Goal: Task Accomplishment & Management: Manage account settings

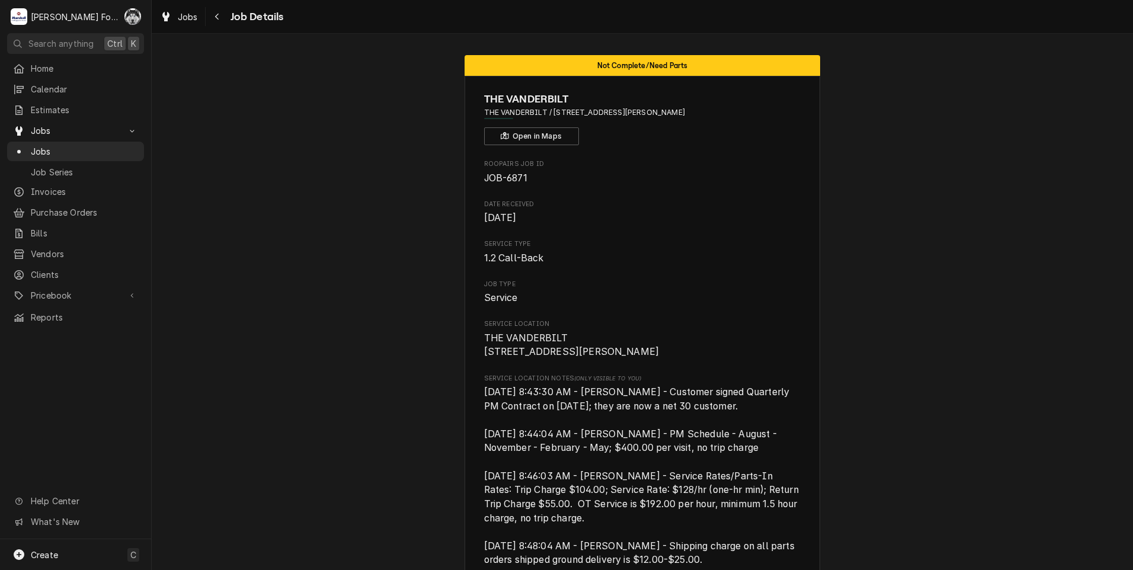
scroll to position [3201, 0]
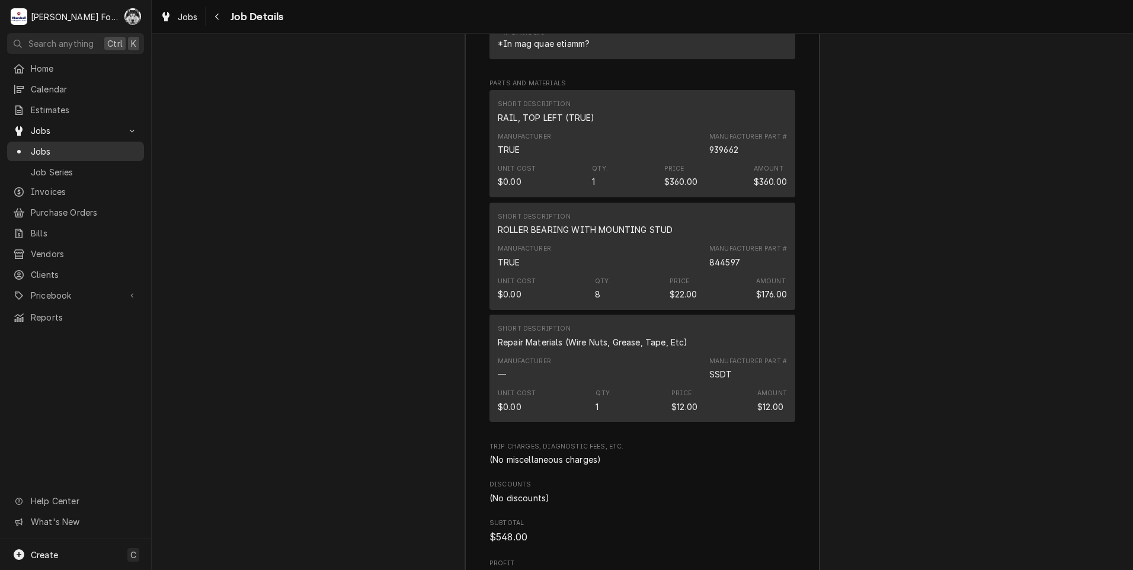
click at [31, 144] on div "Jobs" at bounding box center [75, 151] width 132 height 15
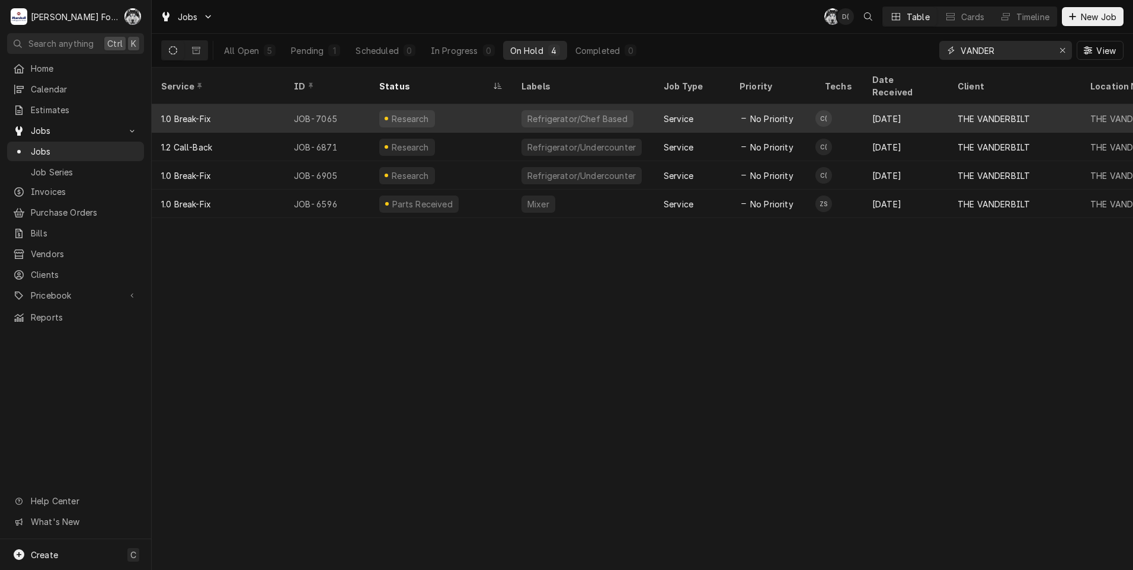
drag, startPoint x: 996, startPoint y: 48, endPoint x: 797, endPoint y: 95, distance: 204.5
click at [802, 97] on div "Jobs C( D( Table Cards Timeline New Job All Open 5 Pending 1 Scheduled 0 In Pro…" at bounding box center [642, 285] width 981 height 570
type input "6631"
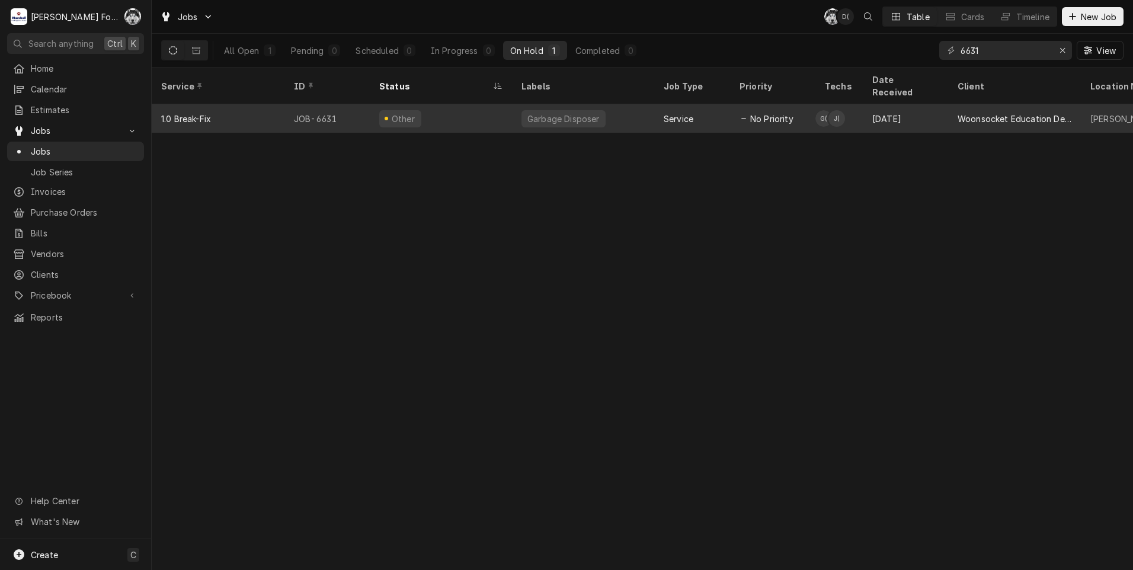
click at [483, 107] on div "Other" at bounding box center [441, 118] width 142 height 28
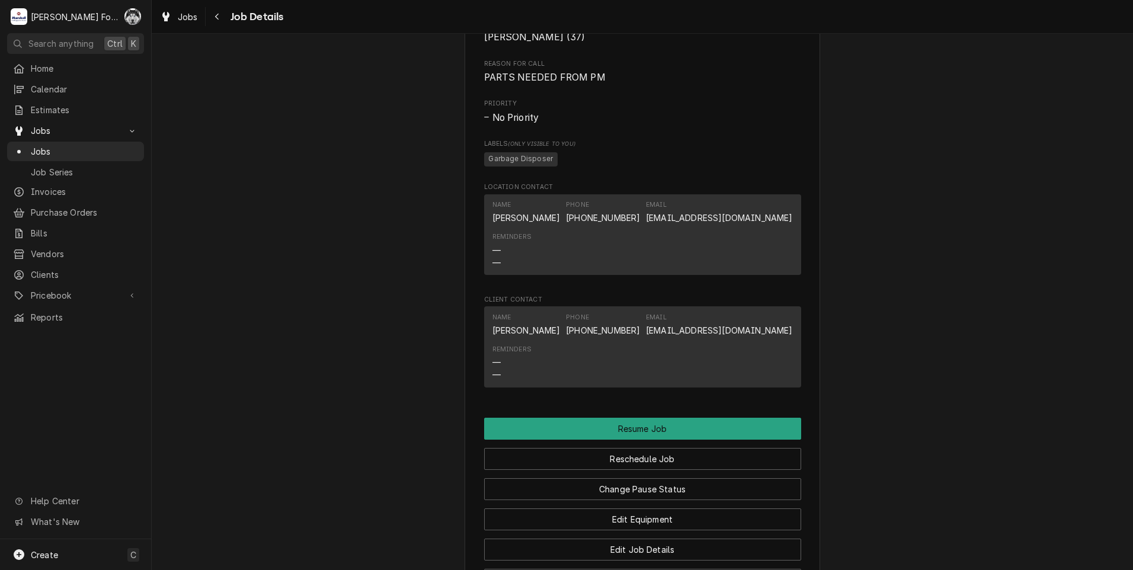
scroll to position [1166, 0]
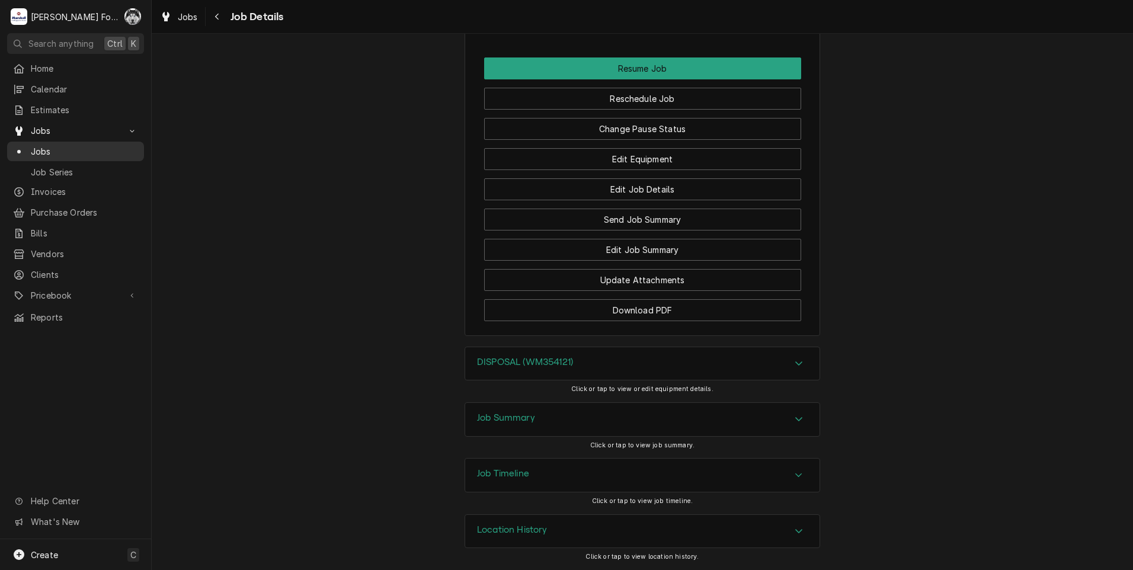
click at [41, 145] on span "Jobs" at bounding box center [84, 151] width 107 height 12
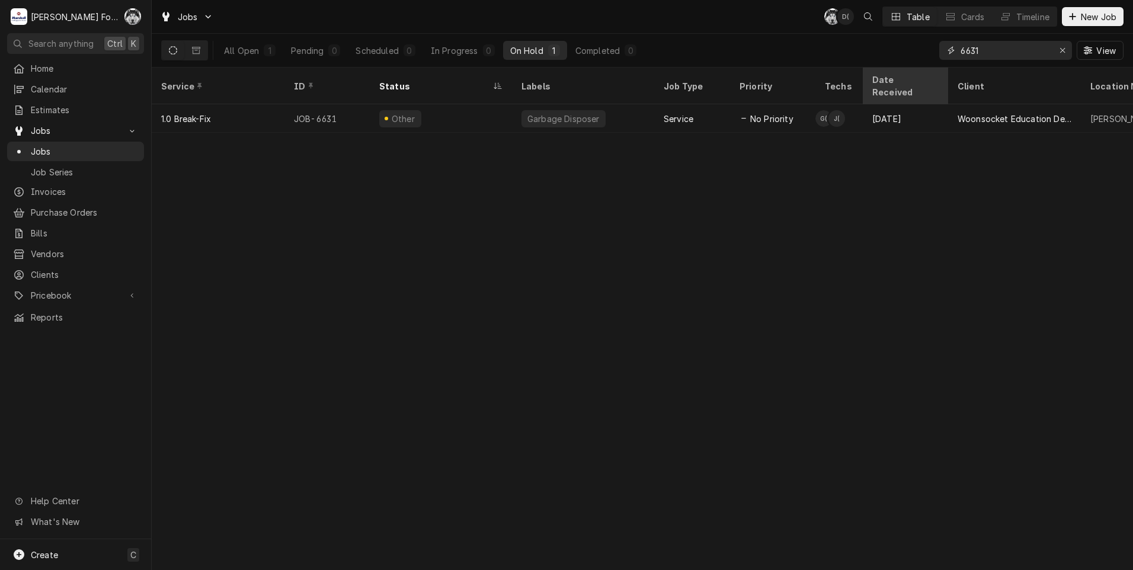
drag, startPoint x: 989, startPoint y: 45, endPoint x: 899, endPoint y: 70, distance: 94.0
click at [899, 70] on div "Jobs C( D( Table Cards Timeline New Job All Open 1 Pending 0 Scheduled 0 In Pro…" at bounding box center [642, 285] width 981 height 570
type input "6586"
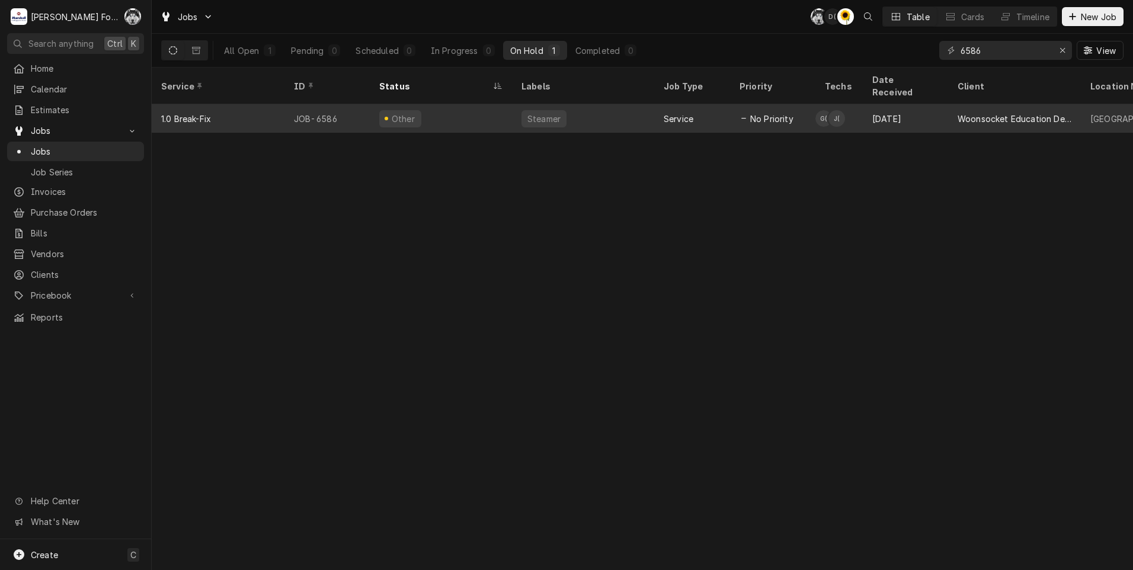
click at [528, 110] on div "Steamer" at bounding box center [543, 118] width 45 height 17
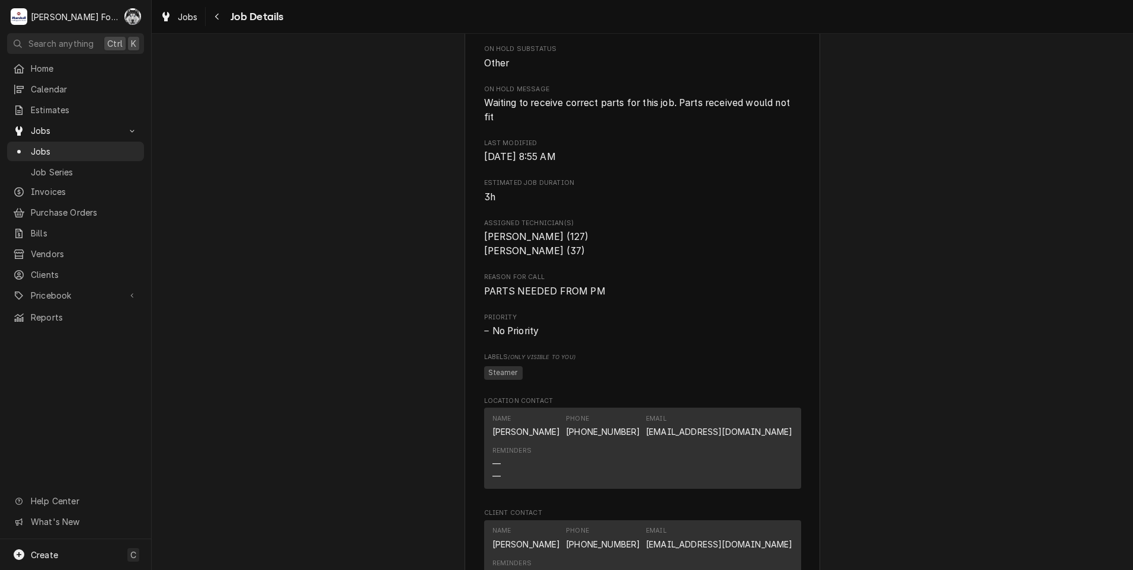
scroll to position [1180, 0]
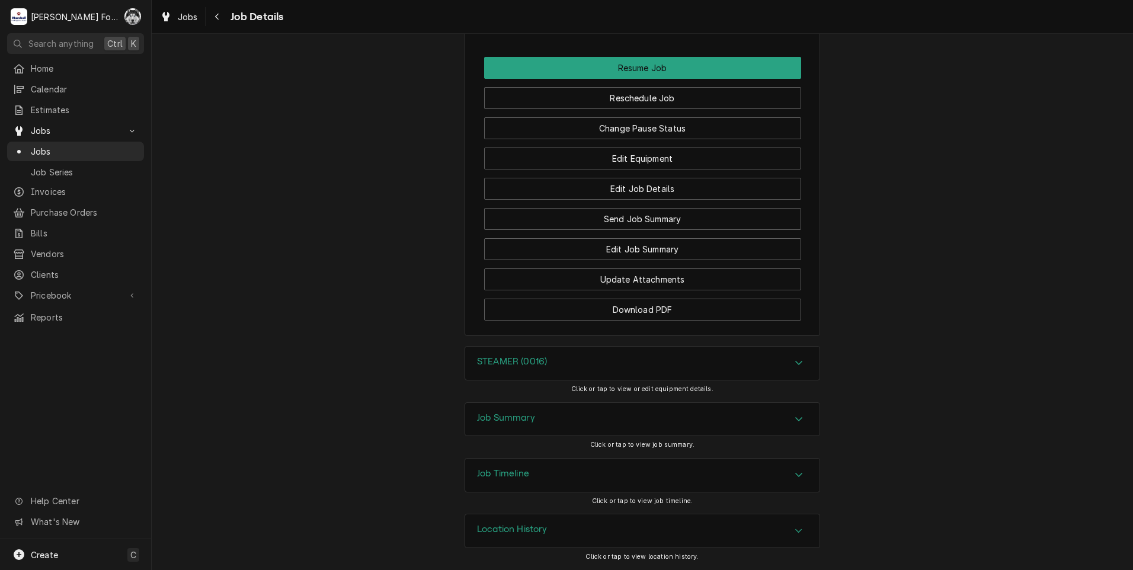
click at [526, 419] on h3 "Job Summary" at bounding box center [506, 417] width 58 height 11
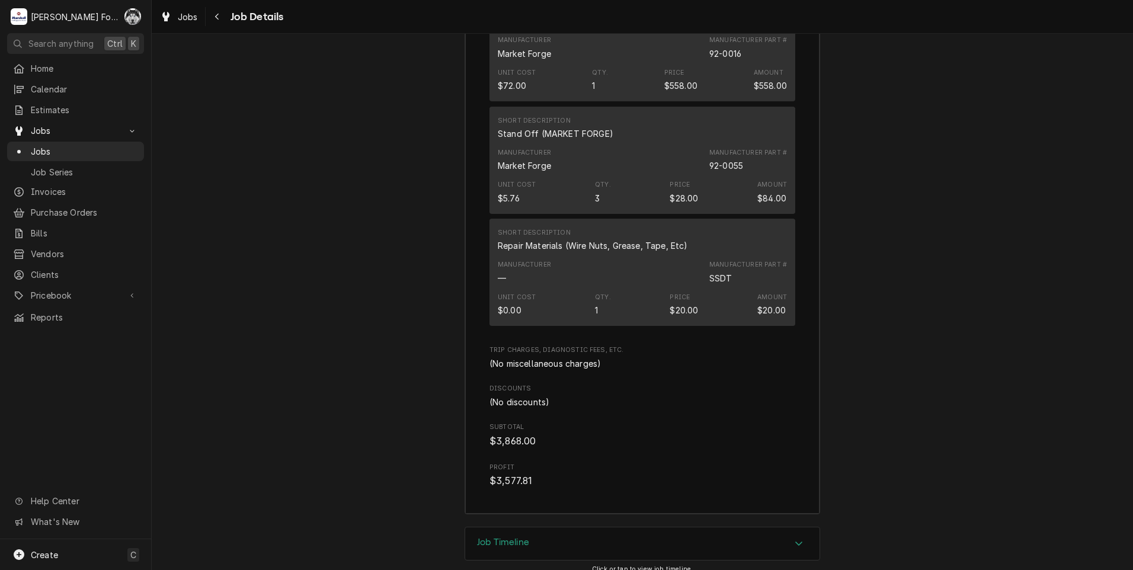
scroll to position [2880, 0]
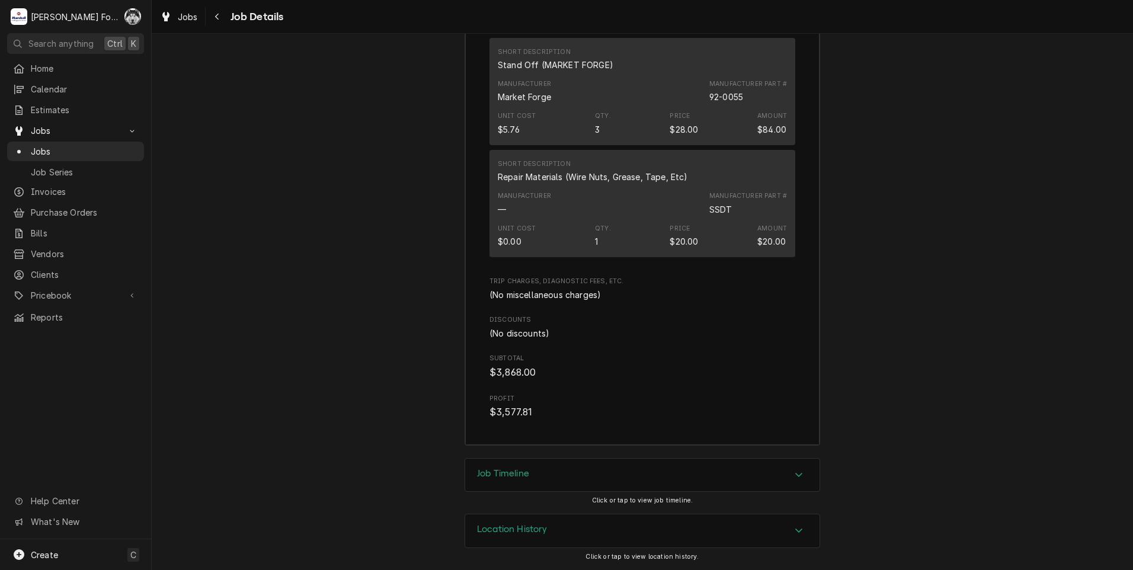
click at [534, 482] on div "Job Timeline" at bounding box center [642, 475] width 354 height 33
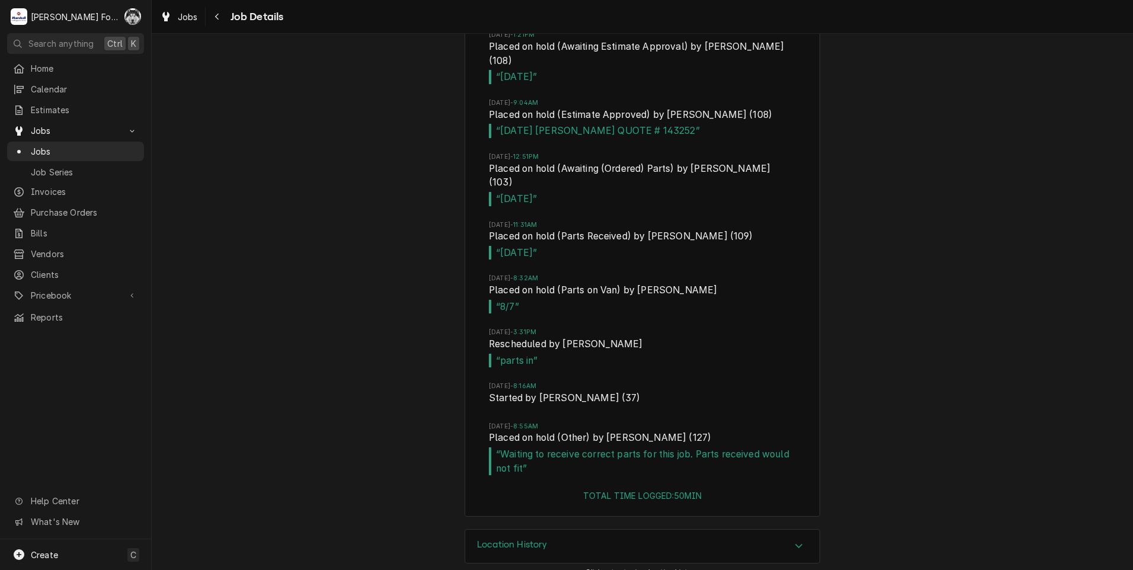
scroll to position [3596, 0]
click at [41, 146] on span "Jobs" at bounding box center [84, 151] width 107 height 12
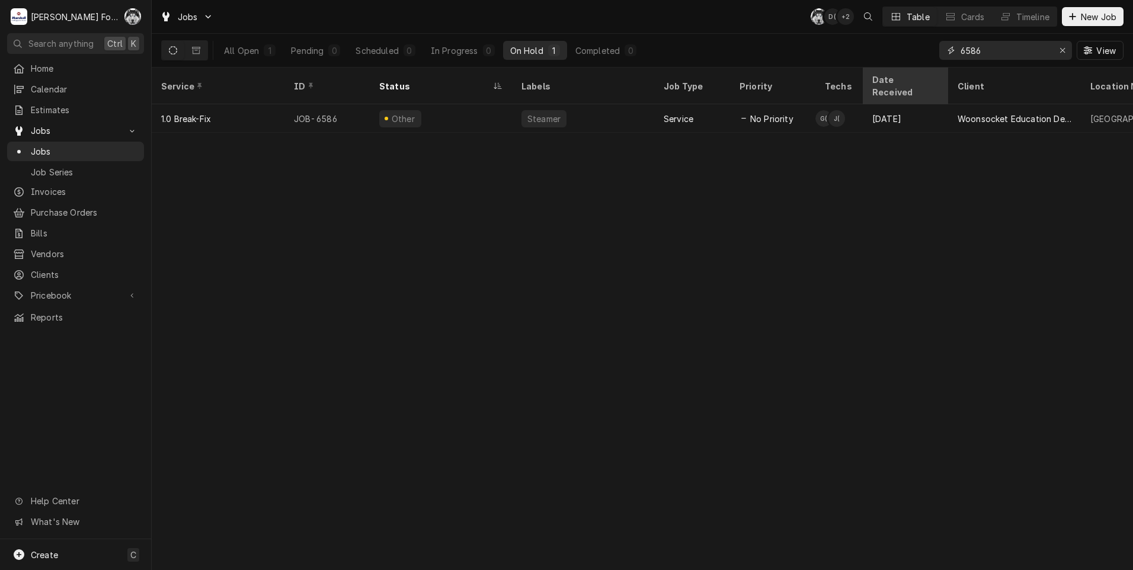
drag, startPoint x: 996, startPoint y: 43, endPoint x: 919, endPoint y: 69, distance: 80.6
click at [922, 68] on div "Jobs C( D( + 2 Table Cards Timeline New Job All Open 1 Pending 0 Scheduled 0 In…" at bounding box center [642, 285] width 981 height 570
type input "6631"
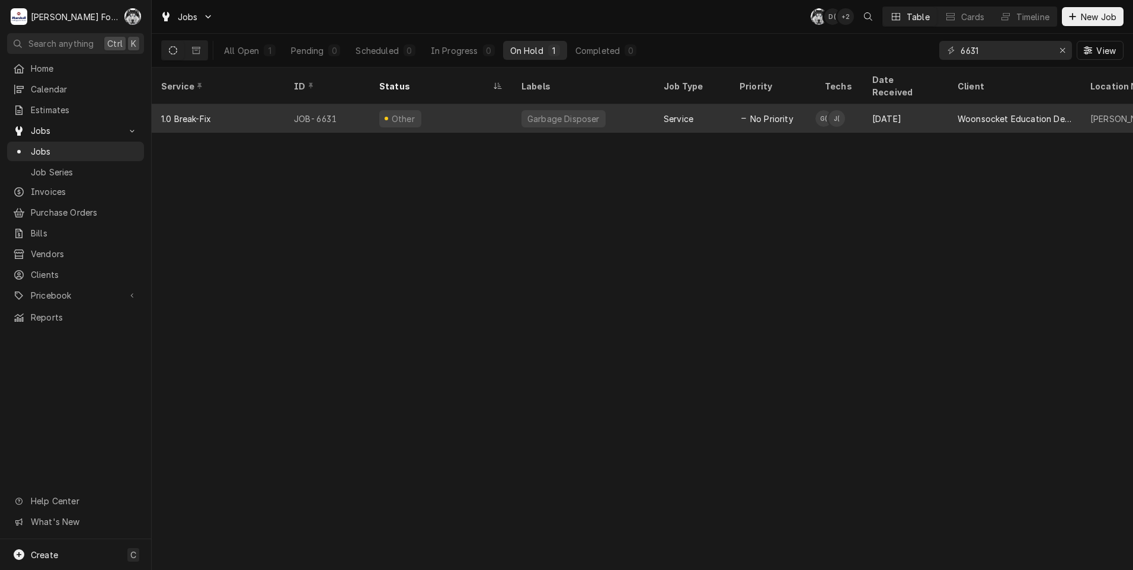
click at [481, 114] on div "Other" at bounding box center [441, 118] width 142 height 28
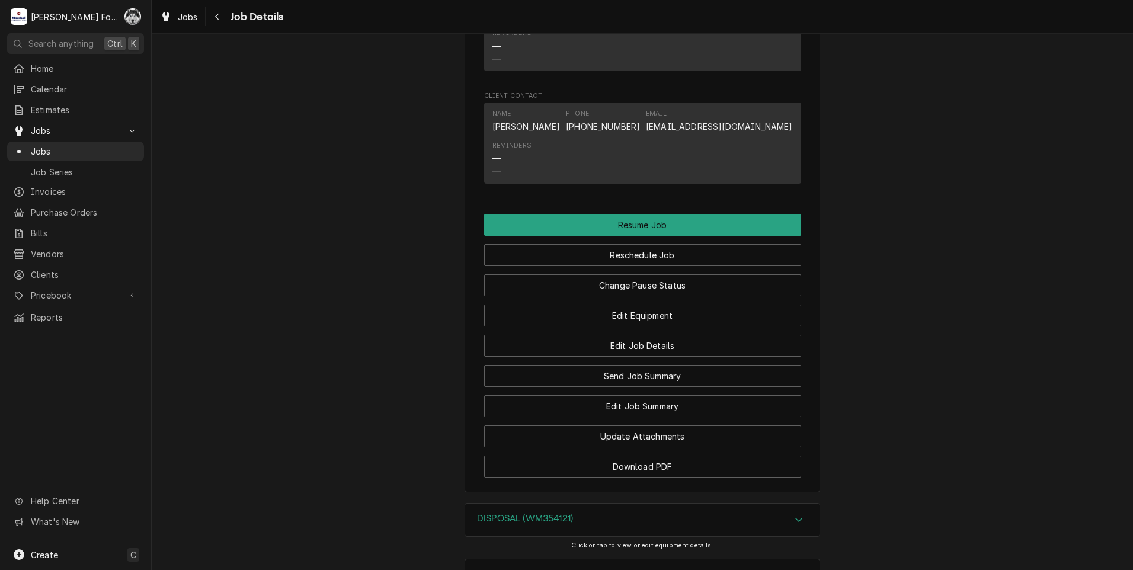
scroll to position [1166, 0]
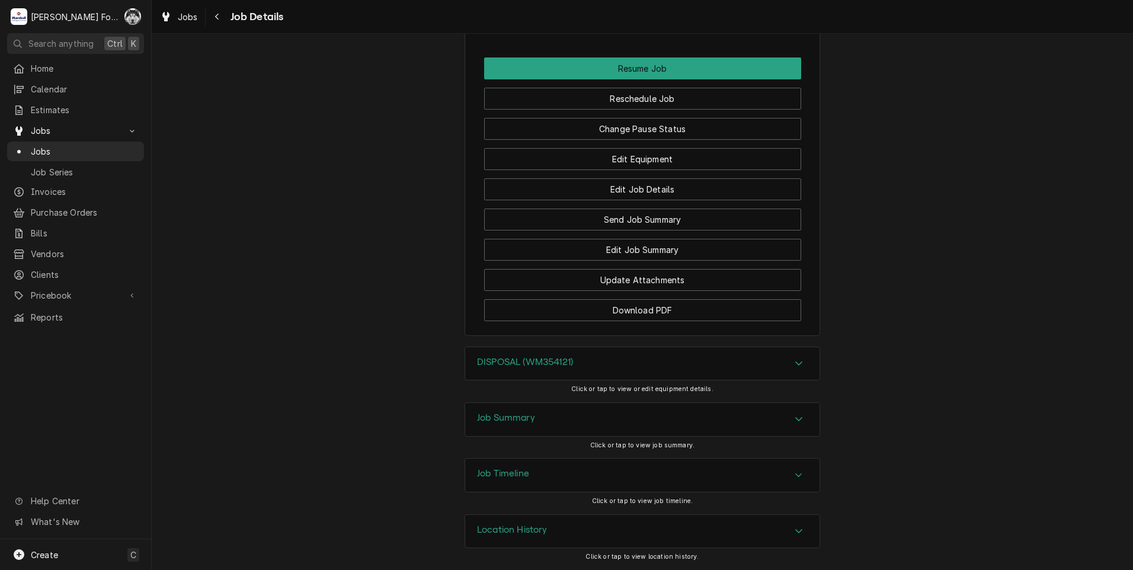
click at [557, 473] on div "Job Timeline" at bounding box center [642, 475] width 354 height 33
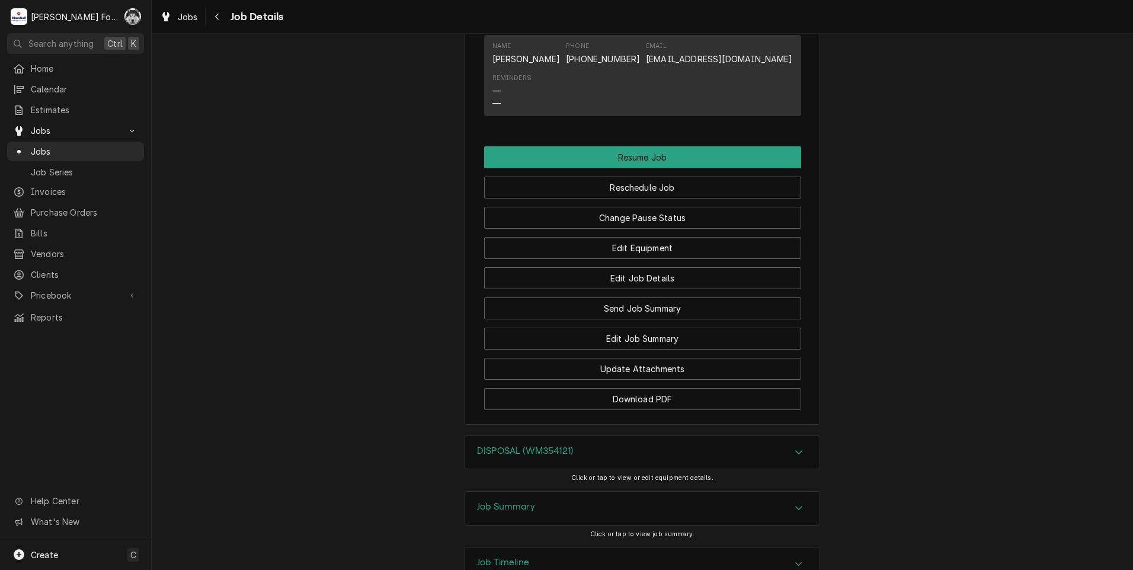
scroll to position [1066, 0]
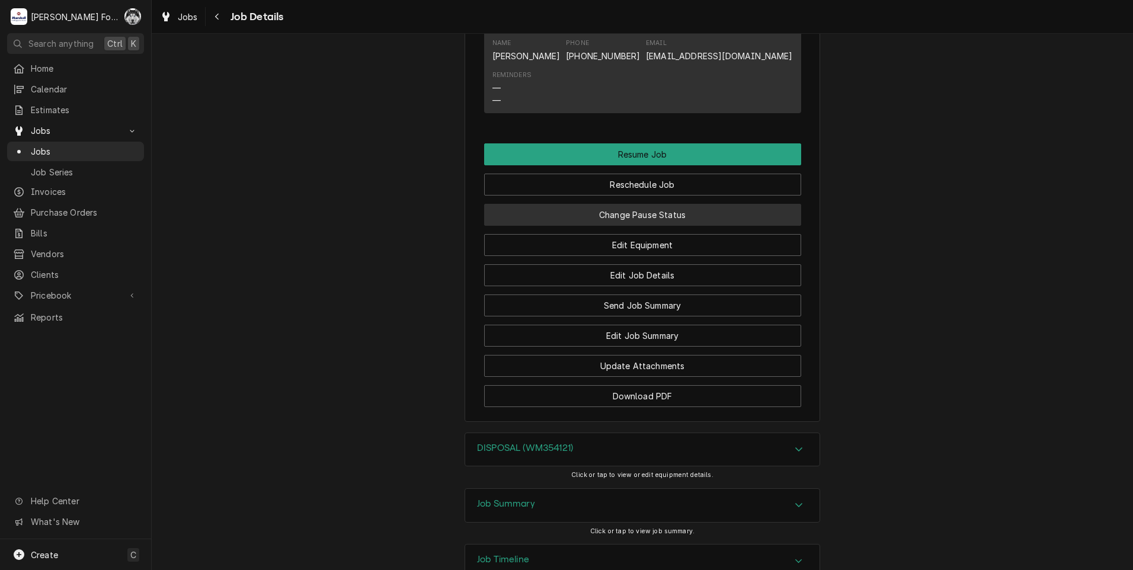
click at [642, 226] on button "Change Pause Status" at bounding box center [642, 215] width 317 height 22
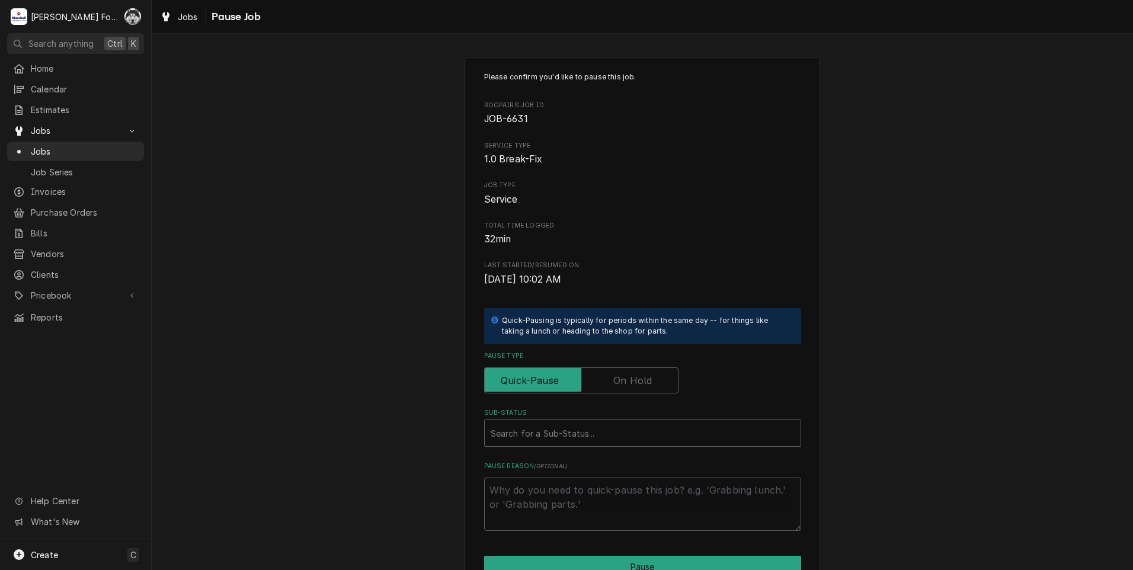
drag, startPoint x: 612, startPoint y: 385, endPoint x: 597, endPoint y: 404, distance: 24.1
click at [612, 386] on label "Pause Type" at bounding box center [581, 380] width 194 height 26
click at [612, 386] on input "Pause Type" at bounding box center [581, 380] width 184 height 26
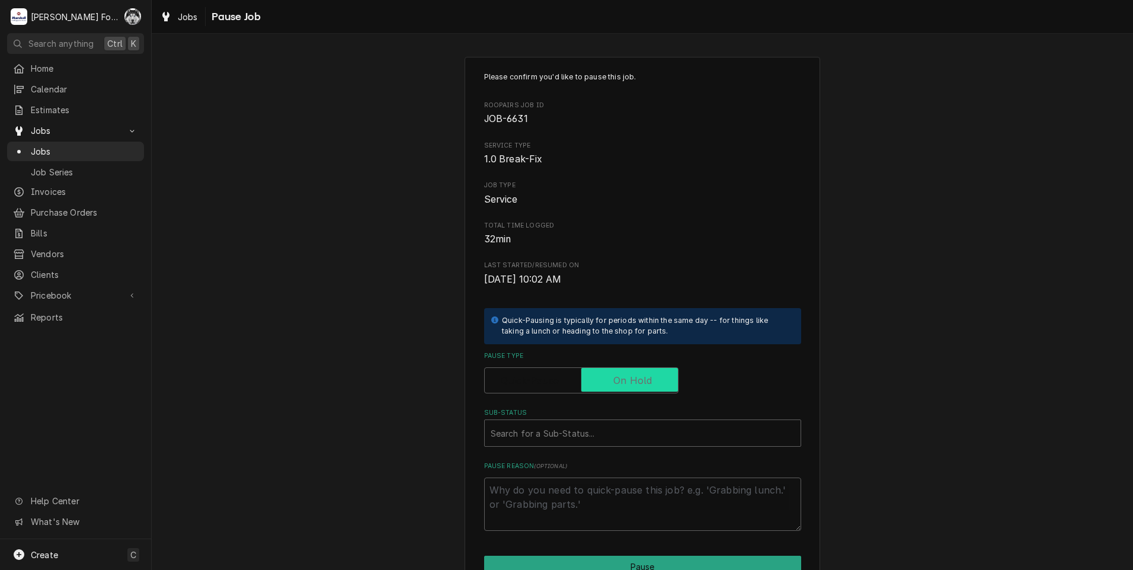
checkbox input "true"
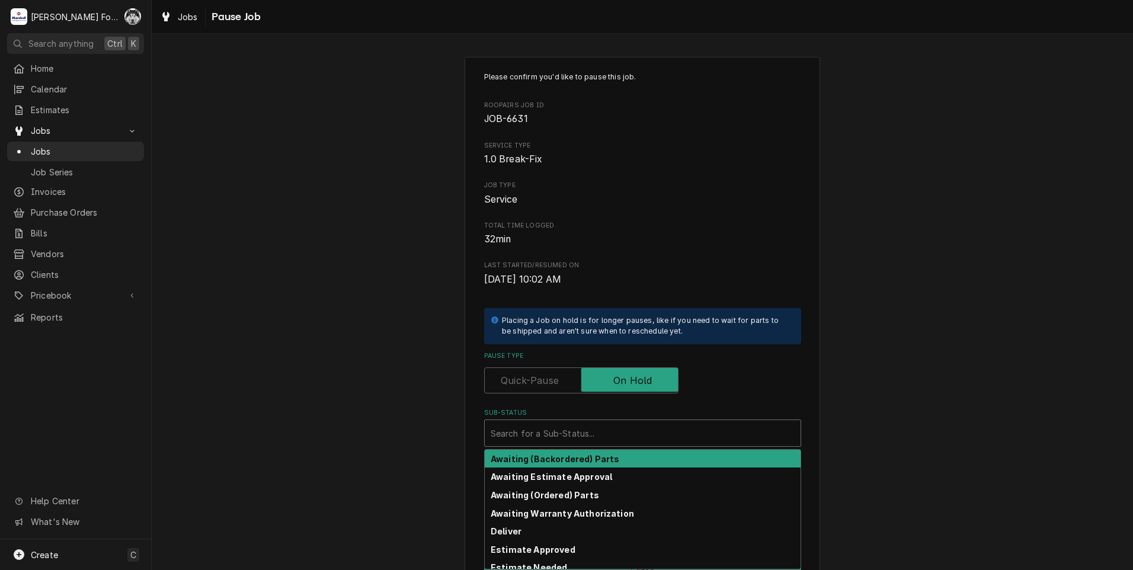
drag, startPoint x: 582, startPoint y: 421, endPoint x: 575, endPoint y: 445, distance: 24.6
click at [581, 422] on div "Search for a Sub-Status..." at bounding box center [643, 433] width 316 height 26
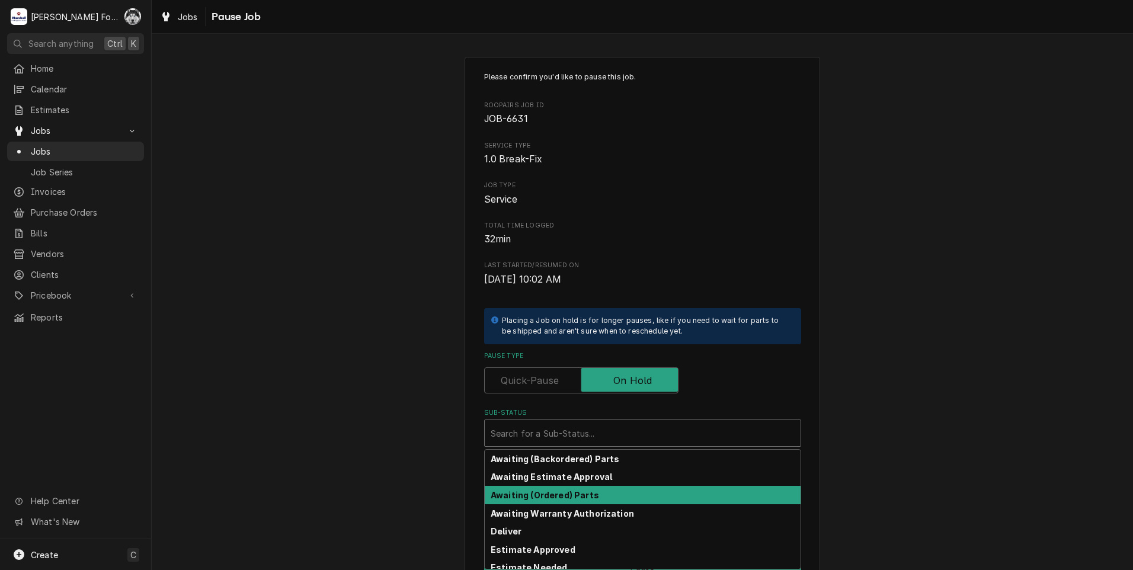
click at [547, 499] on strong "Awaiting (Ordered) Parts" at bounding box center [545, 495] width 108 height 10
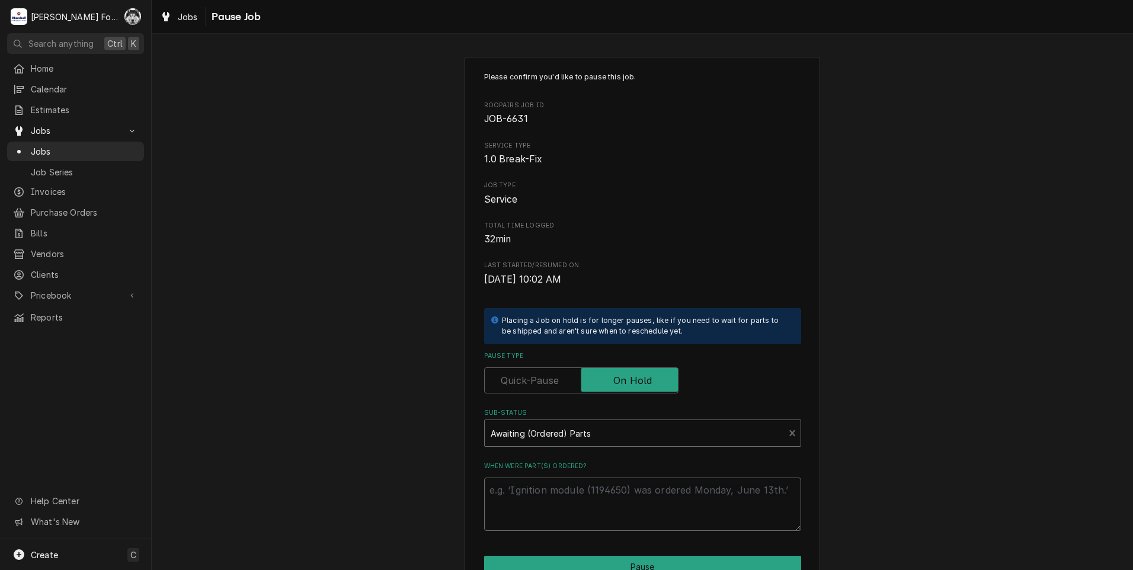
click at [562, 506] on textarea "When were part(s) ordered?" at bounding box center [642, 503] width 317 height 53
type textarea "x"
type textarea "8"
type textarea "x"
type textarea "8/"
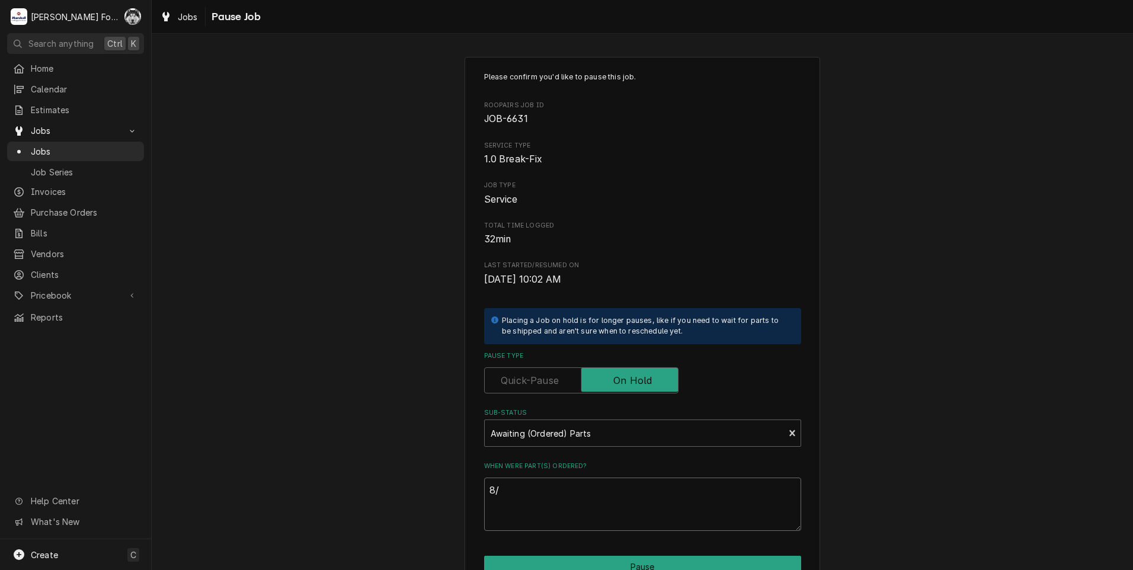
type textarea "x"
type textarea "8/2"
type textarea "x"
type textarea "8/25"
click at [618, 566] on button "Pause" at bounding box center [642, 567] width 317 height 22
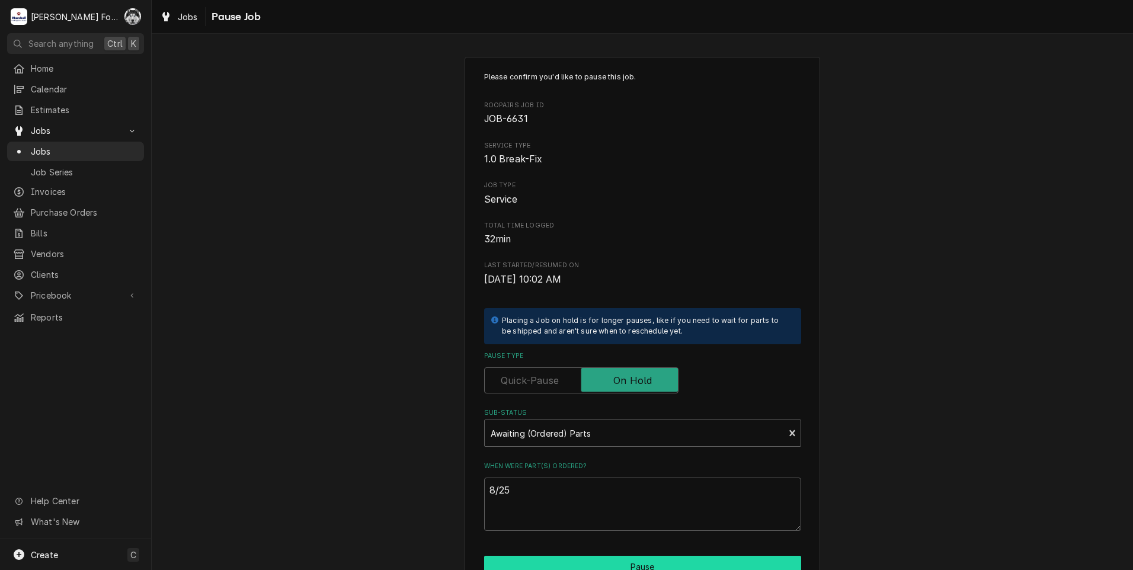
type textarea "x"
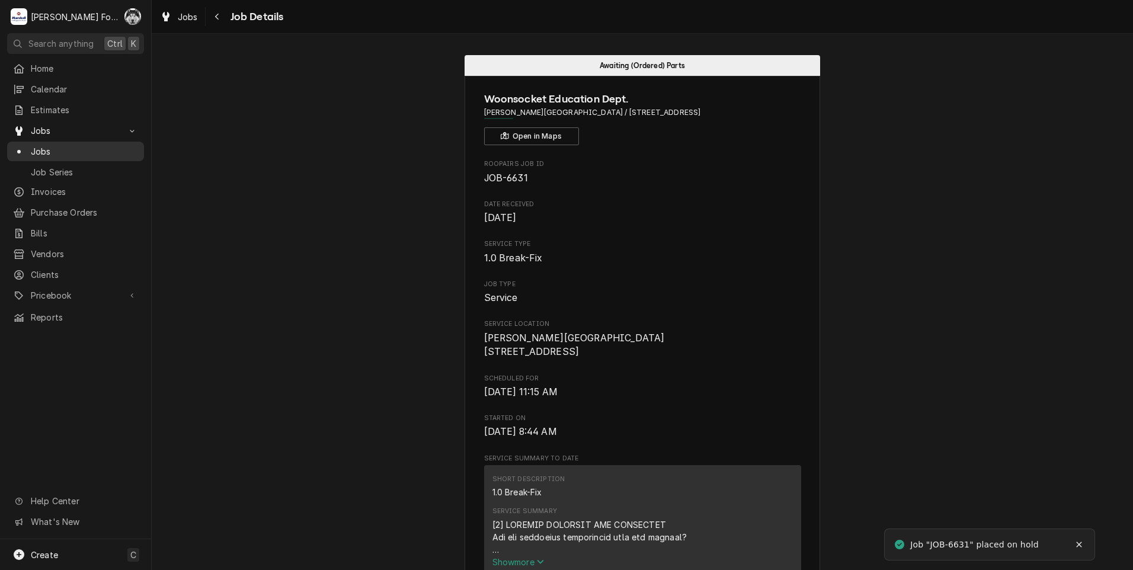
click at [46, 144] on div "Jobs" at bounding box center [75, 151] width 132 height 15
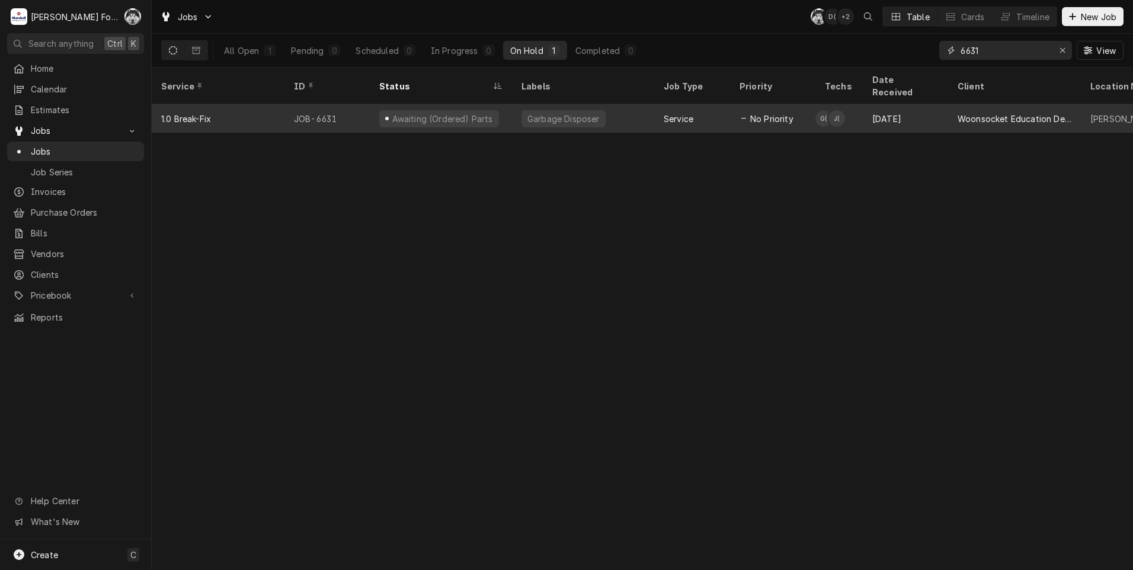
click at [840, 109] on div "Jobs C( D( + 2 Table Cards Timeline New Job All Open 1 Pending 0 Scheduled 0 In…" at bounding box center [642, 285] width 981 height 570
type input "6586"
click at [521, 110] on div "Steamer" at bounding box center [543, 118] width 45 height 17
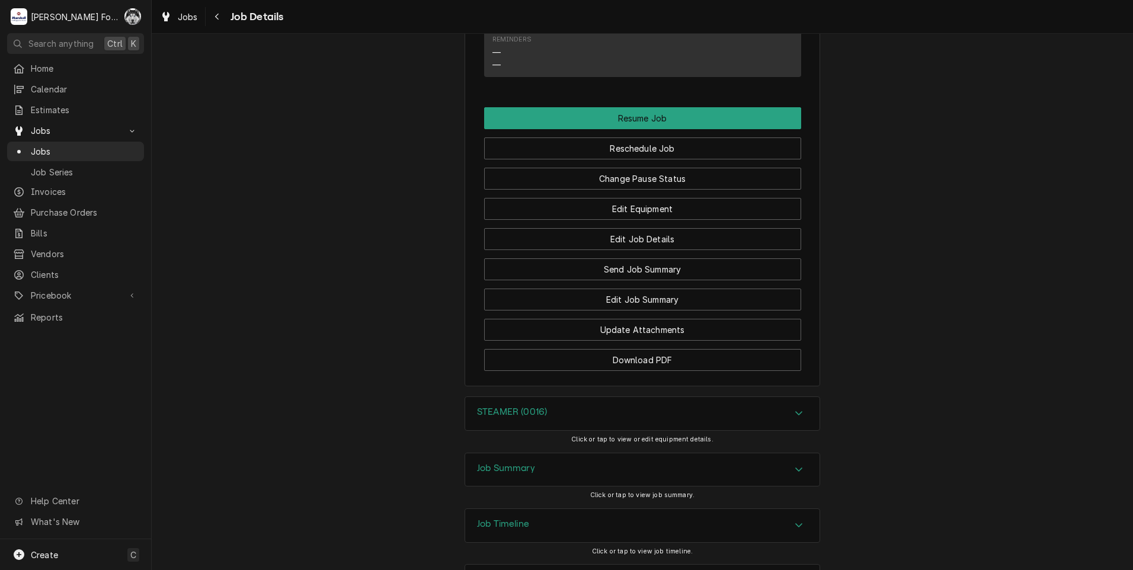
scroll to position [1180, 0]
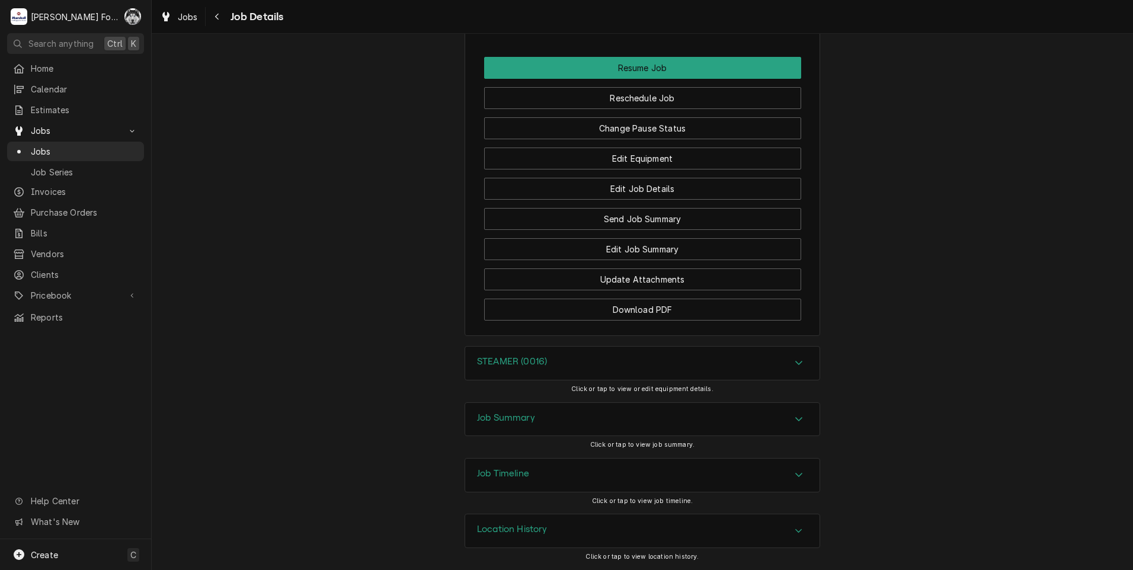
click at [492, 422] on h3 "Job Summary" at bounding box center [506, 417] width 58 height 11
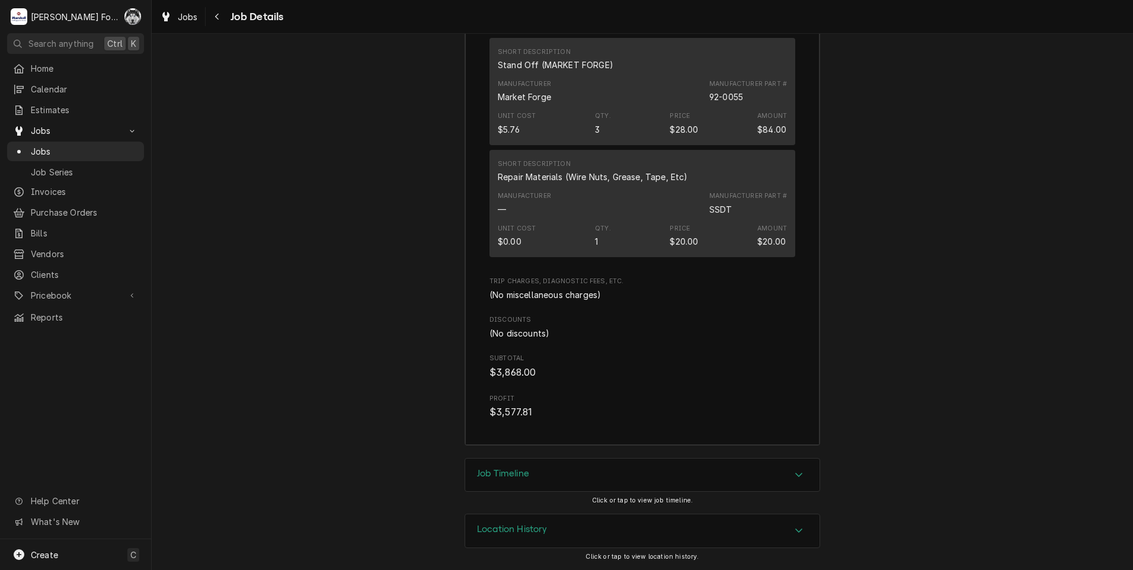
scroll to position [2880, 0]
click at [525, 479] on h3 "Job Timeline" at bounding box center [503, 473] width 52 height 11
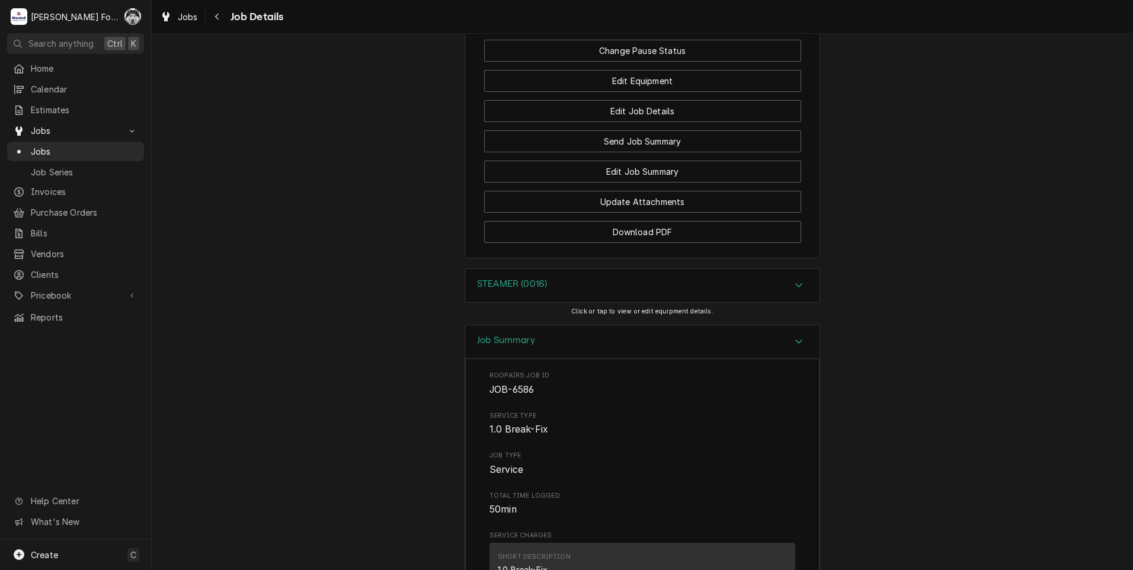
scroll to position [1303, 0]
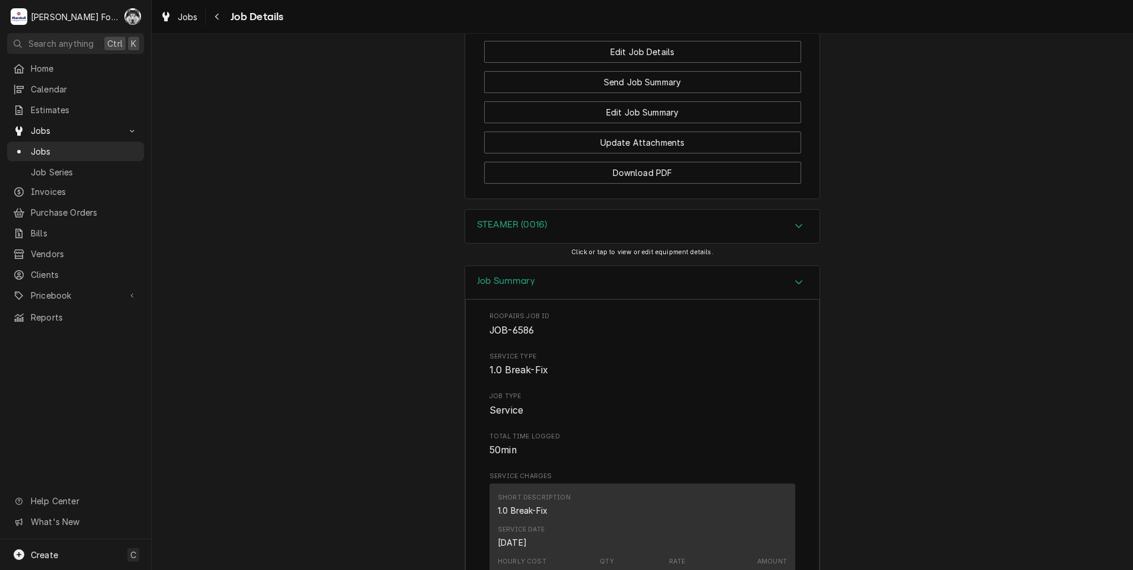
click at [601, 243] on div "STEAMER (0016)" at bounding box center [642, 226] width 354 height 33
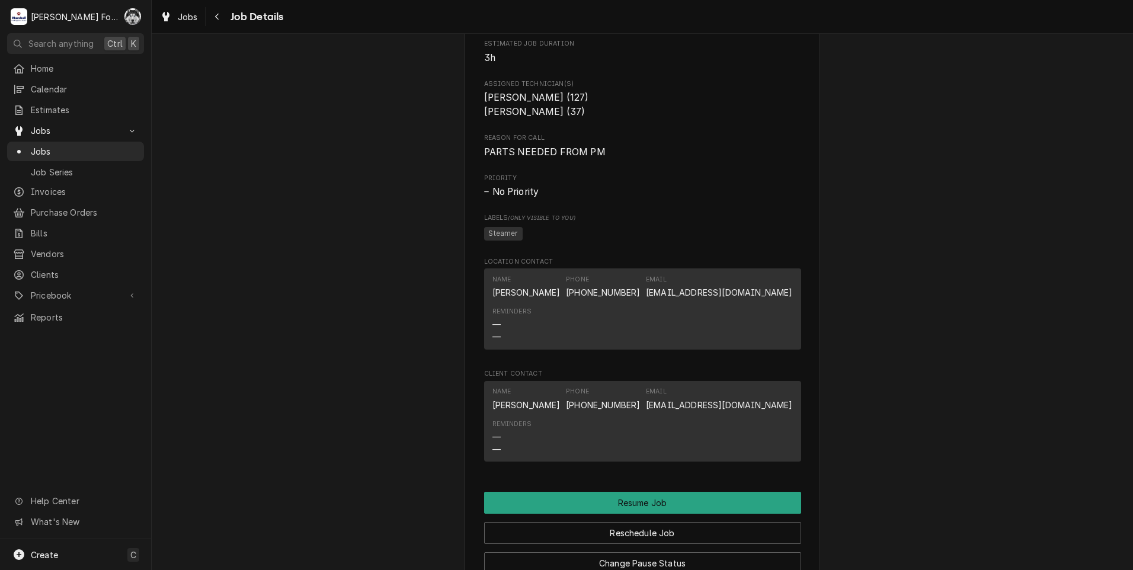
scroll to position [618, 0]
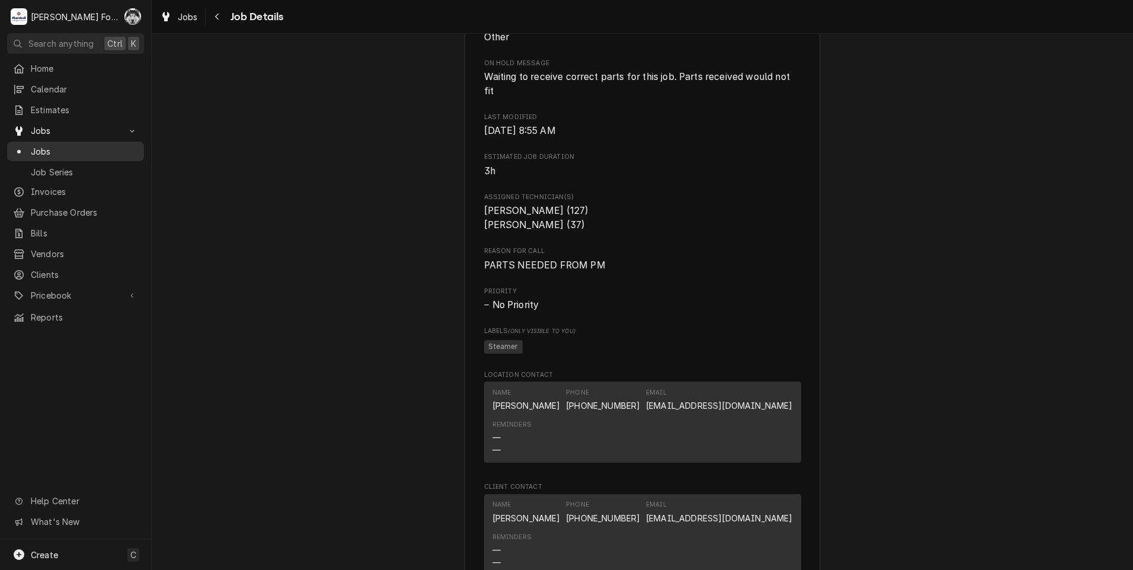
click at [30, 145] on div "Jobs" at bounding box center [75, 151] width 125 height 12
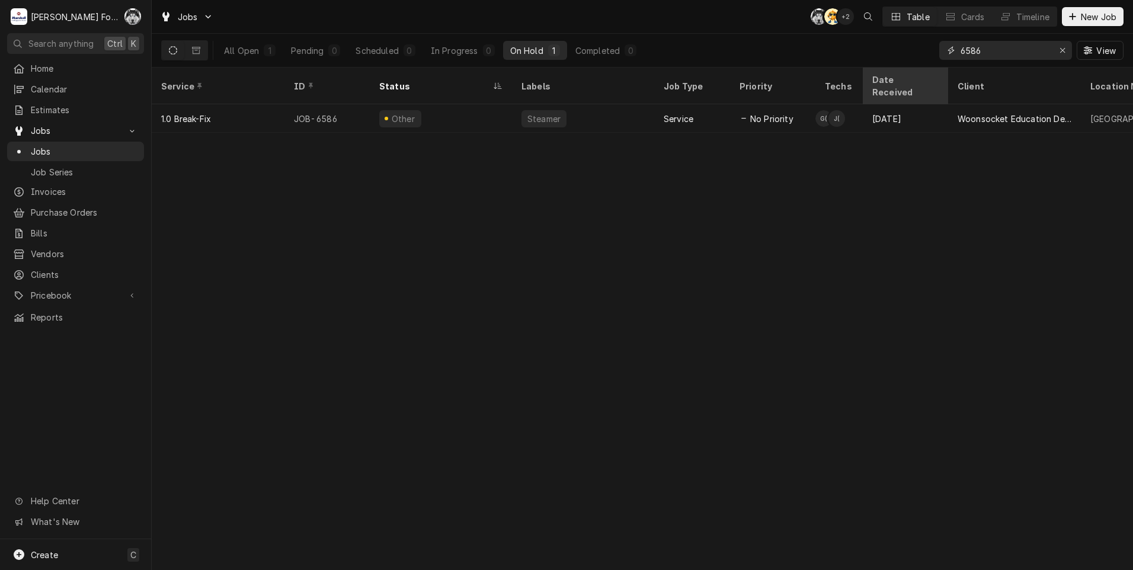
drag, startPoint x: 1001, startPoint y: 57, endPoint x: 924, endPoint y: 69, distance: 77.3
click at [926, 69] on div "Jobs C( AT + 2 Table Cards Timeline New Job All Open 1 Pending 0 Scheduled 0 In…" at bounding box center [642, 285] width 981 height 570
type input "7065"
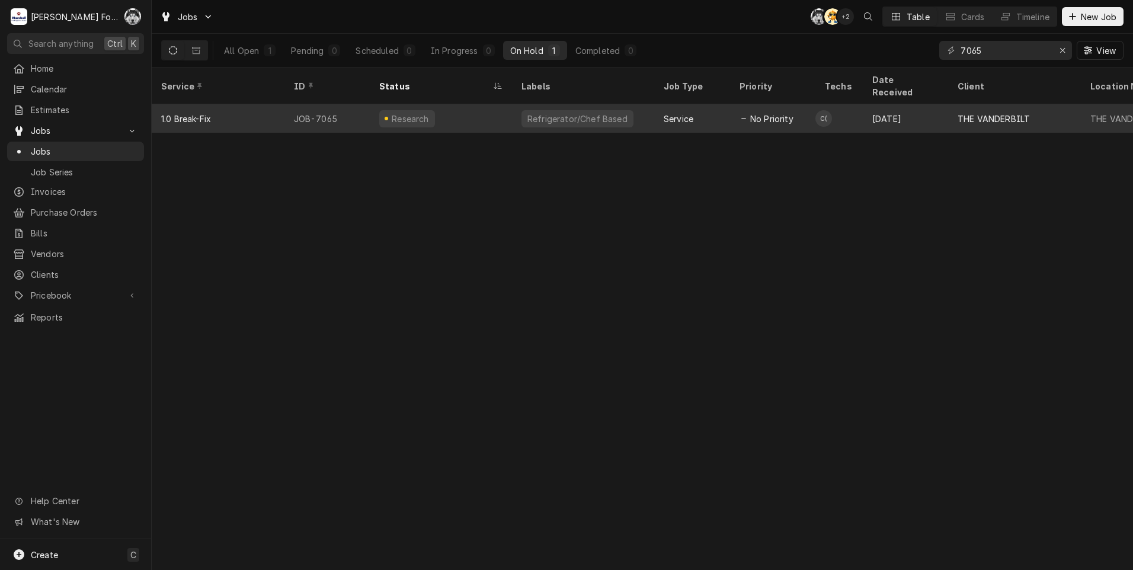
click at [457, 104] on div "Research" at bounding box center [441, 118] width 142 height 28
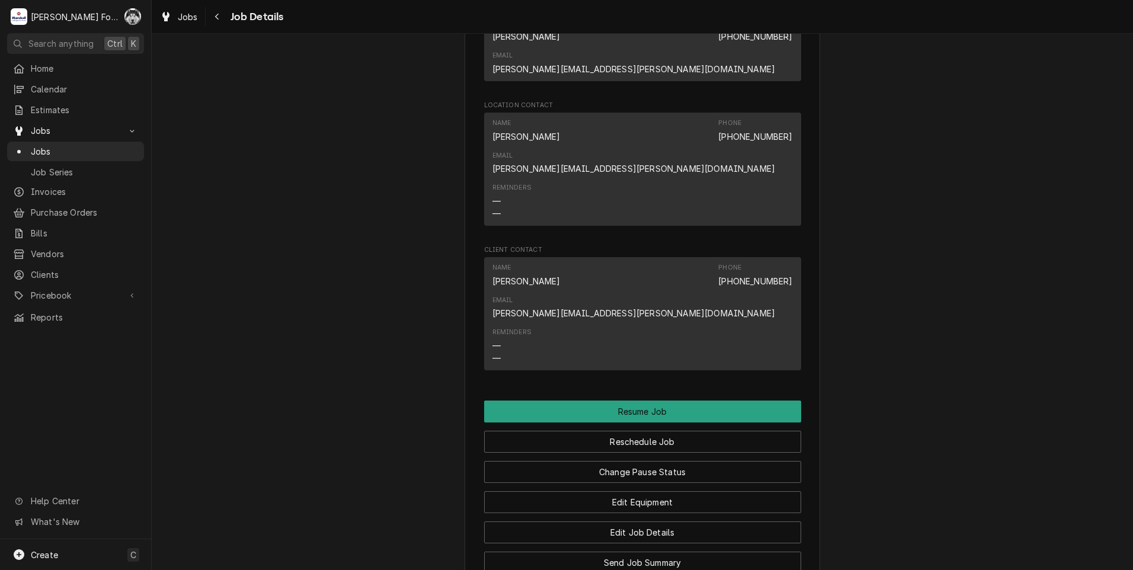
scroll to position [1654, 0]
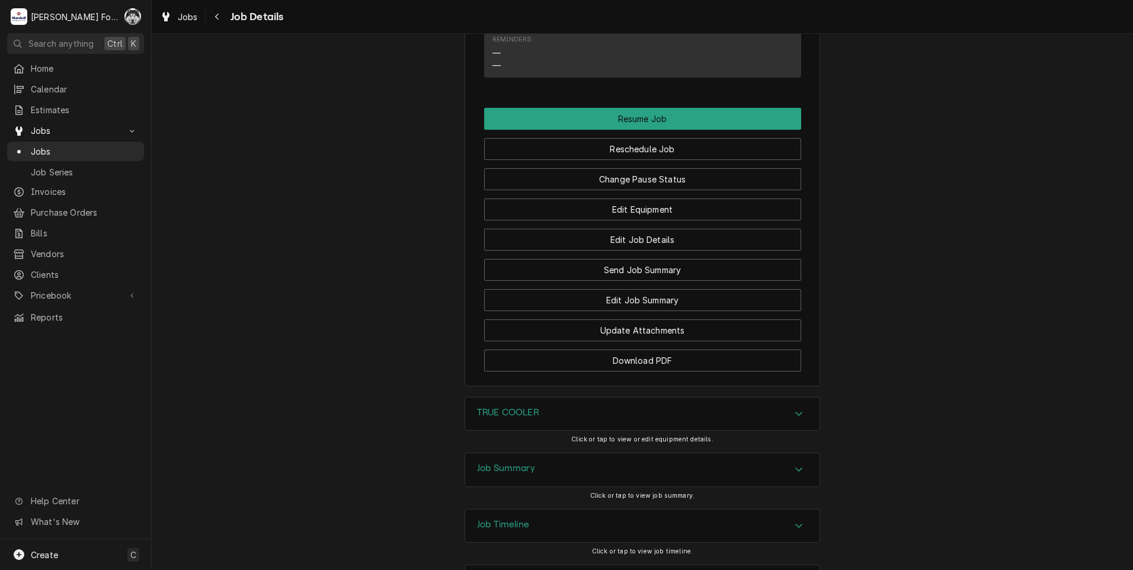
click at [639, 397] on div "TRUE COOLER" at bounding box center [642, 413] width 354 height 33
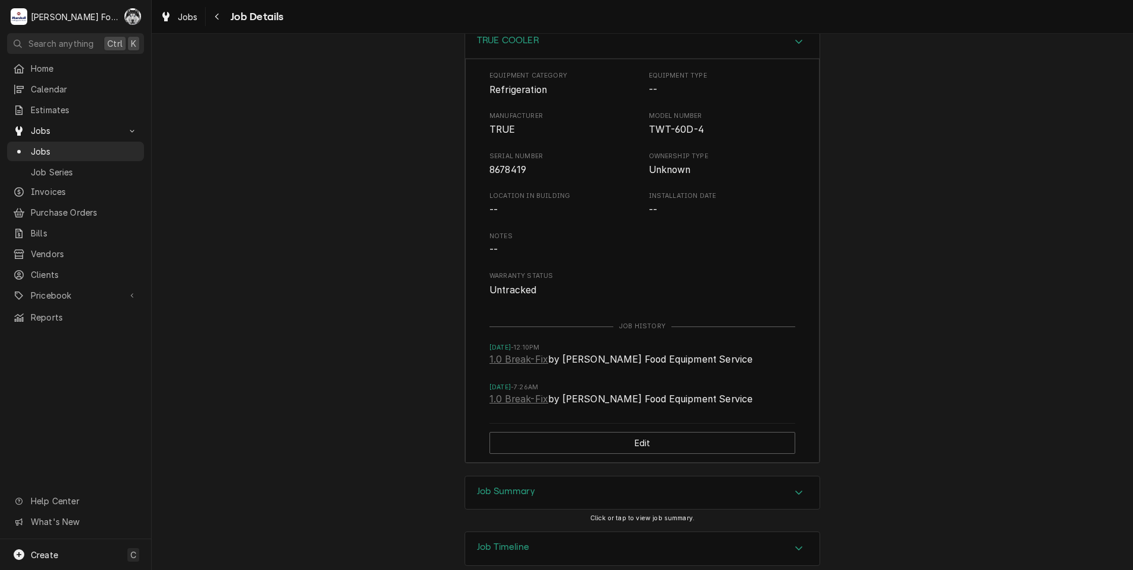
scroll to position [2049, 0]
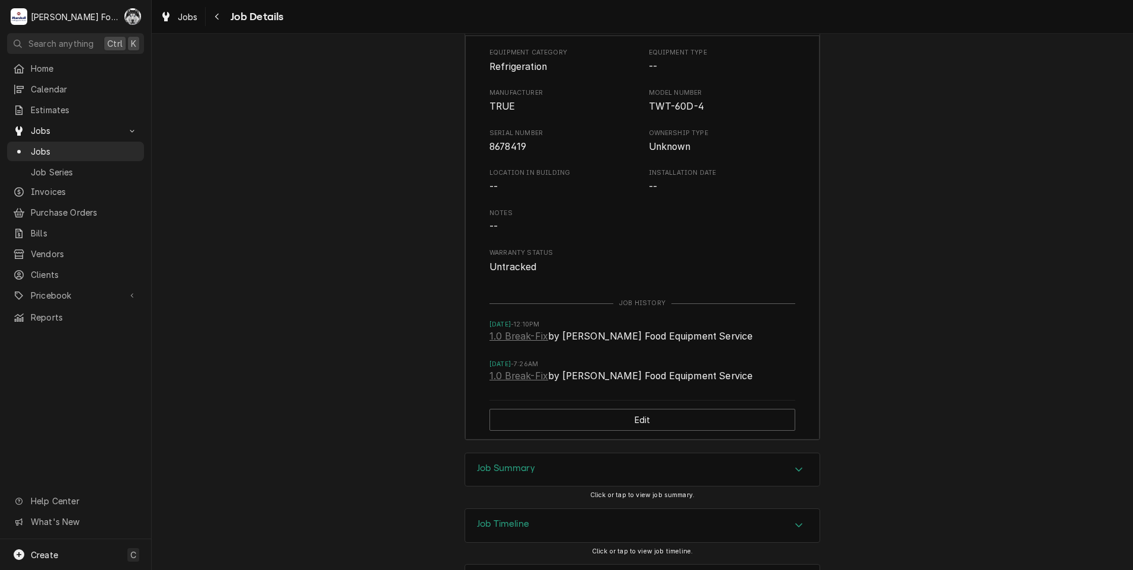
click at [600, 453] on div "Job Summary" at bounding box center [642, 469] width 354 height 33
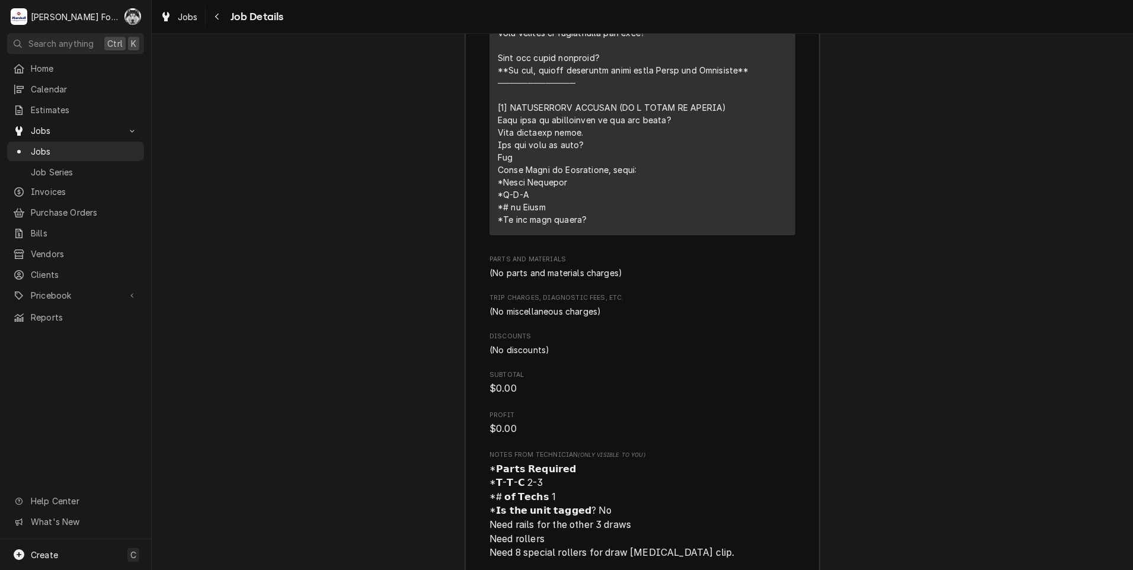
scroll to position [2938, 0]
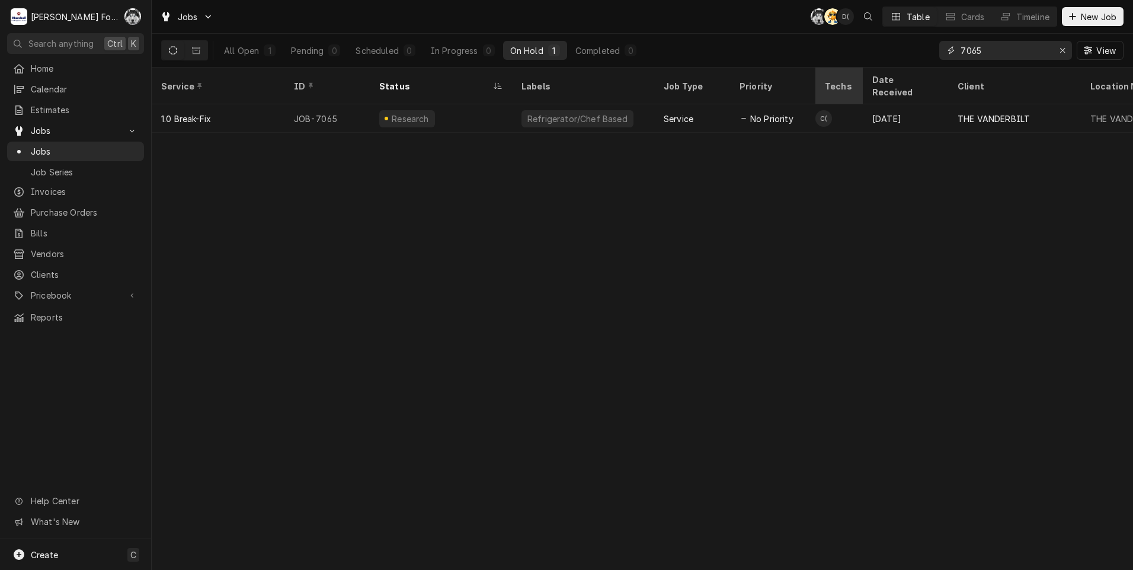
drag, startPoint x: 961, startPoint y: 57, endPoint x: 845, endPoint y: 88, distance: 120.0
click at [845, 87] on div "Jobs C( AT D( Table Cards Timeline New Job All Open 1 Pending 0 Scheduled 0 In …" at bounding box center [642, 285] width 981 height 570
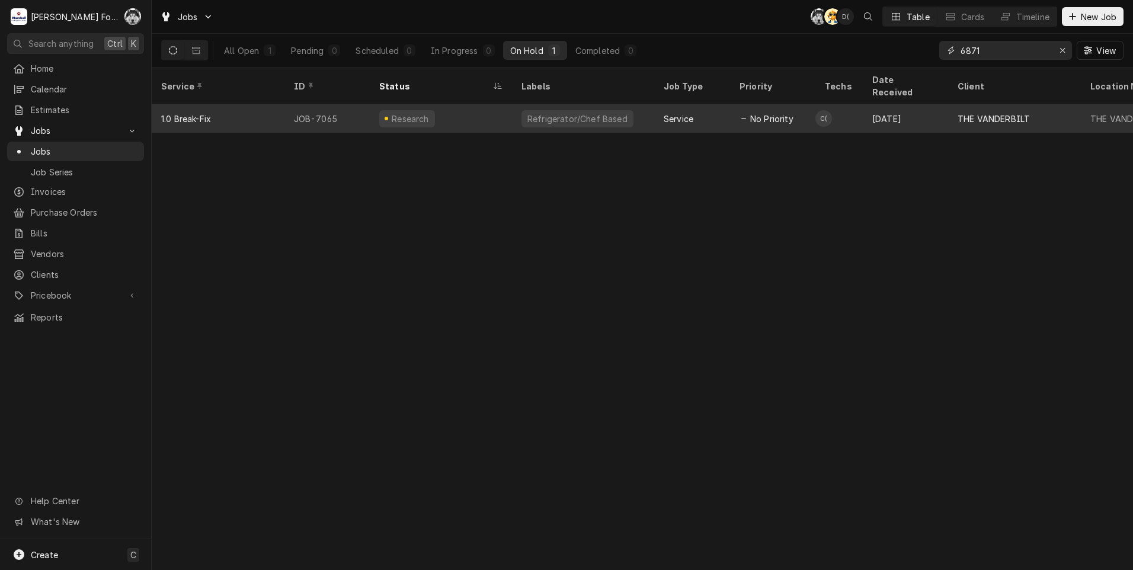
type input "6871"
click at [531, 110] on div "Refrigerator/Undercounter" at bounding box center [581, 118] width 120 height 17
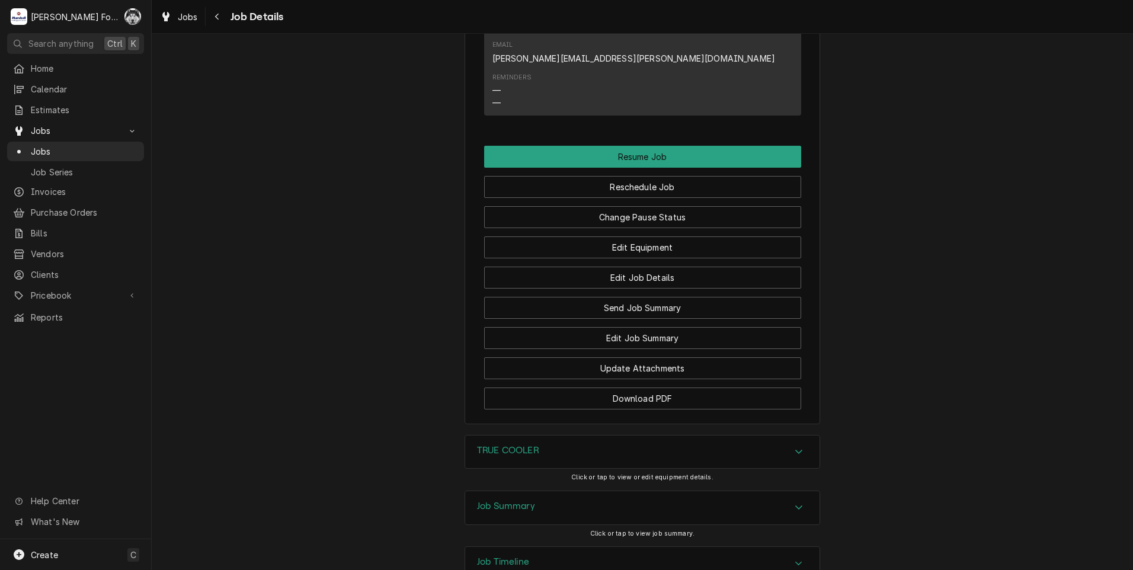
scroll to position [1749, 0]
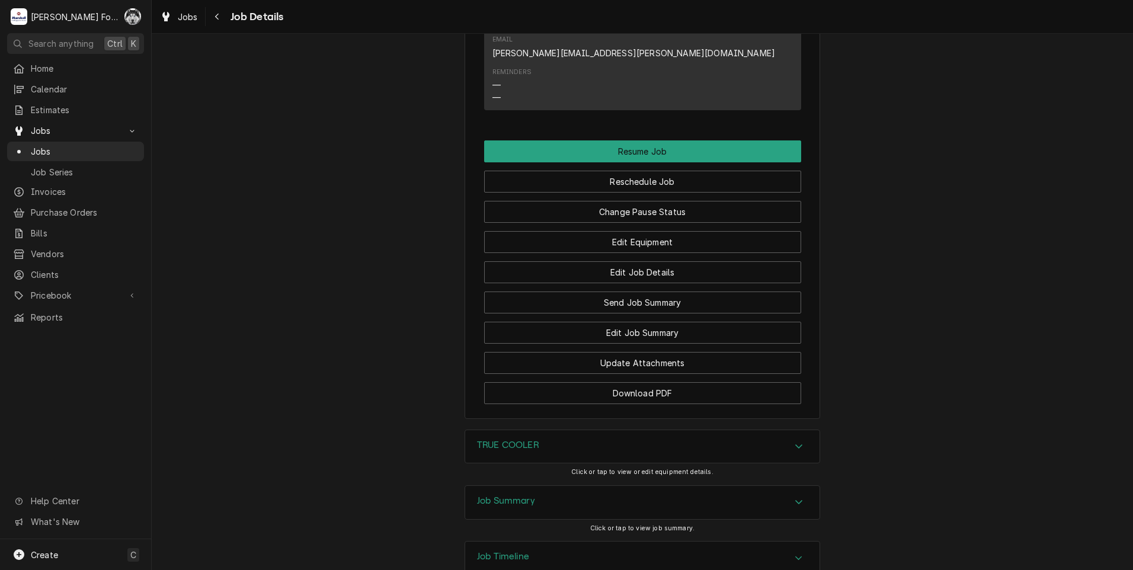
click at [549, 486] on div "Job Summary" at bounding box center [642, 502] width 354 height 33
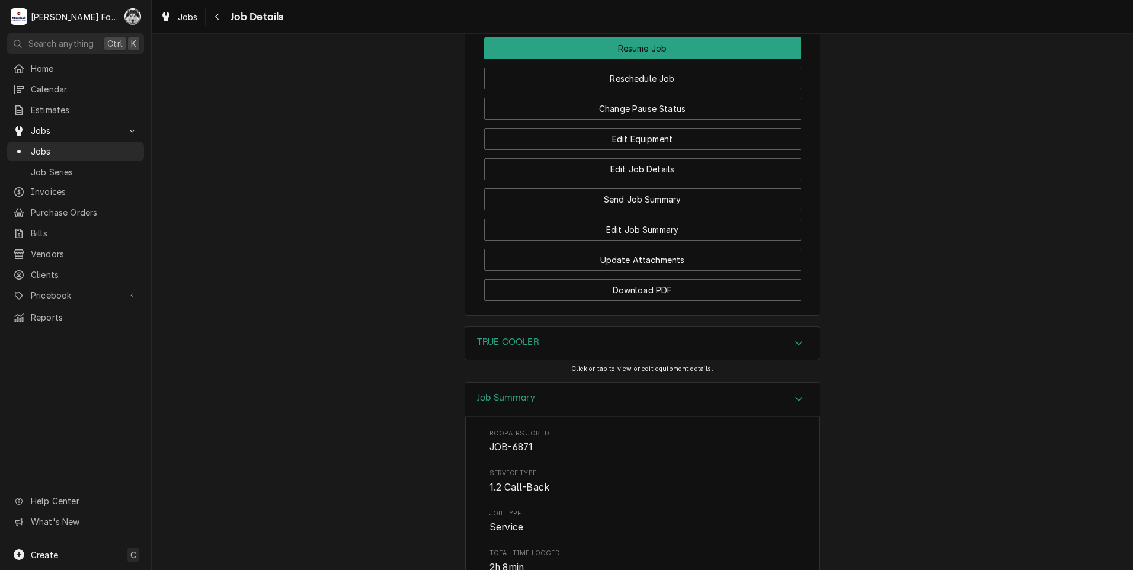
scroll to position [1740, 0]
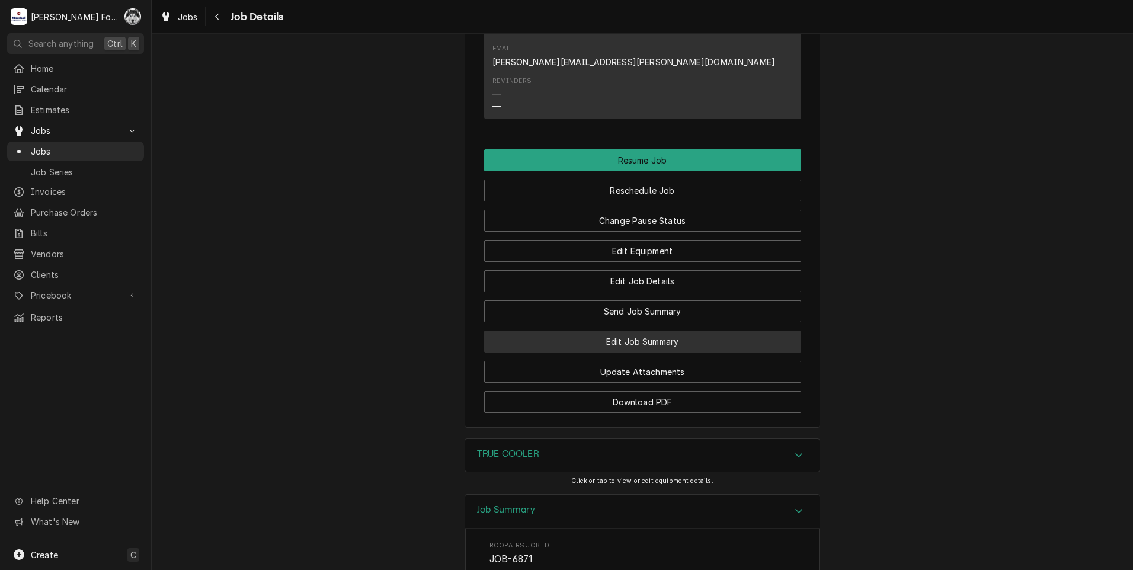
click at [630, 331] on button "Edit Job Summary" at bounding box center [642, 342] width 317 height 22
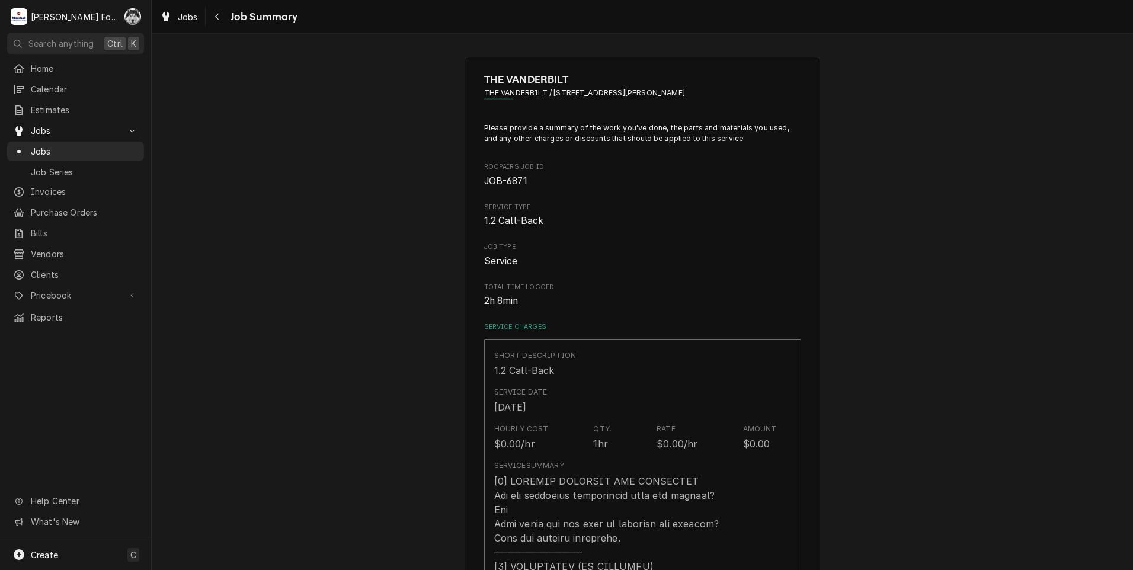
type textarea "x"
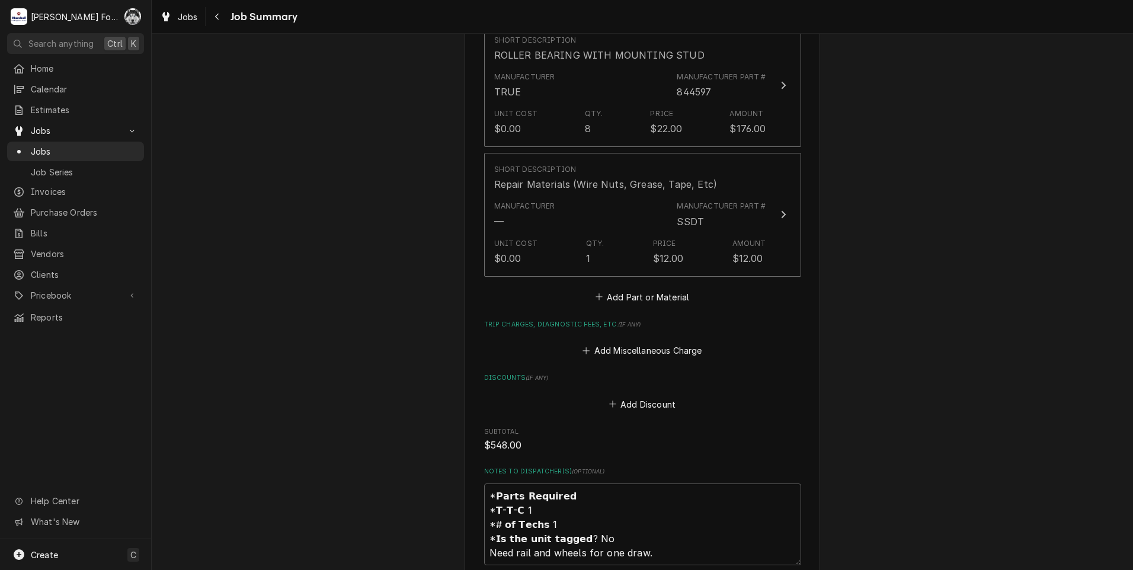
scroll to position [1007, 0]
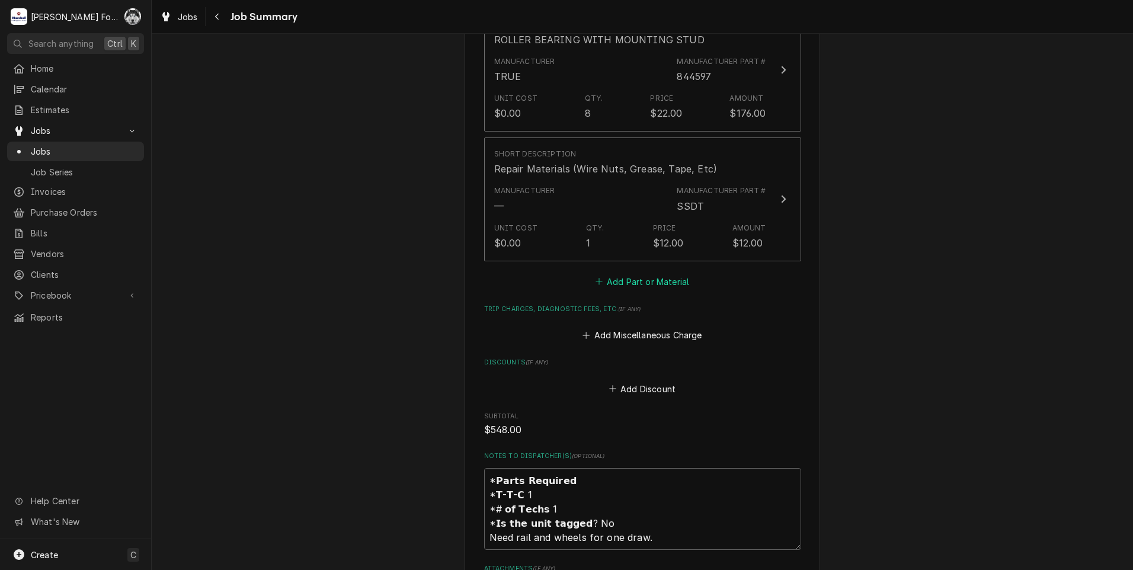
click at [625, 273] on button "Add Part or Material" at bounding box center [642, 281] width 98 height 17
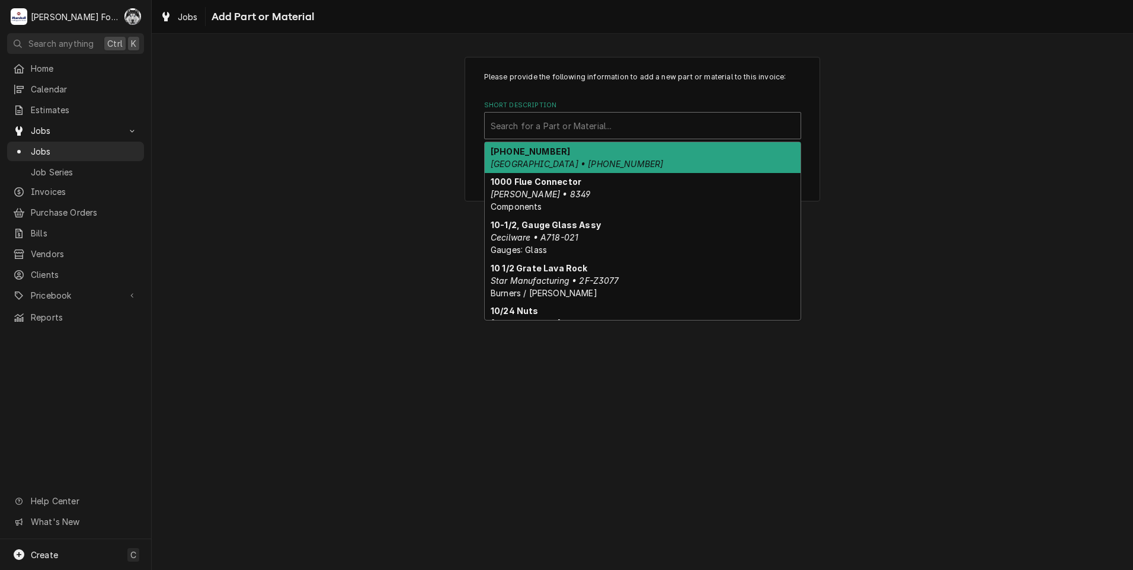
drag, startPoint x: 612, startPoint y: 121, endPoint x: 613, endPoint y: 114, distance: 7.1
click at [613, 115] on div "Short Description" at bounding box center [643, 125] width 304 height 21
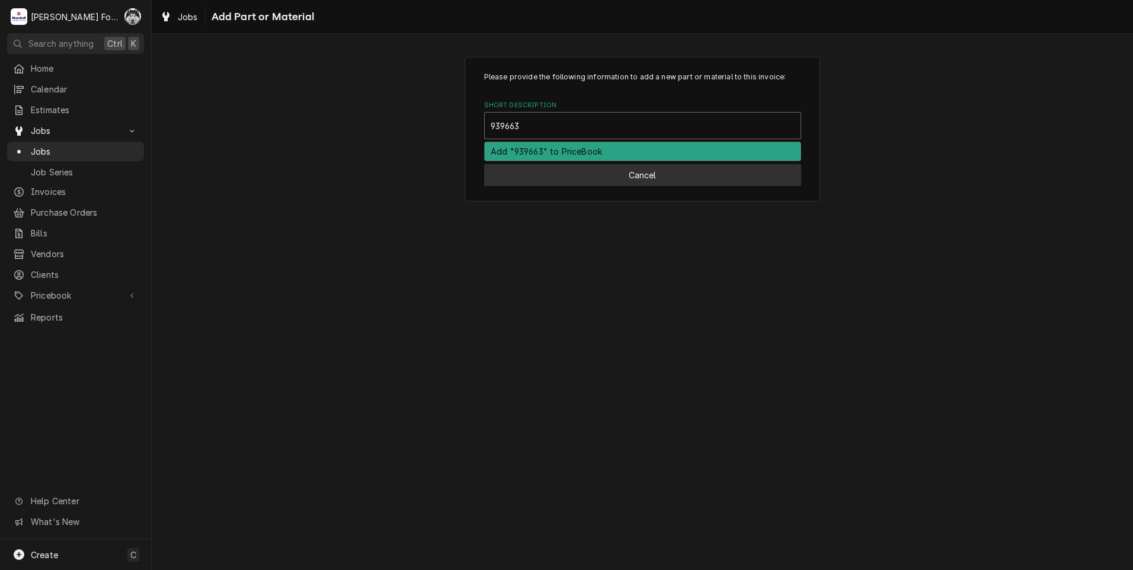
type input "939663"
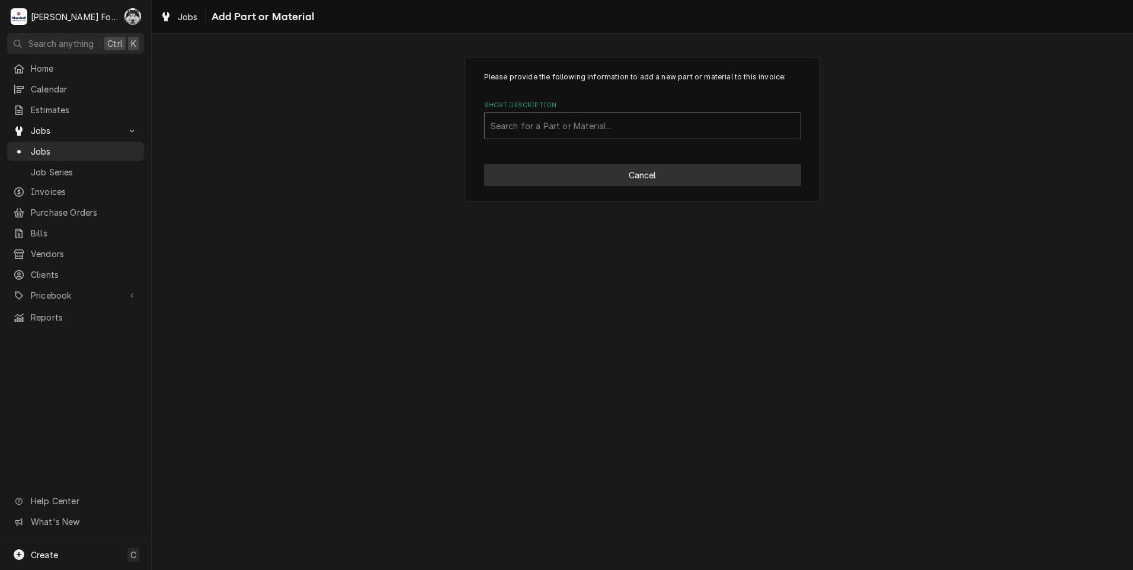
click at [556, 182] on button "Cancel" at bounding box center [642, 175] width 317 height 22
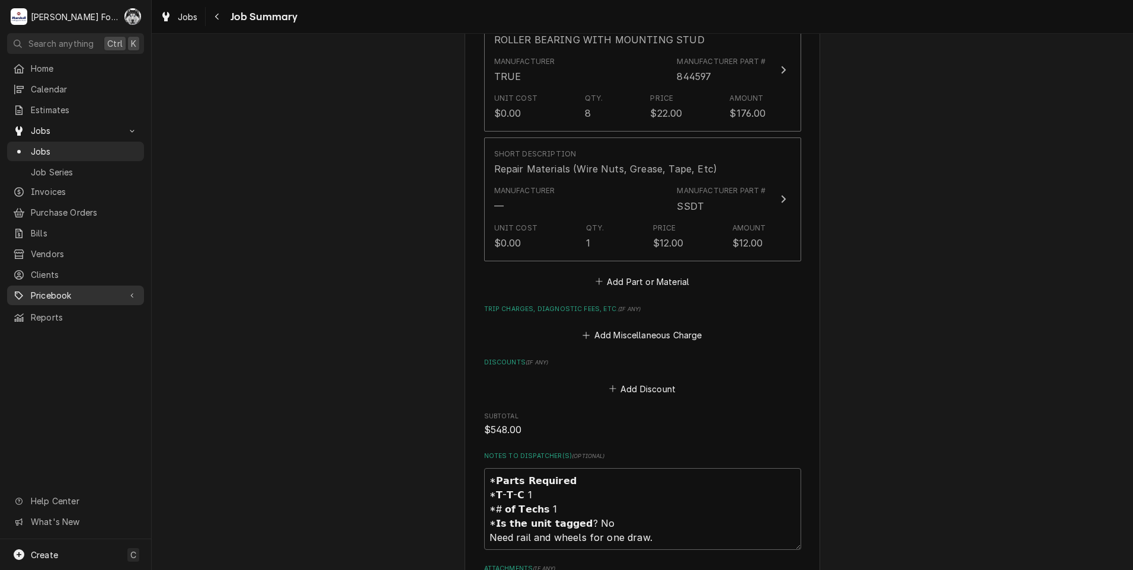
click at [55, 289] on span "Pricebook" at bounding box center [75, 295] width 89 height 12
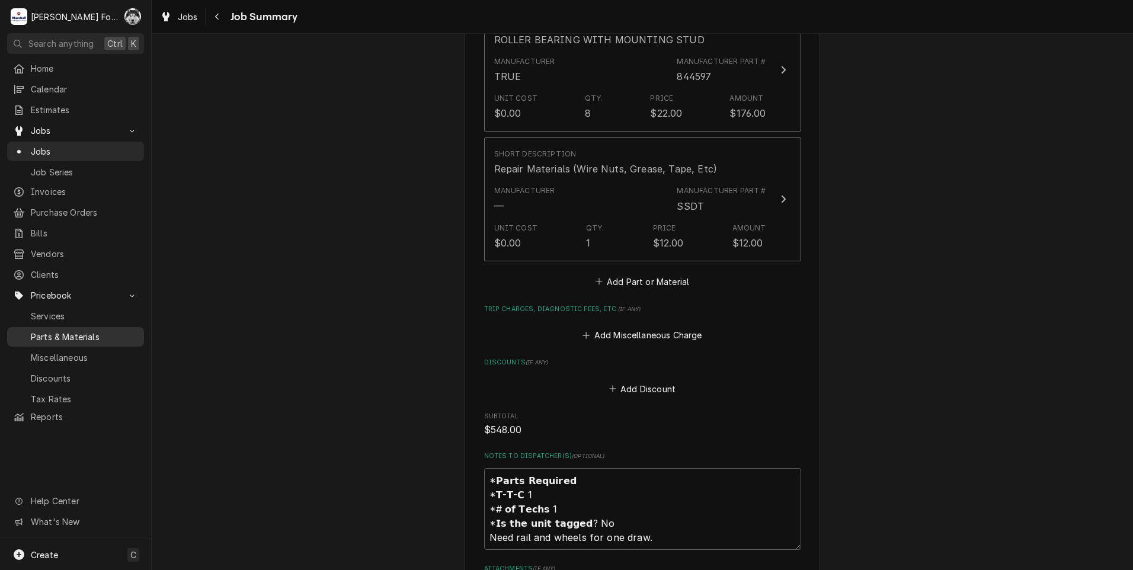
click at [72, 331] on span "Parts & Materials" at bounding box center [84, 337] width 107 height 12
type textarea "x"
click at [662, 273] on button "Add Part or Material" at bounding box center [642, 281] width 98 height 17
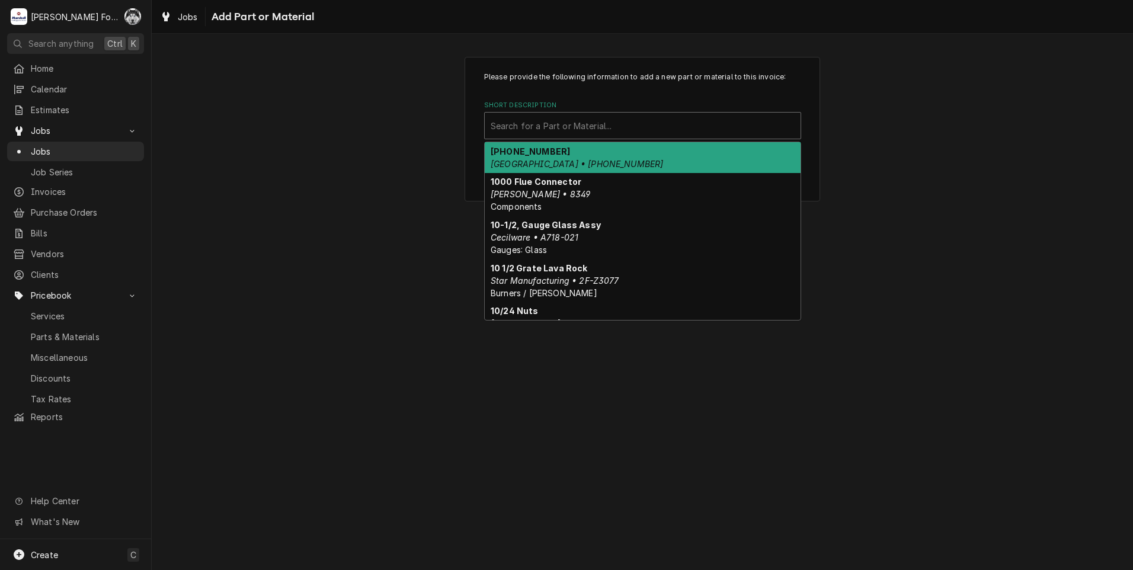
click at [571, 129] on div "Short Description" at bounding box center [643, 125] width 304 height 21
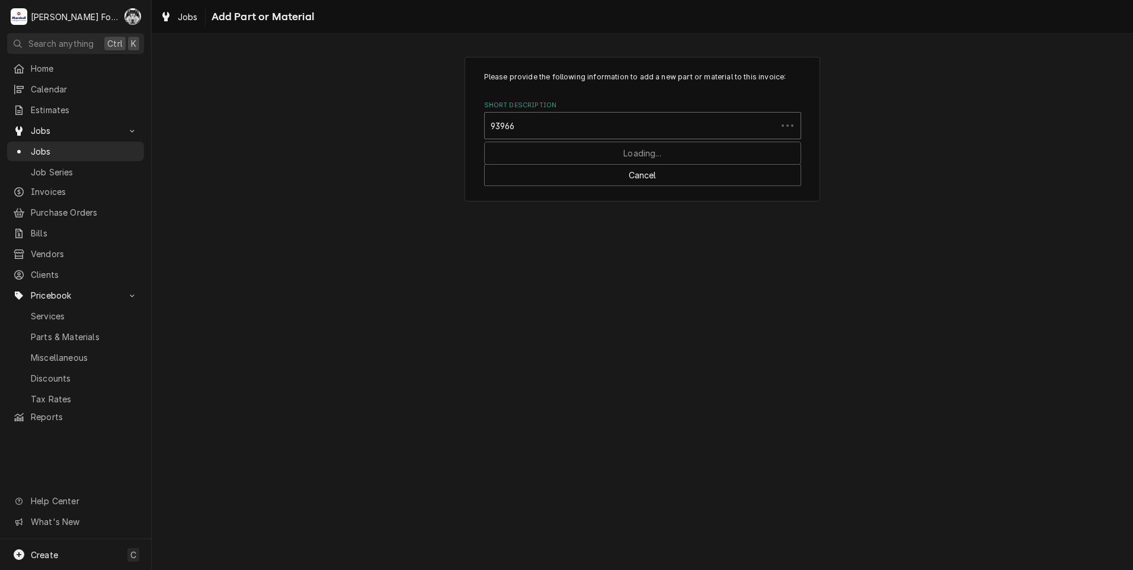
type input "939663"
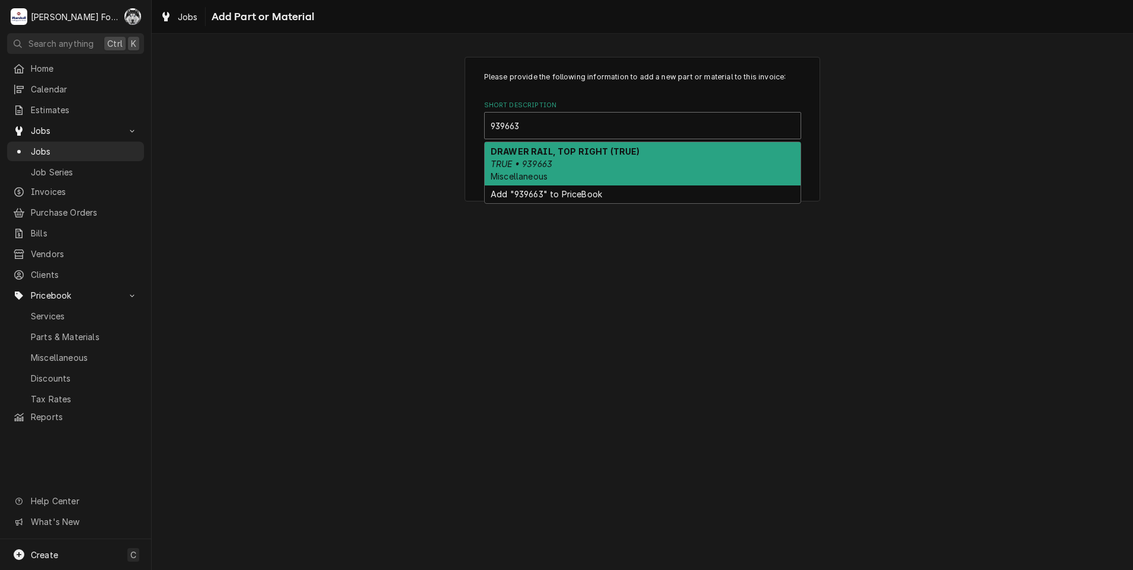
click at [556, 155] on strong "DRAWER RAIL, TOP RIGHT (TRUE)" at bounding box center [565, 151] width 149 height 10
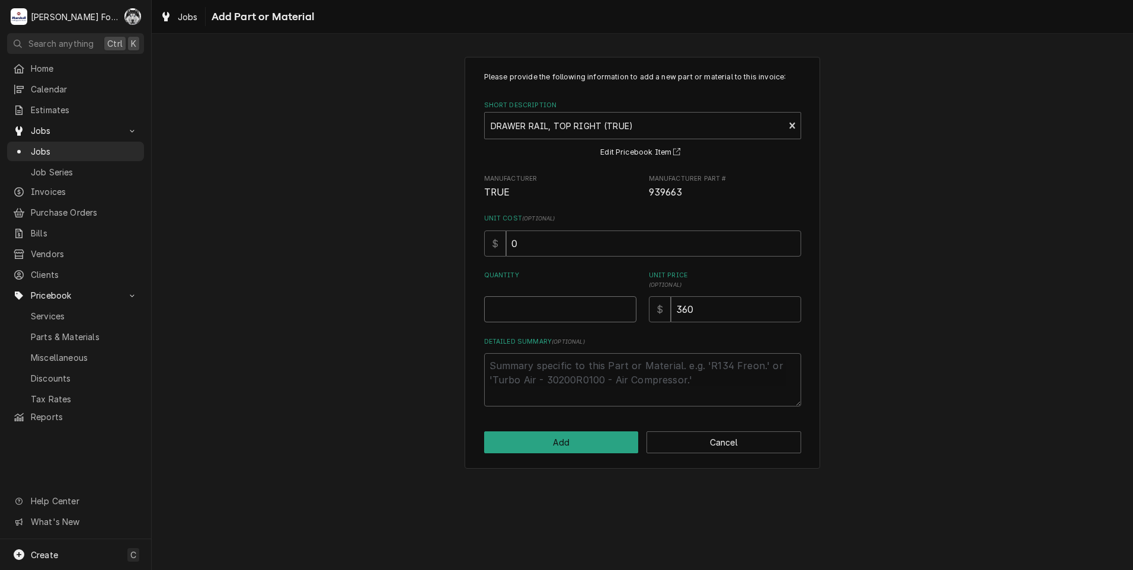
click at [627, 302] on input "Quantity" at bounding box center [560, 309] width 152 height 26
click at [627, 304] on input "Quantity" at bounding box center [560, 309] width 152 height 26
type textarea "x"
type input "0.5"
click at [626, 303] on input "0.5" at bounding box center [560, 309] width 152 height 26
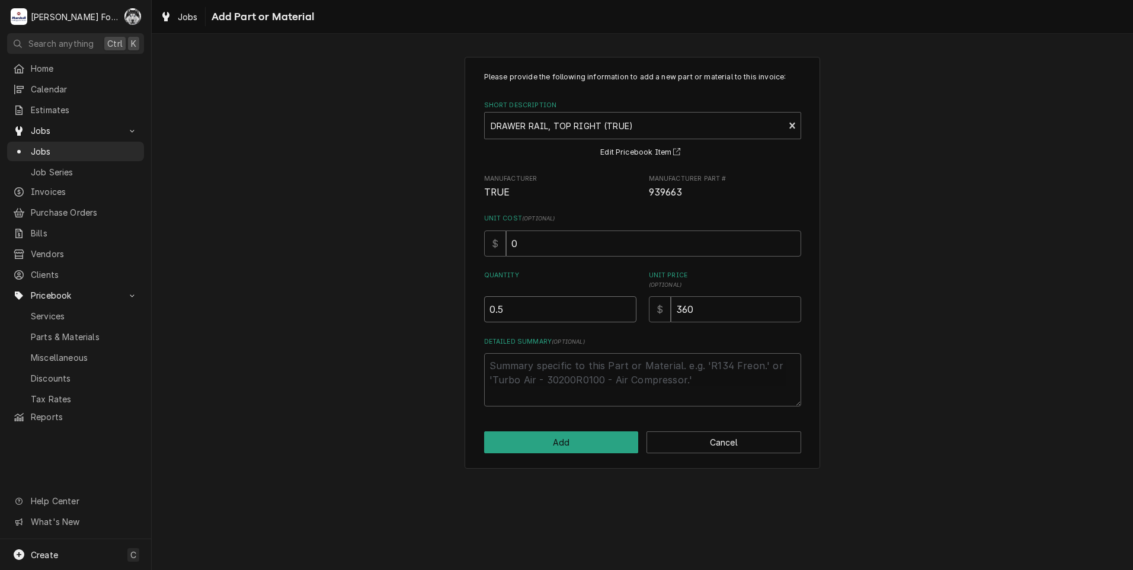
type textarea "x"
type input "1"
click at [626, 303] on input "1" at bounding box center [560, 309] width 152 height 26
click at [570, 440] on button "Add" at bounding box center [561, 442] width 155 height 22
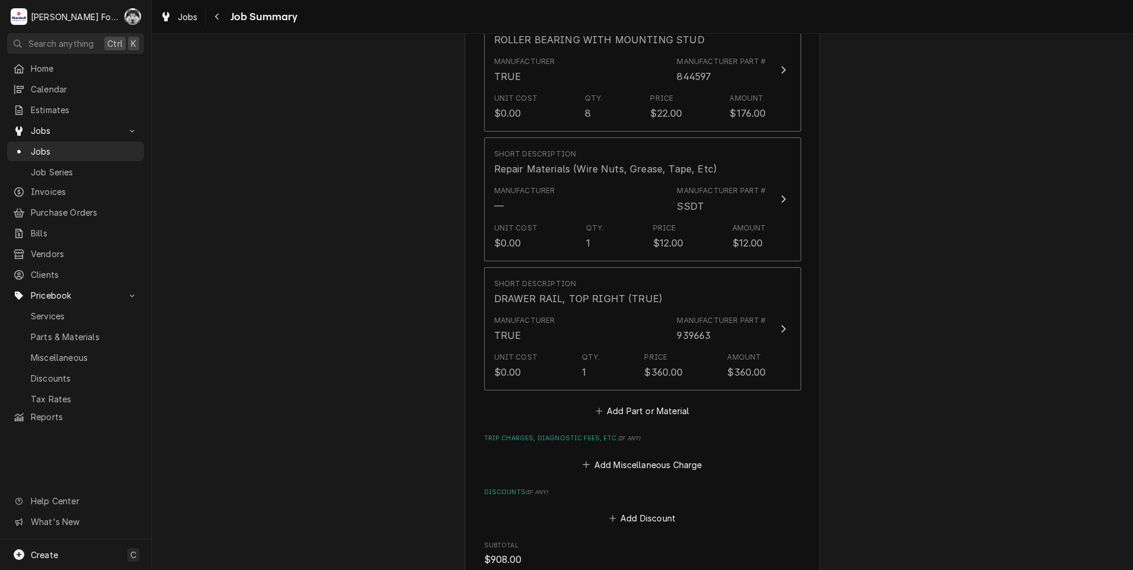
scroll to position [1339, 0]
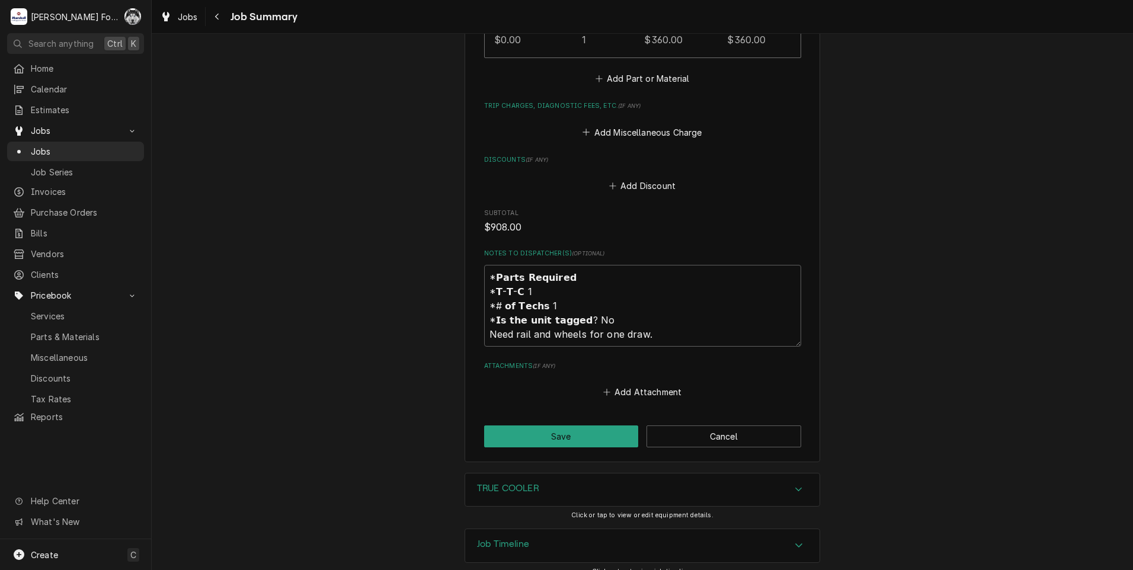
click at [539, 483] on h3 "TRUE COOLER" at bounding box center [508, 488] width 62 height 11
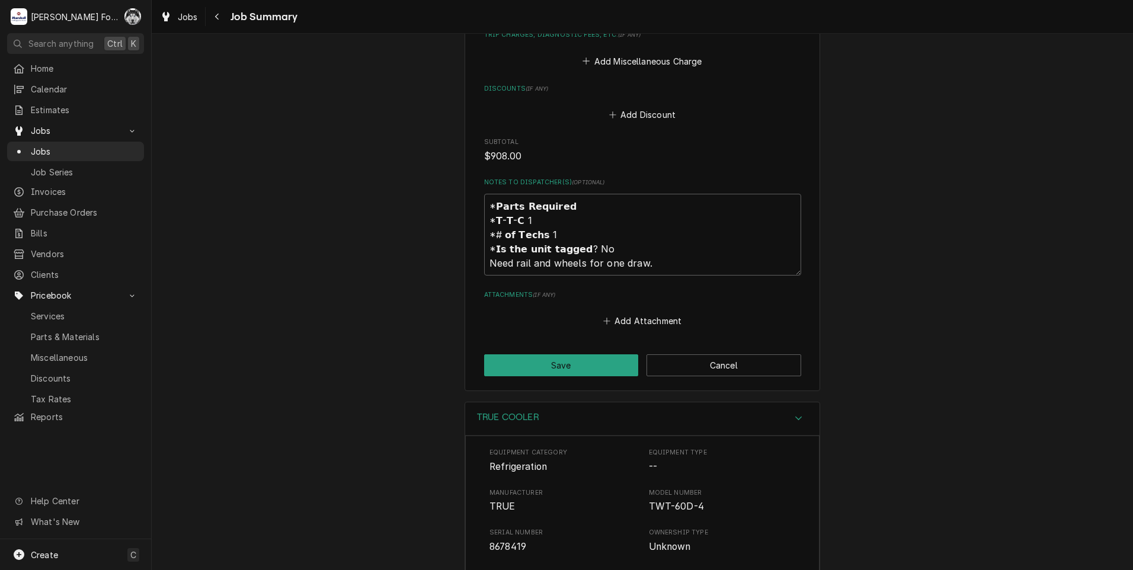
scroll to position [1633, 0]
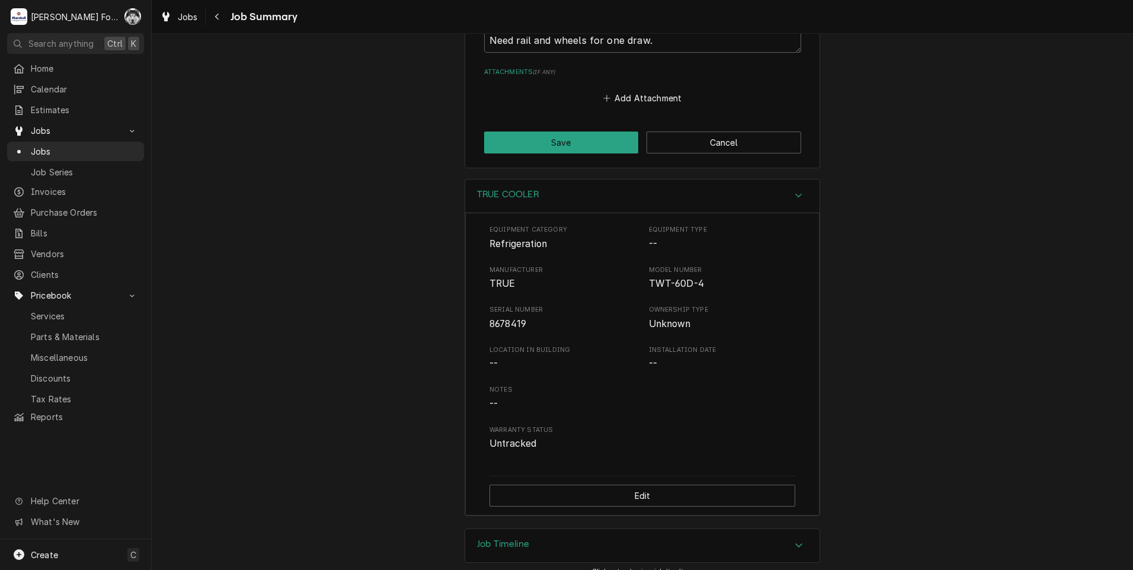
click at [538, 536] on div "Job Timeline" at bounding box center [642, 545] width 354 height 33
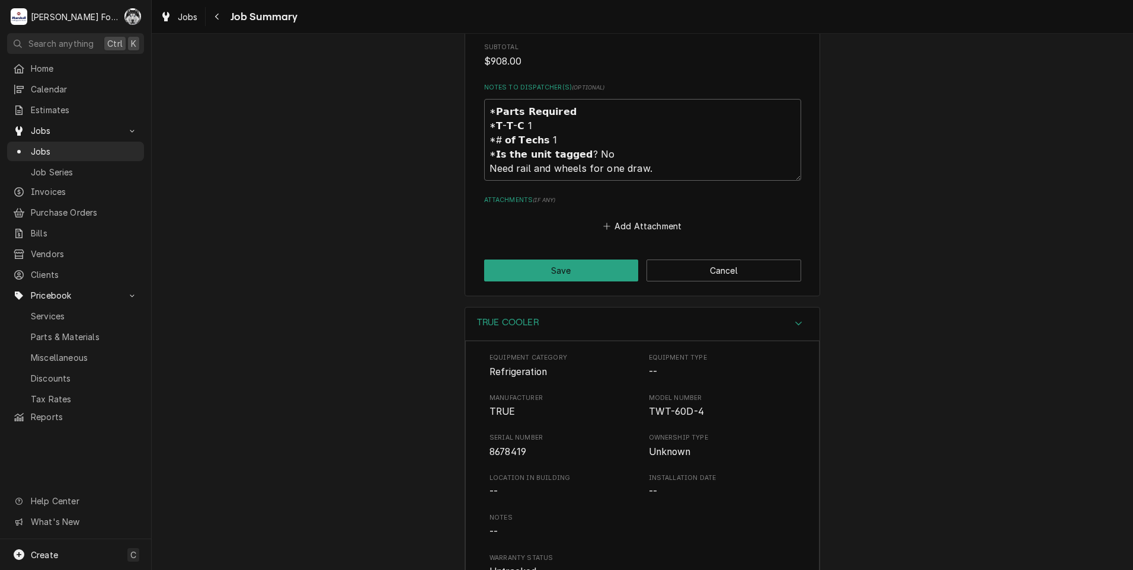
scroll to position [1538, 0]
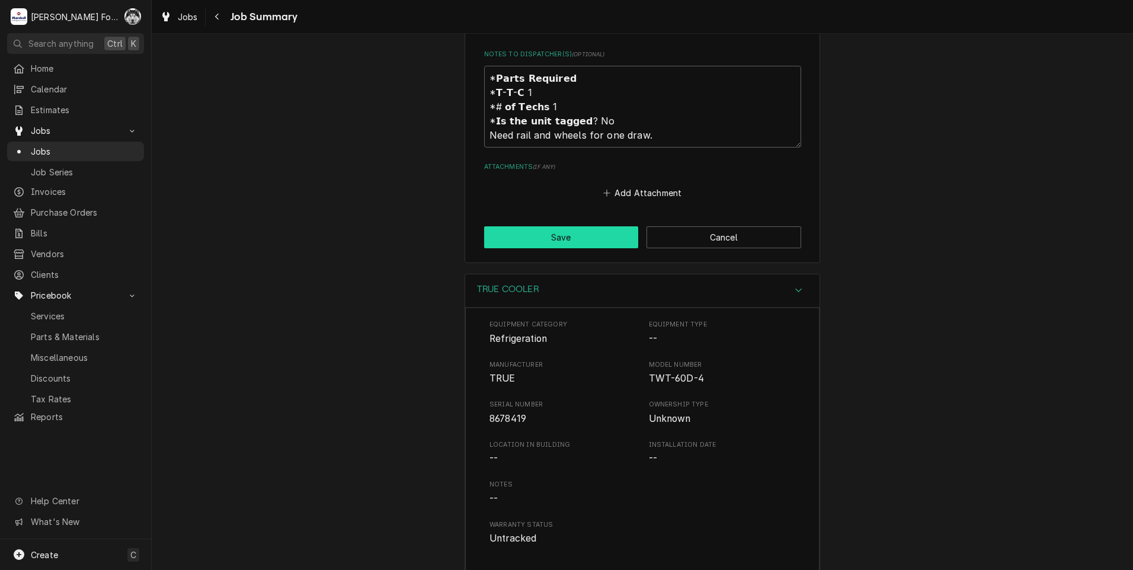
click at [546, 229] on button "Save" at bounding box center [561, 237] width 155 height 22
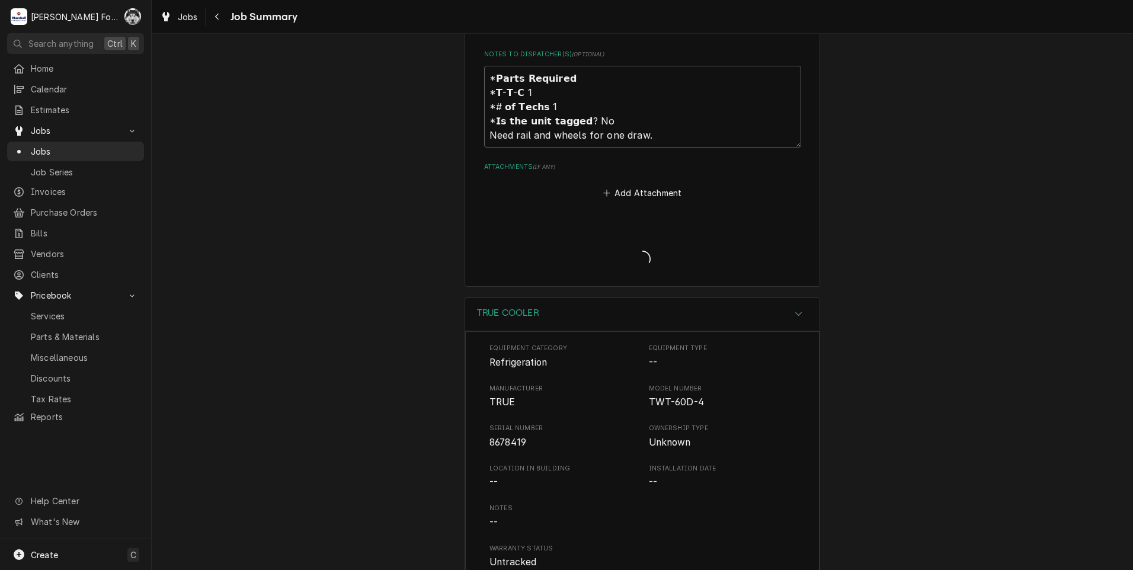
type textarea "x"
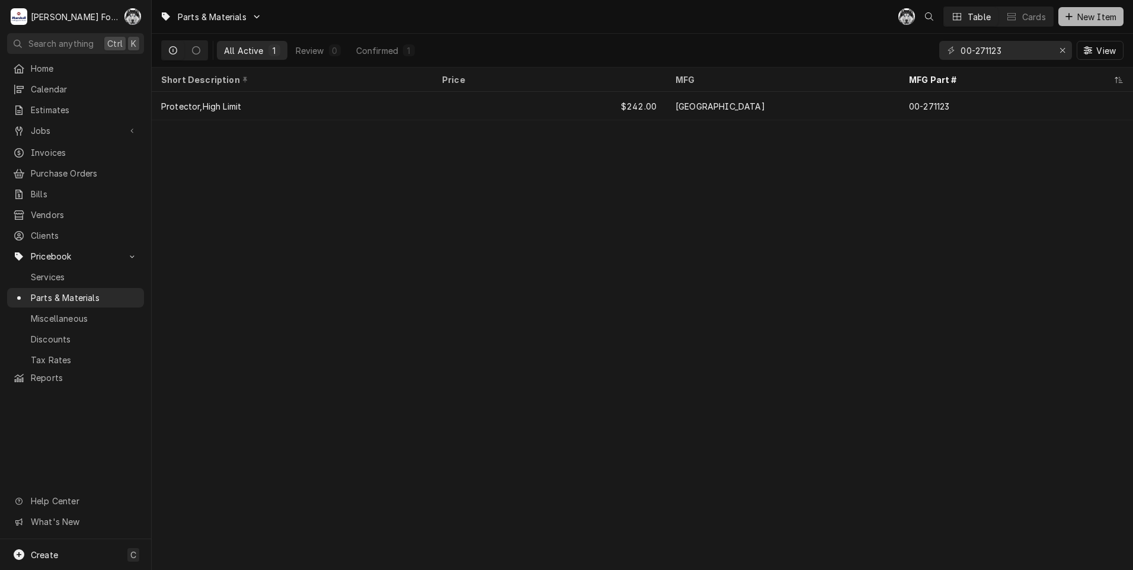
click at [1094, 20] on span "New Item" at bounding box center [1097, 17] width 44 height 12
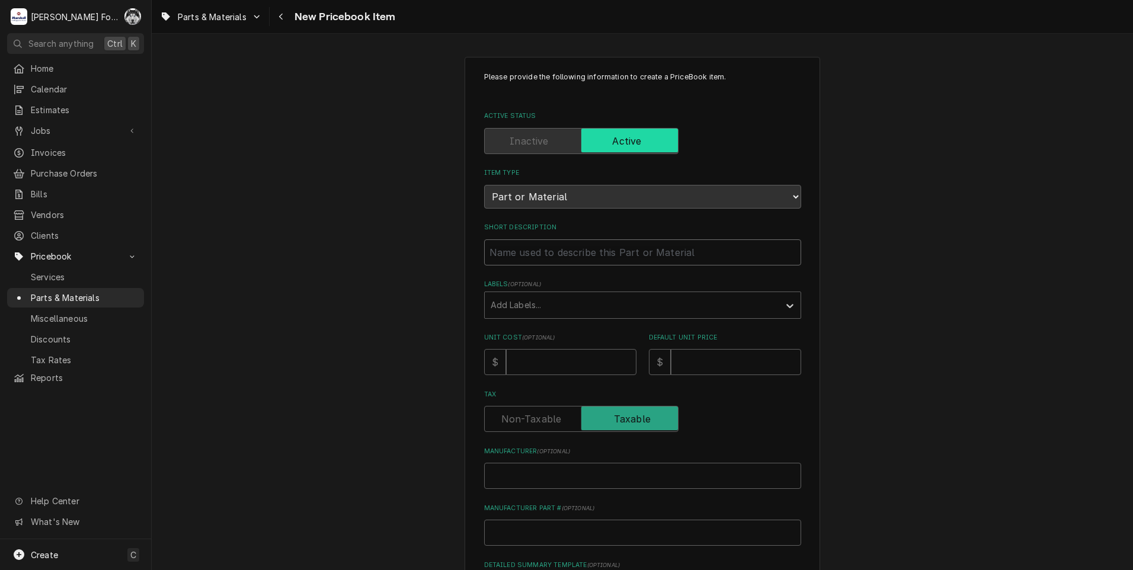
click at [677, 249] on input "Short Description" at bounding box center [642, 252] width 317 height 26
type textarea "x"
type input "d"
type textarea "x"
type input "dr"
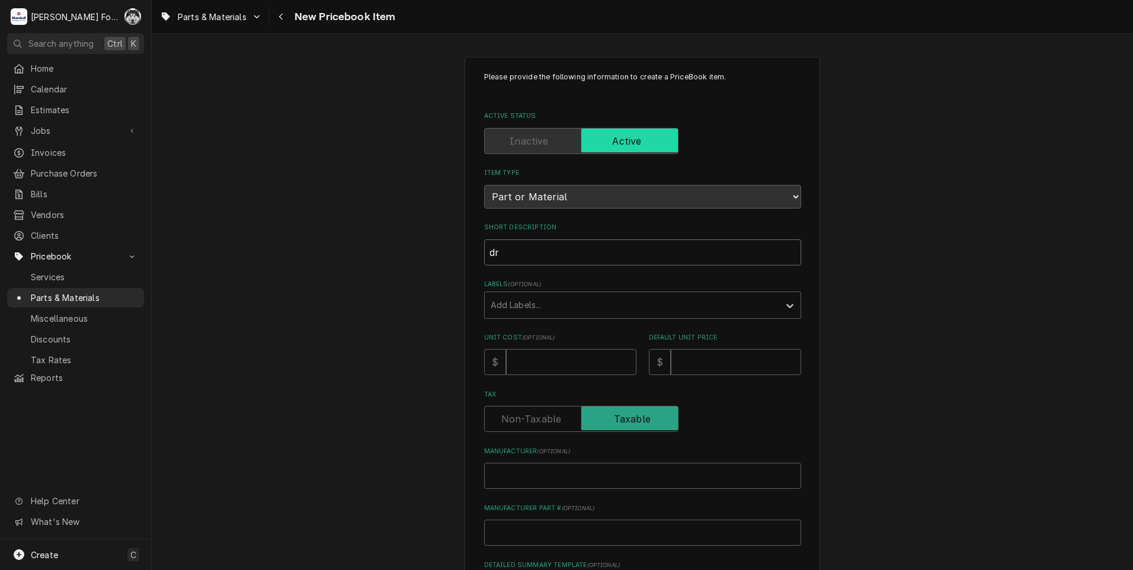
type textarea "x"
type input "dra"
type textarea "x"
type input "draw"
type textarea "x"
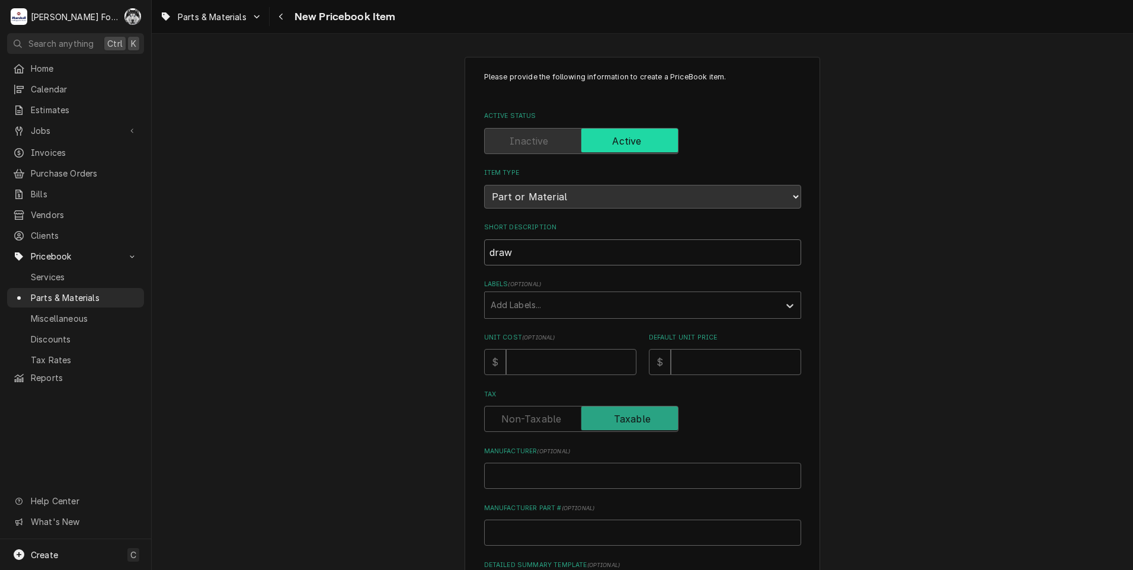
type input "drawe"
type textarea "x"
type input "drawer"
type textarea "x"
type input "drawer"
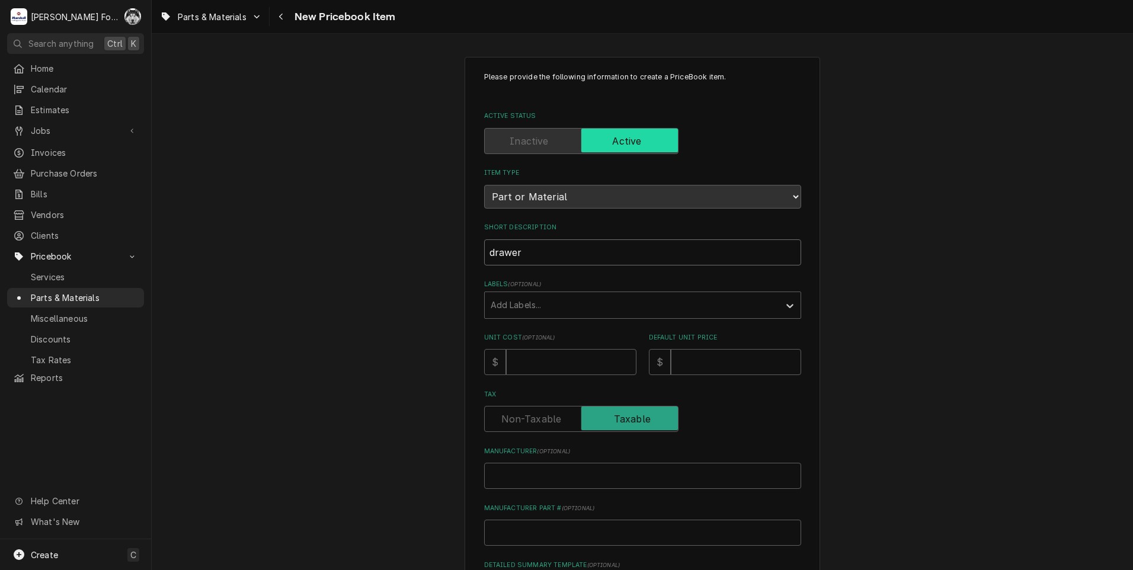
type textarea "x"
type input "drawer r"
type textarea "x"
type input "drawer ra"
type textarea "x"
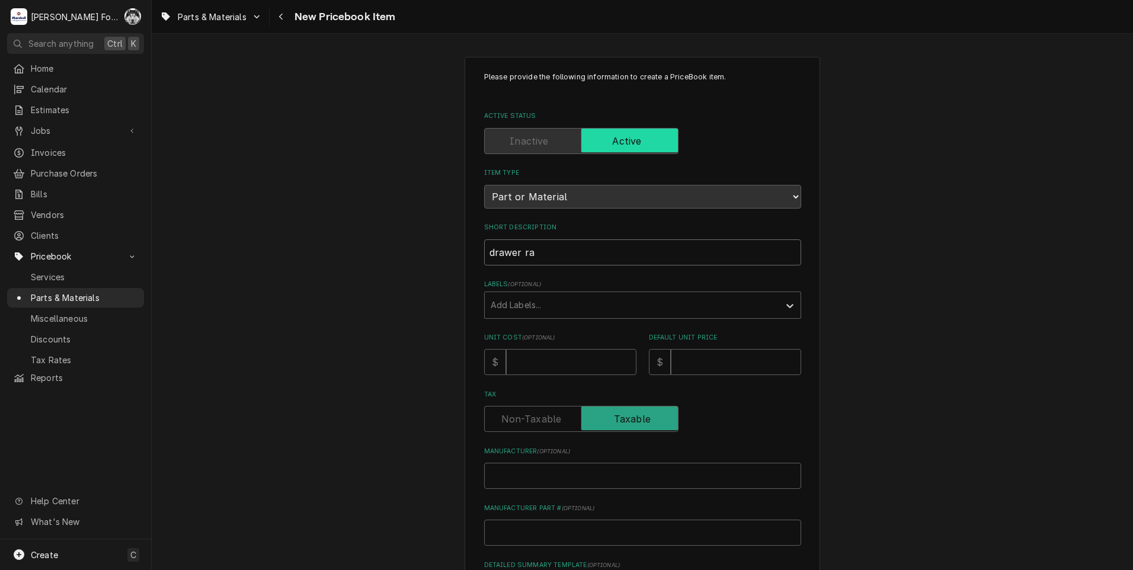
type input "drawer rai"
type textarea "x"
type input "drawer rail"
type textarea "x"
type input "drawer rai"
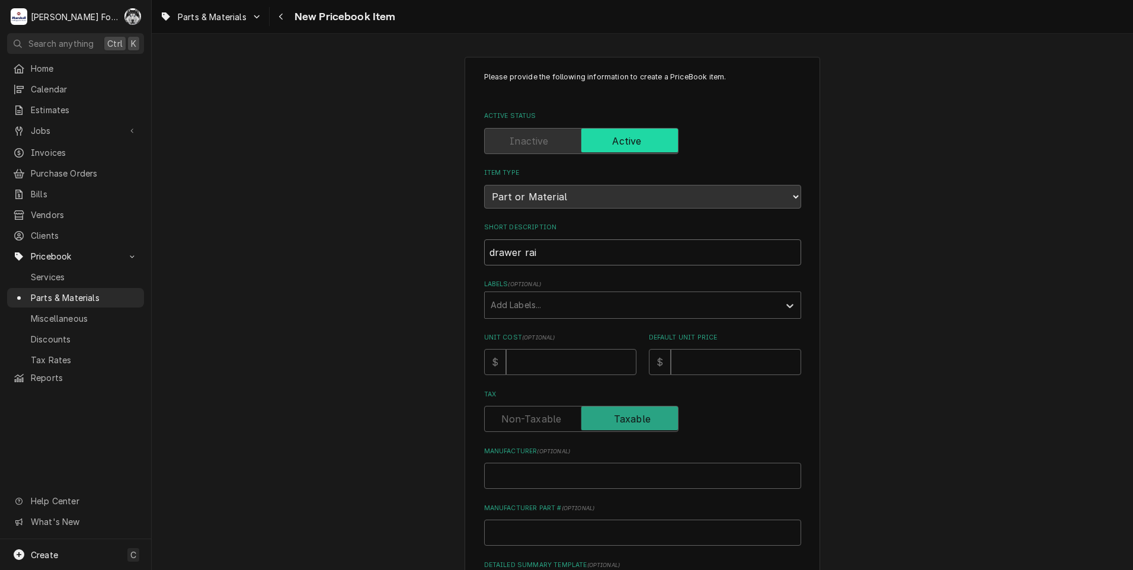
type textarea "x"
type input "drawer ra"
type textarea "x"
type input "drawer r"
type textarea "x"
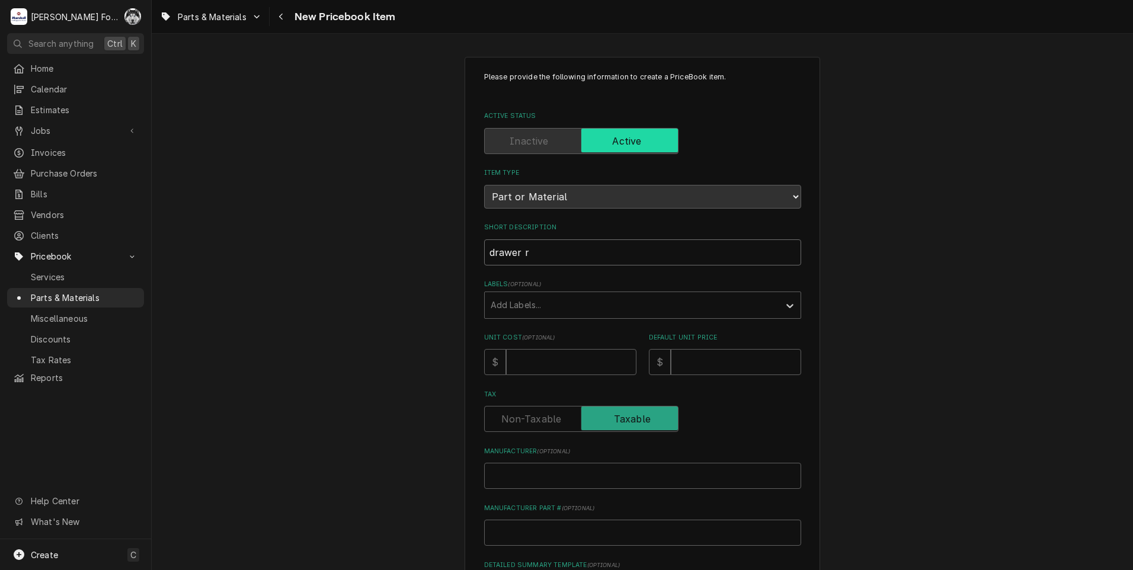
type input "drawer"
type textarea "x"
type input "drawer"
type textarea "x"
type input "drawe"
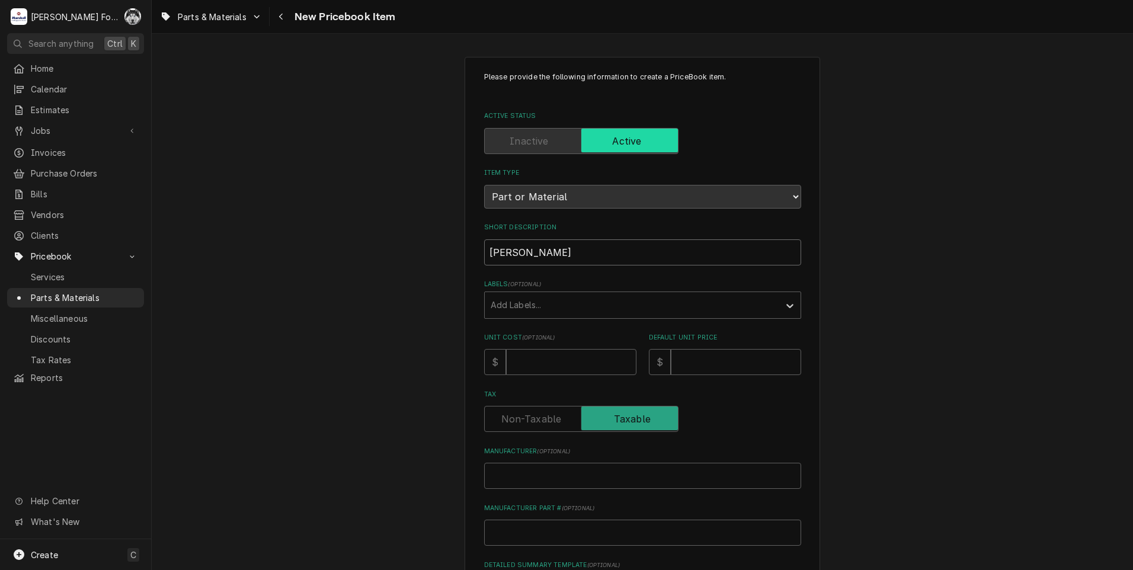
type textarea "x"
type input "draw"
type textarea "x"
type input "dra"
type textarea "x"
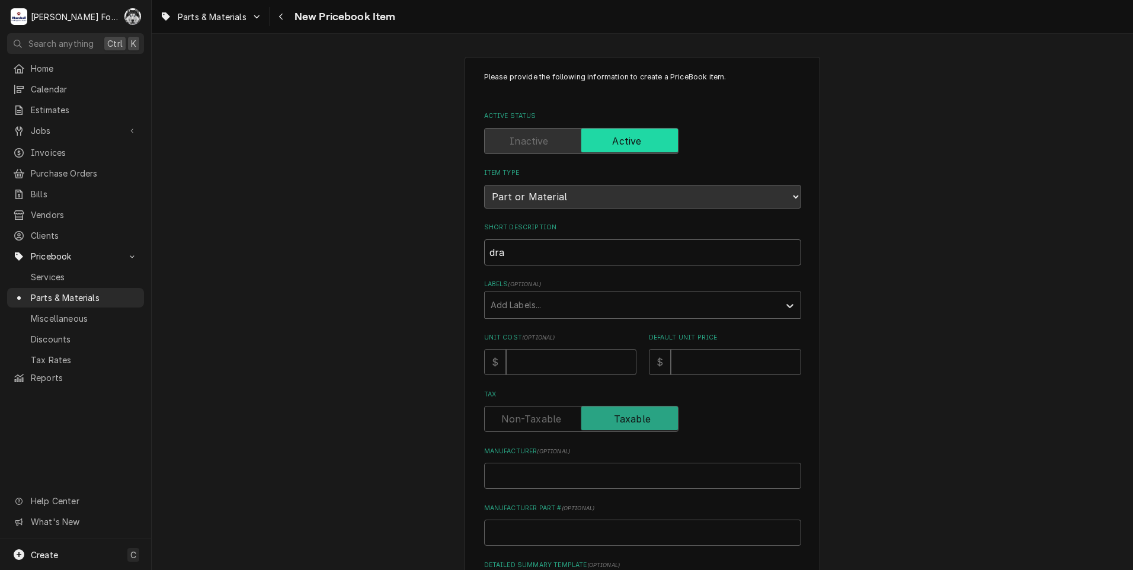
type input "dr"
type textarea "x"
type input "d"
type textarea "x"
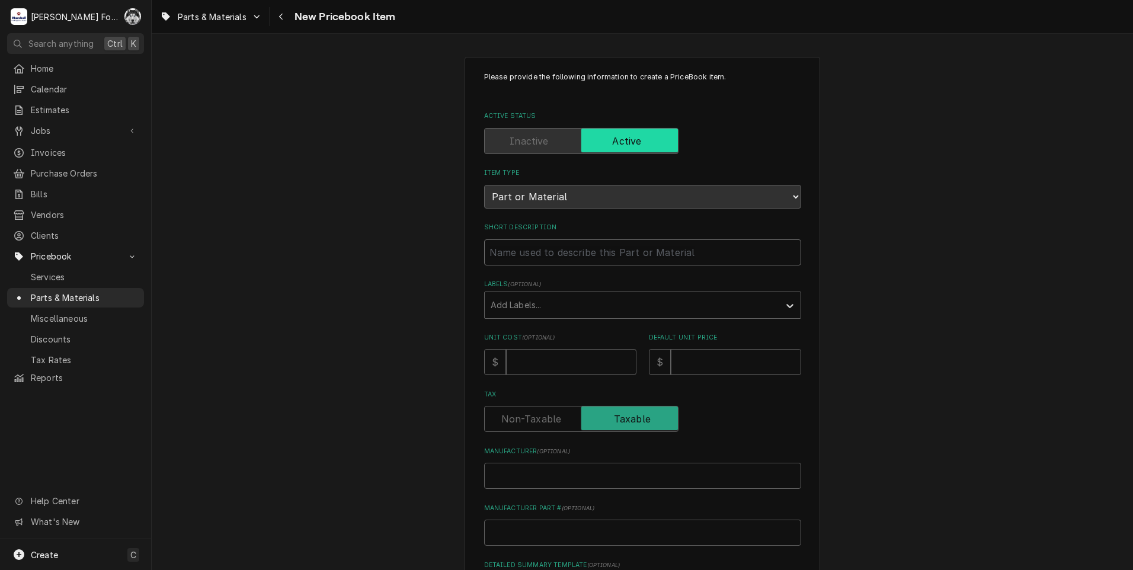
type input "D"
type textarea "x"
type input "DR"
type textarea "x"
type input "DRA"
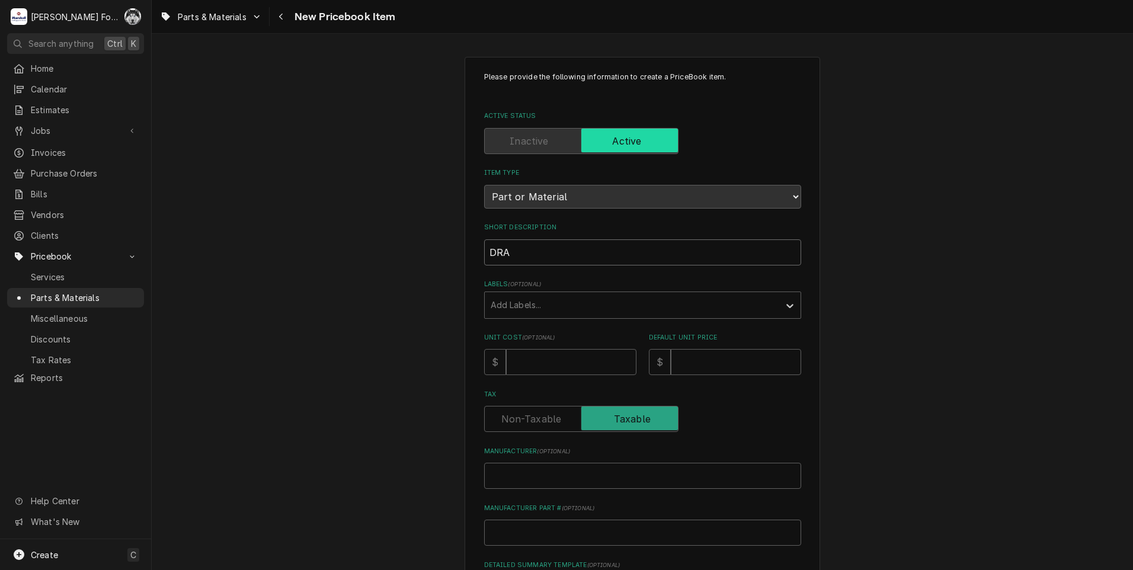
type textarea "x"
type input "DRAW"
type textarea "x"
type input "DRAWE"
type textarea "x"
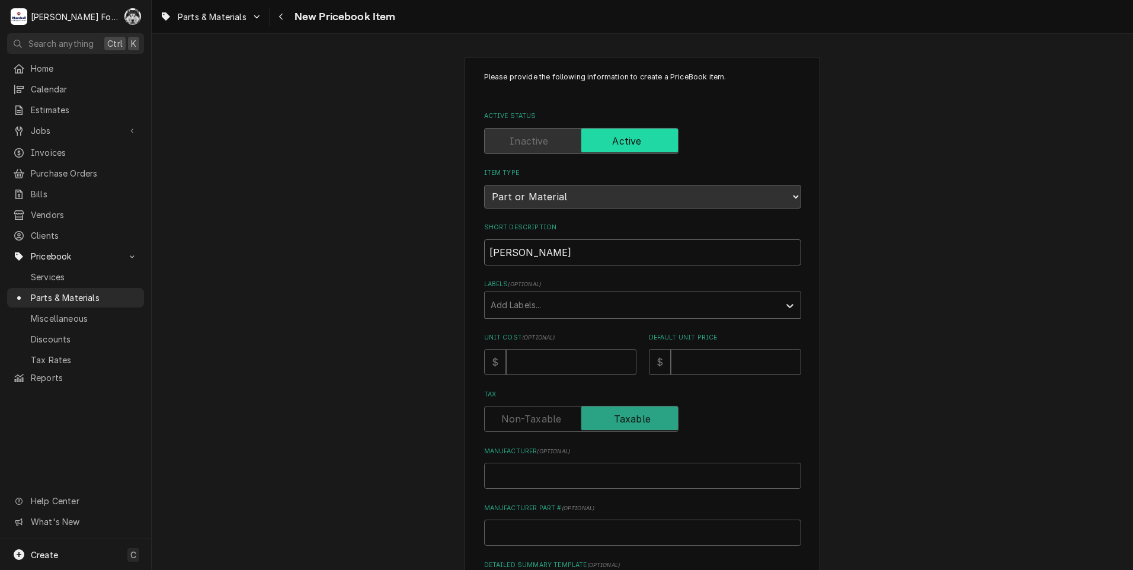
type input "DRAWER"
type textarea "x"
type input "DRAWER"
type textarea "x"
type input "DRAWER R"
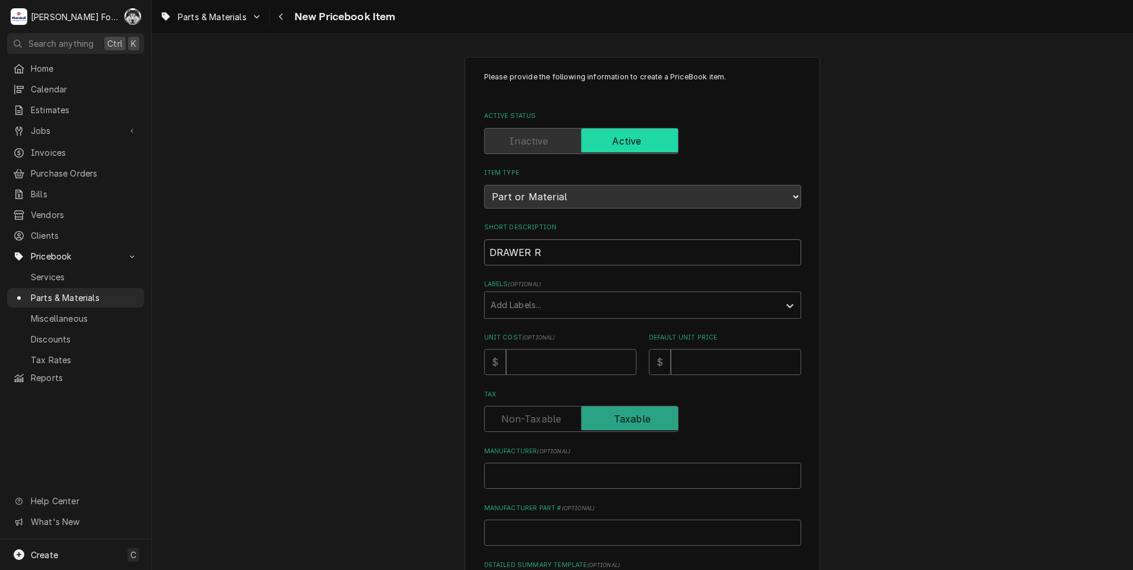
type textarea "x"
type input "DRAWER RA"
type textarea "x"
type input "DRAWER RAI"
type textarea "x"
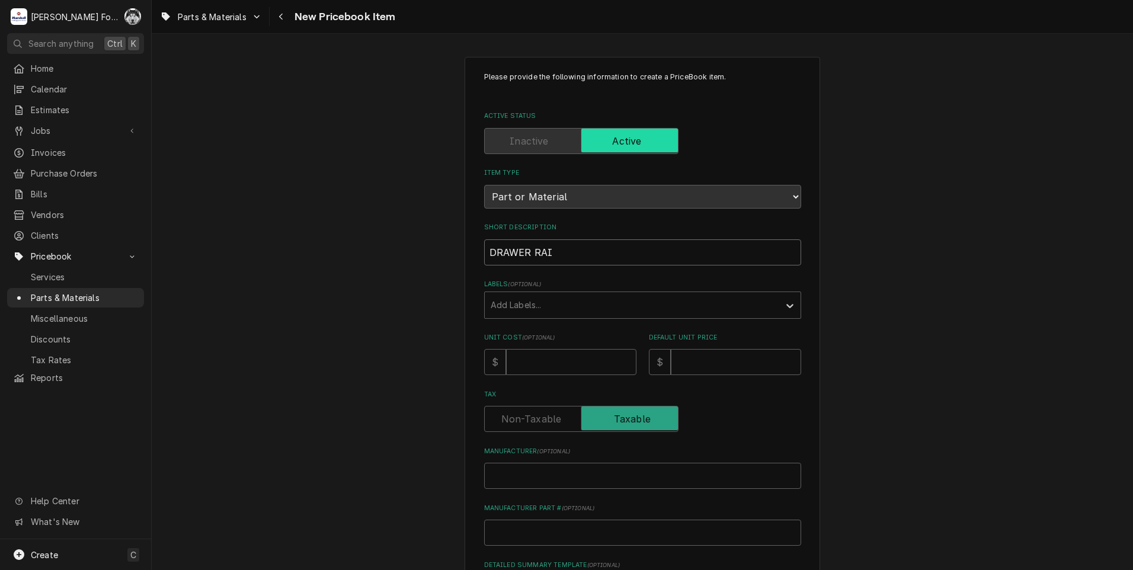
type input "DRAWER RAIL"
type textarea "x"
type input "DRAWER RAIL,"
type textarea "x"
type input "DRAWER RAIL,"
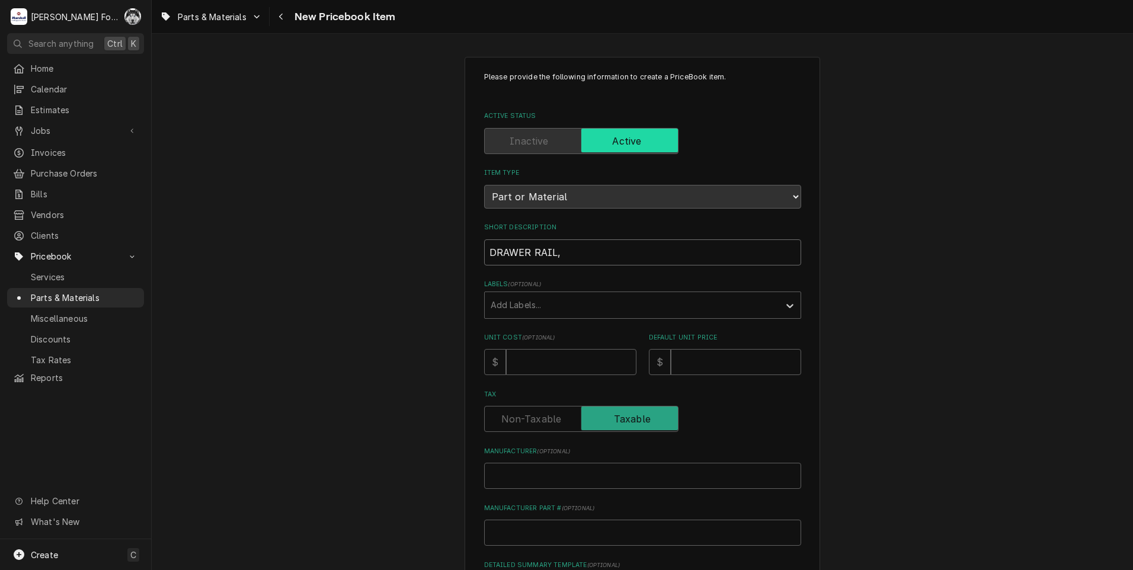
type textarea "x"
type input "DRAWER RAIL, T"
type textarea "x"
type input "DRAWER RAIL, TO"
type textarea "x"
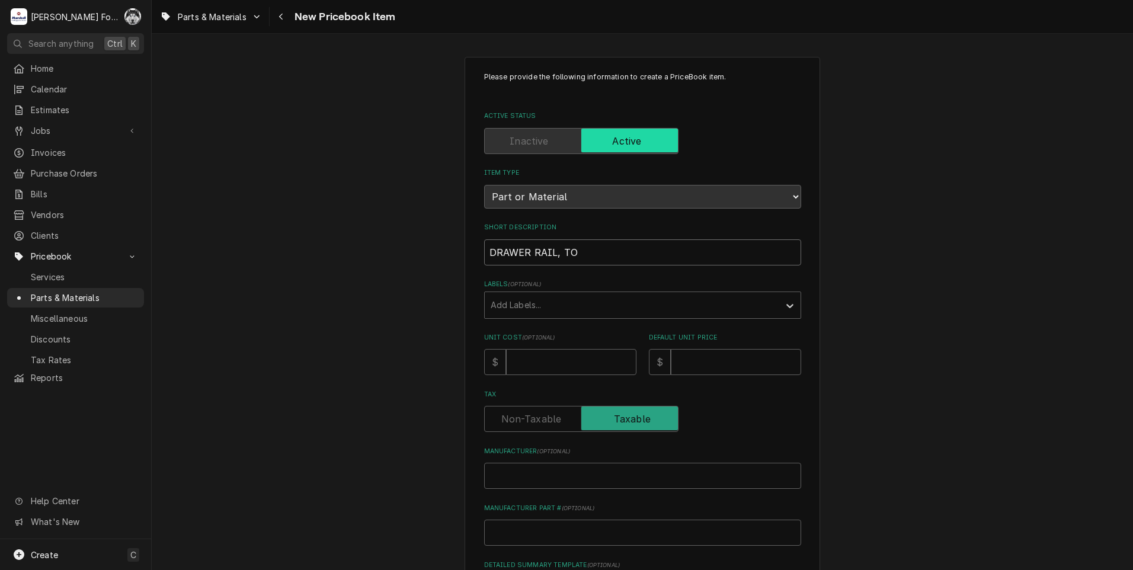
type input "DRAWER RAIL, TOR"
type textarea "x"
type input "DRAWER RAIL, TO"
type textarea "x"
type input "DRAWER RAIL, TOT"
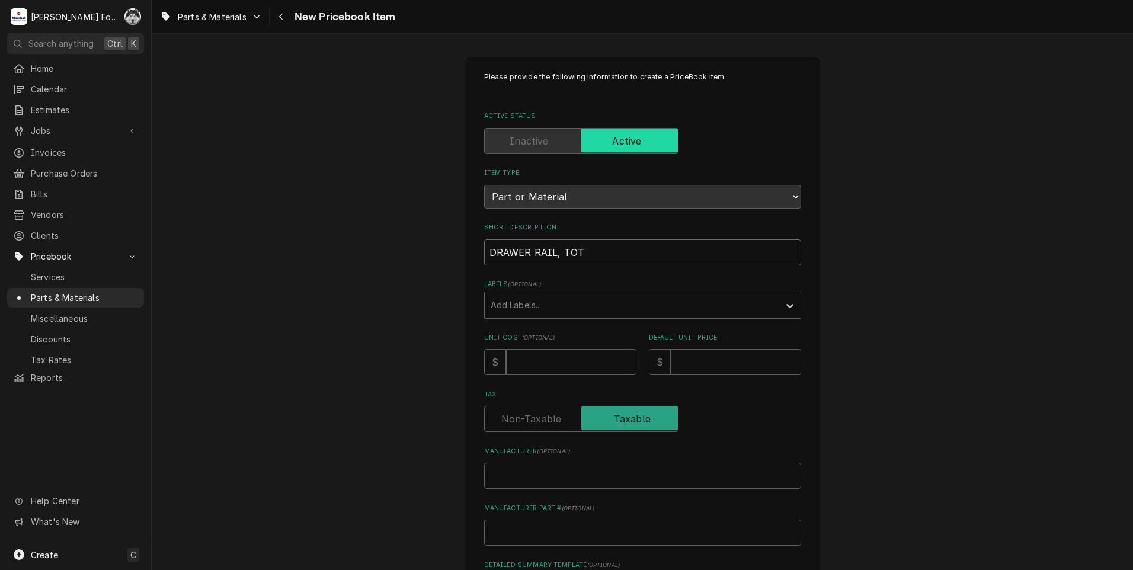
type textarea "x"
type input "DRAWER RAIL, TOT="
type textarea "x"
type input "DRAWER RAIL, TOT=-"
type textarea "x"
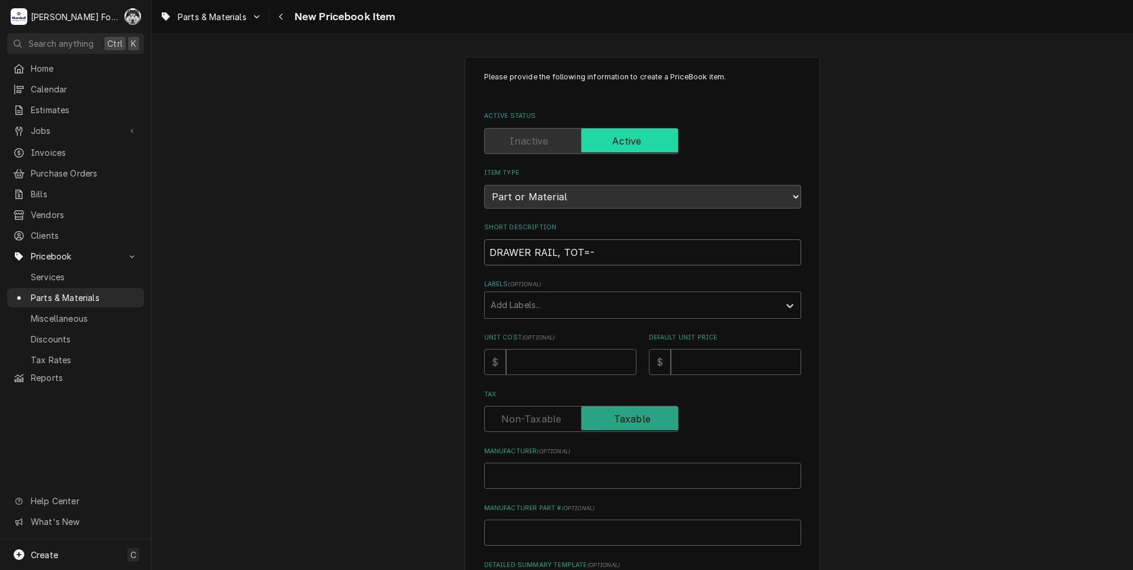
type input "DRAWER RAIL, TOT="
type textarea "x"
type input "DRAWER RAIL, TOT"
type textarea "x"
type input "DRAWER RAIL, TO"
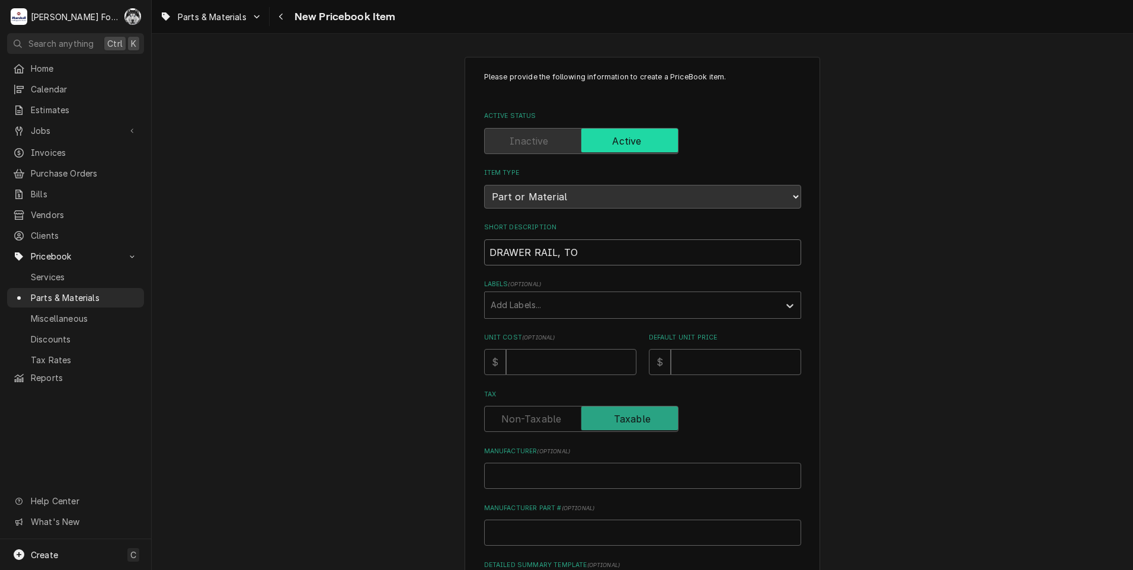
type textarea "x"
type input "DRAWER RAIL, TOP"
type textarea "x"
type input "DRAWER RAIL, TOP"
type textarea "x"
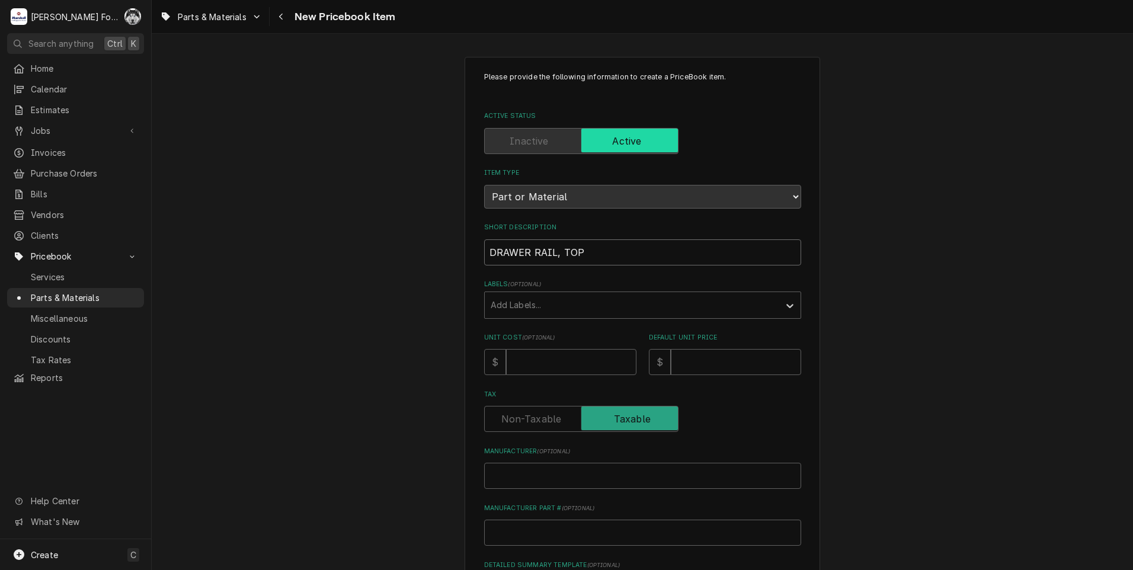
type input "DRAWER RAIL, TOP R"
type textarea "x"
type input "DRAWER RAIL, TOP RI"
type textarea "x"
type input "DRAWER RAIL, TOP RIG"
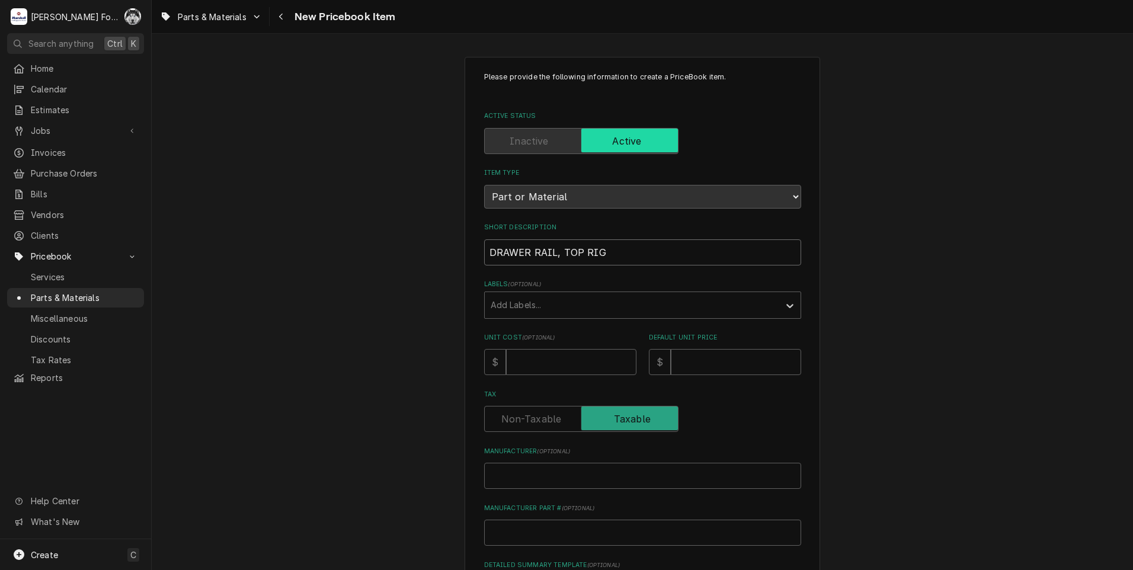
type textarea "x"
type input "DRAWER RAIL, TOP RIGH"
type textarea "x"
type input "DRAWER RAIL, TOP RIGHT"
type textarea "x"
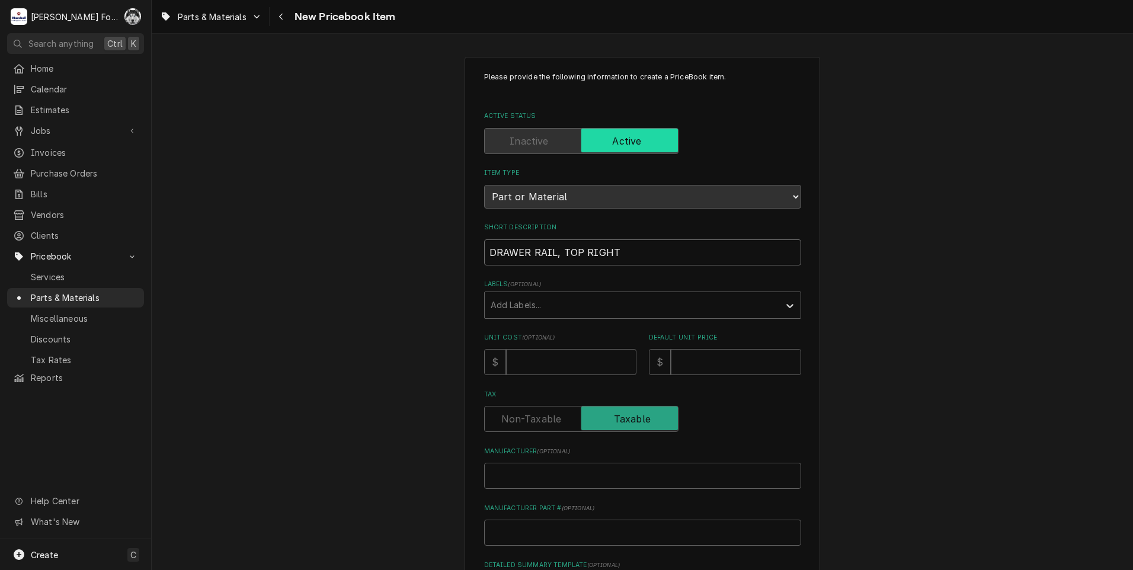
type input "DRAWER RAIL, TOP RIGHT"
type textarea "x"
type input "DRAWER RAIL, TOP RIGHT ("
type textarea "x"
type input "DRAWER RAIL, TOP RIGHT (*"
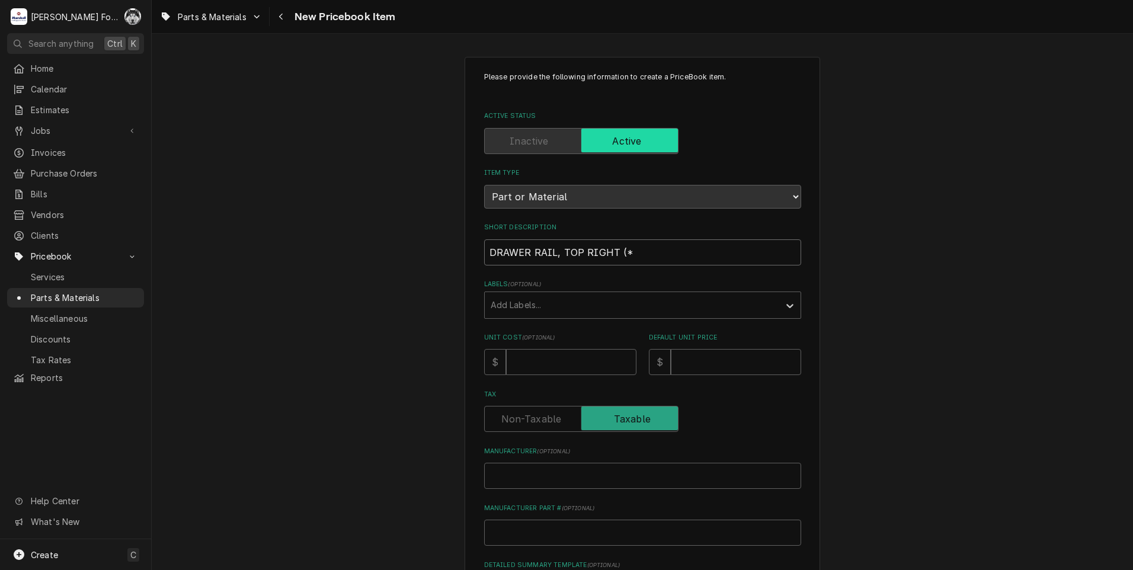
type textarea "x"
type input "DRAWER RAIL, TOP RIGHT ("
type textarea "x"
type input "DRAWER RAIL, TOP RIGHT (T"
type textarea "x"
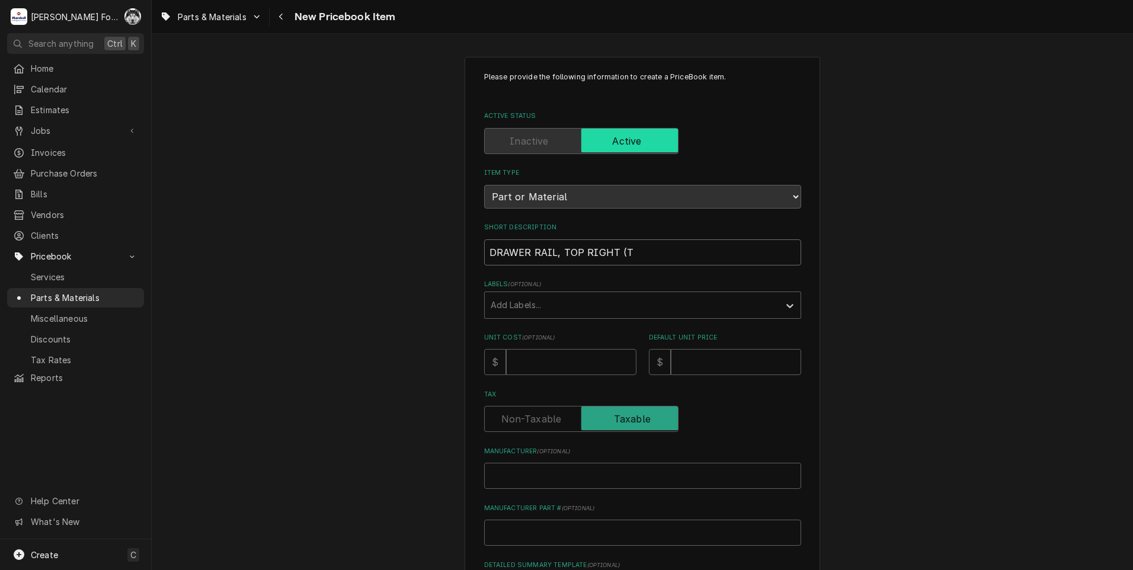
type input "DRAWER RAIL, TOP RIGHT (TR"
type textarea "x"
type input "DRAWER RAIL, TOP RIGHT (TRU"
type textarea "x"
type input "DRAWER RAIL, TOP RIGHT (TRUE"
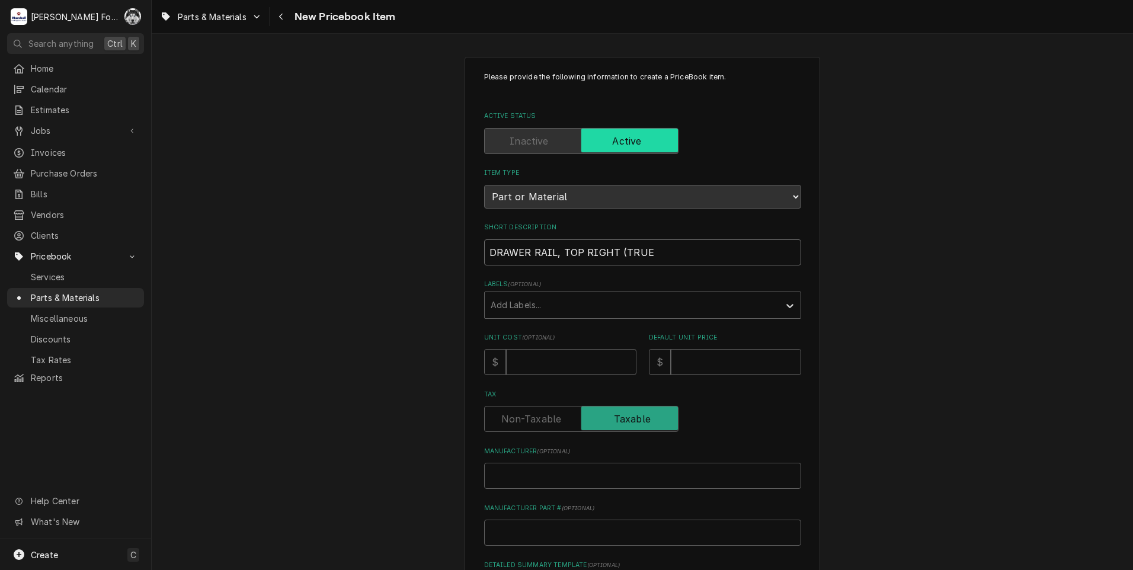
type textarea "x"
type input "DRAWER RAIL, TOP RIGHT (TRUE)"
click at [544, 308] on div "Labels" at bounding box center [632, 304] width 283 height 21
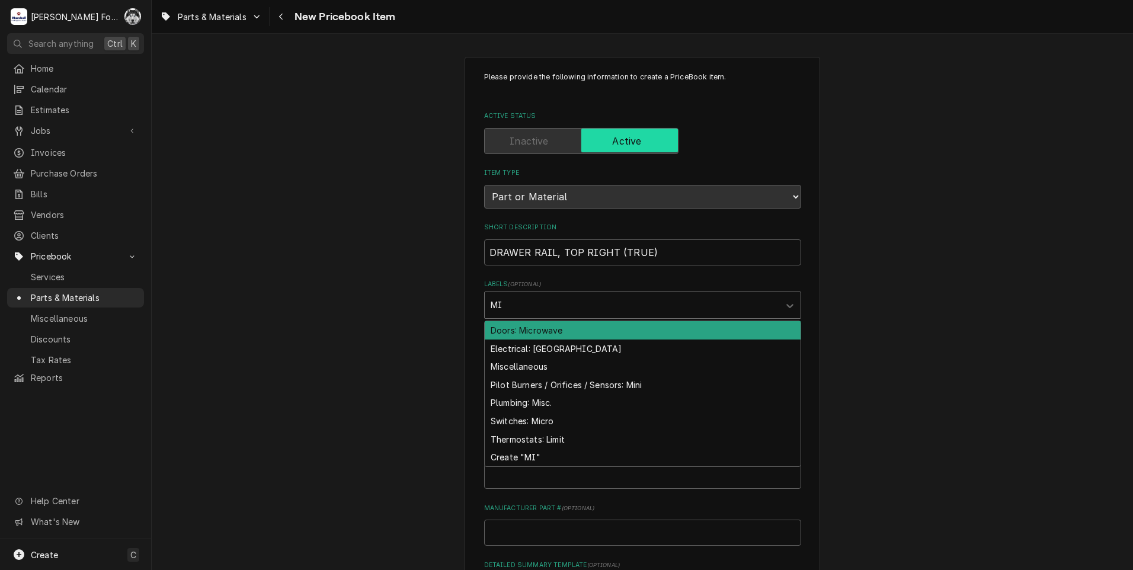
type input "MIS"
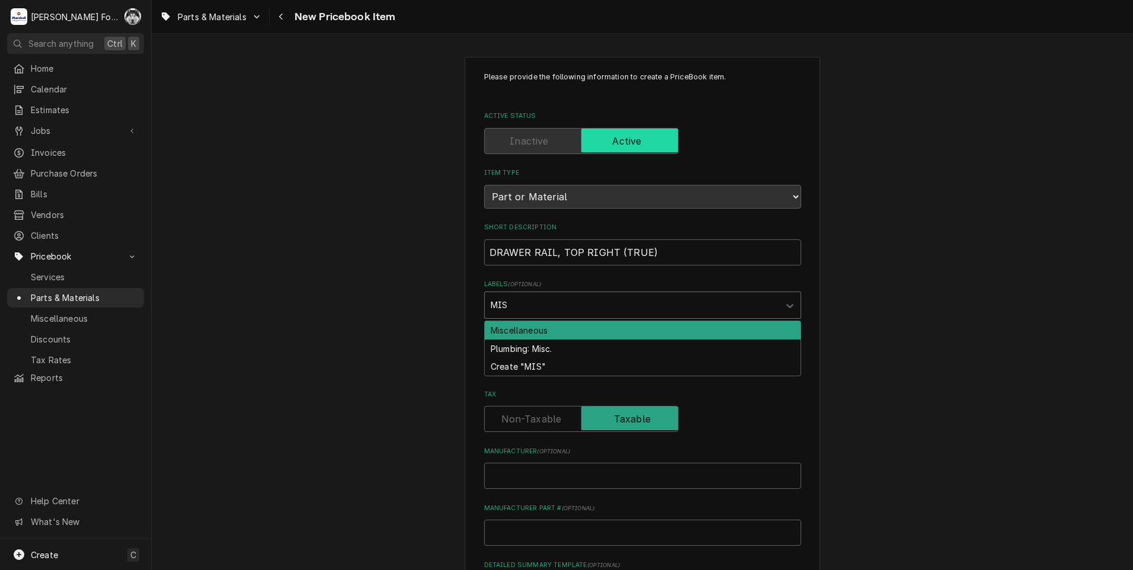
type textarea "x"
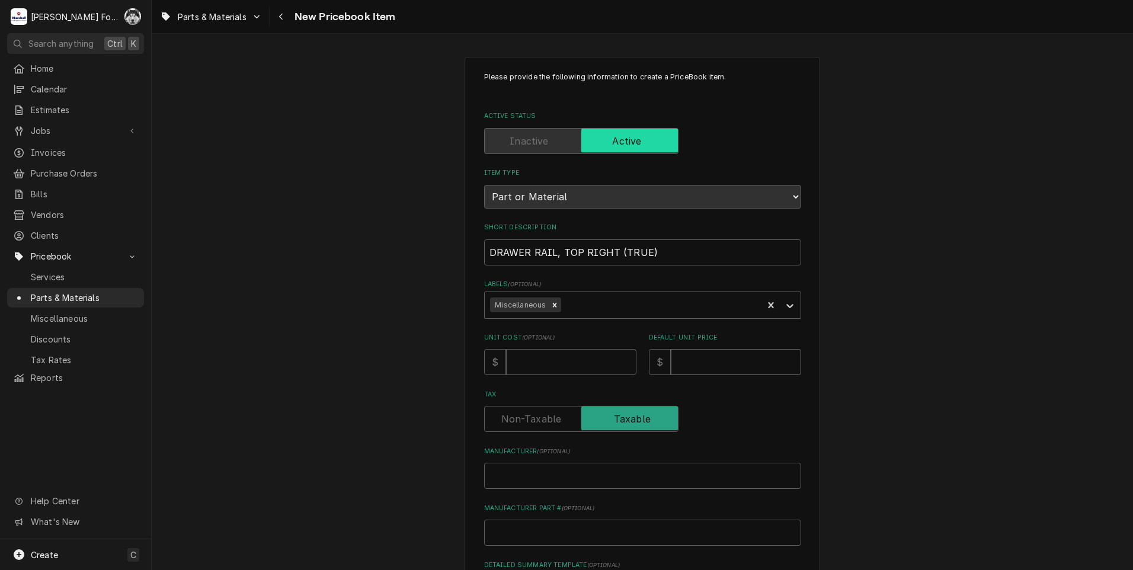
click at [698, 363] on input "Default Unit Price" at bounding box center [736, 362] width 130 height 26
type textarea "x"
type input "3"
type textarea "x"
type input "36"
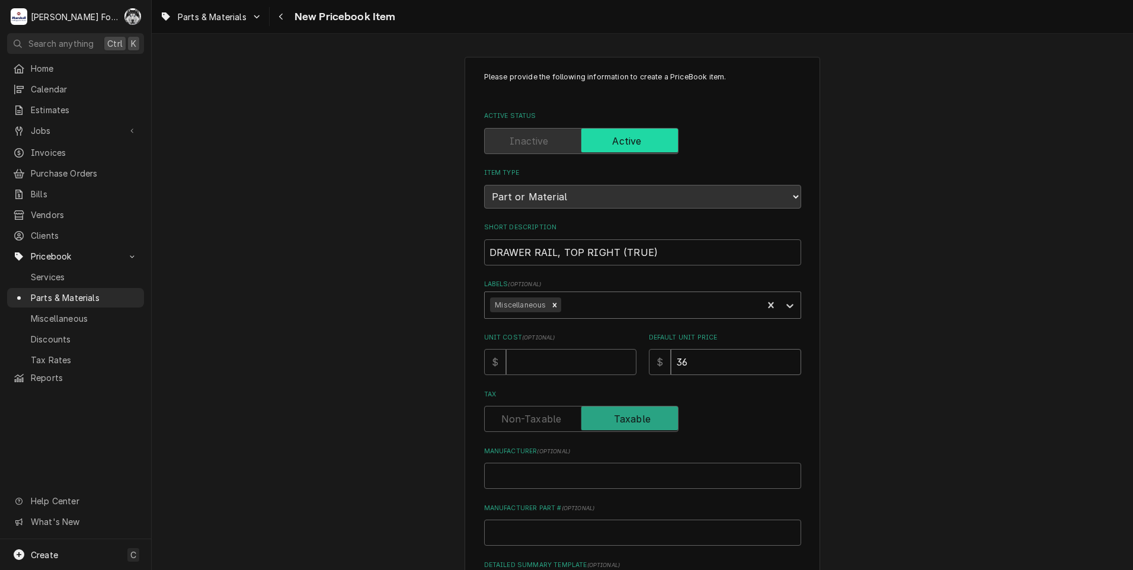
type textarea "x"
type input "360"
click at [562, 483] on input "Manufacturer ( optional )" at bounding box center [642, 476] width 317 height 26
type textarea "x"
type input "T"
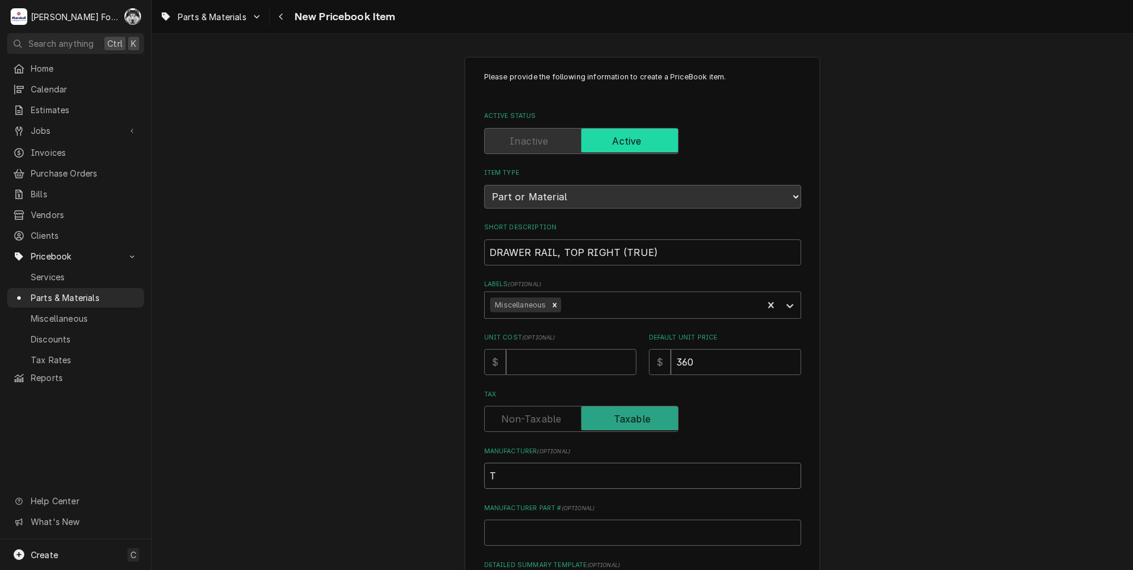
type textarea "x"
type input "TR"
type textarea "x"
type input "TRU"
type textarea "x"
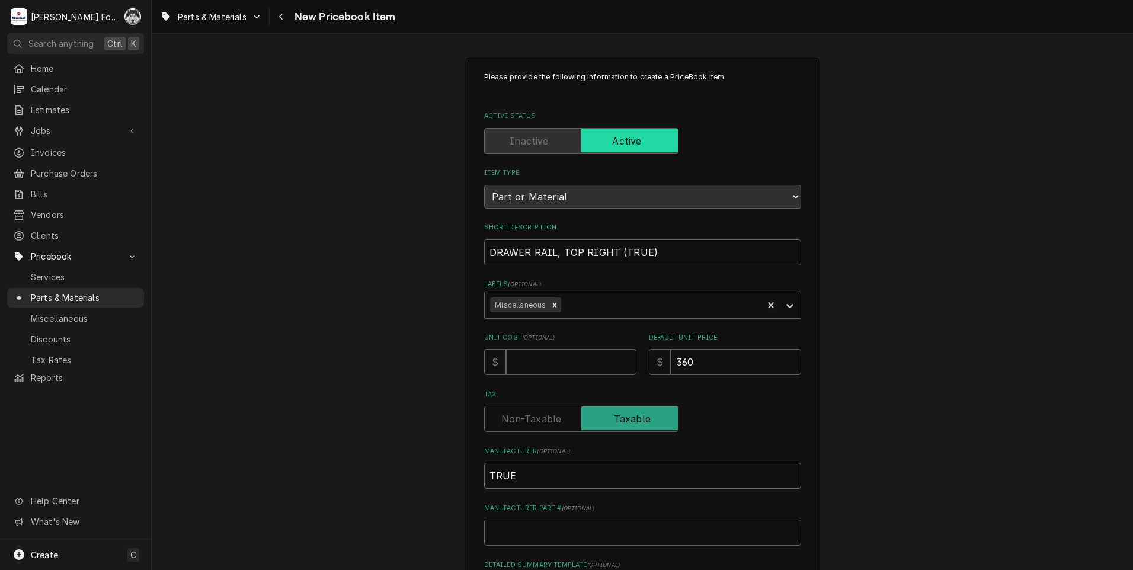
type input "TRUE"
type textarea "x"
type input "9"
type textarea "x"
type input "93"
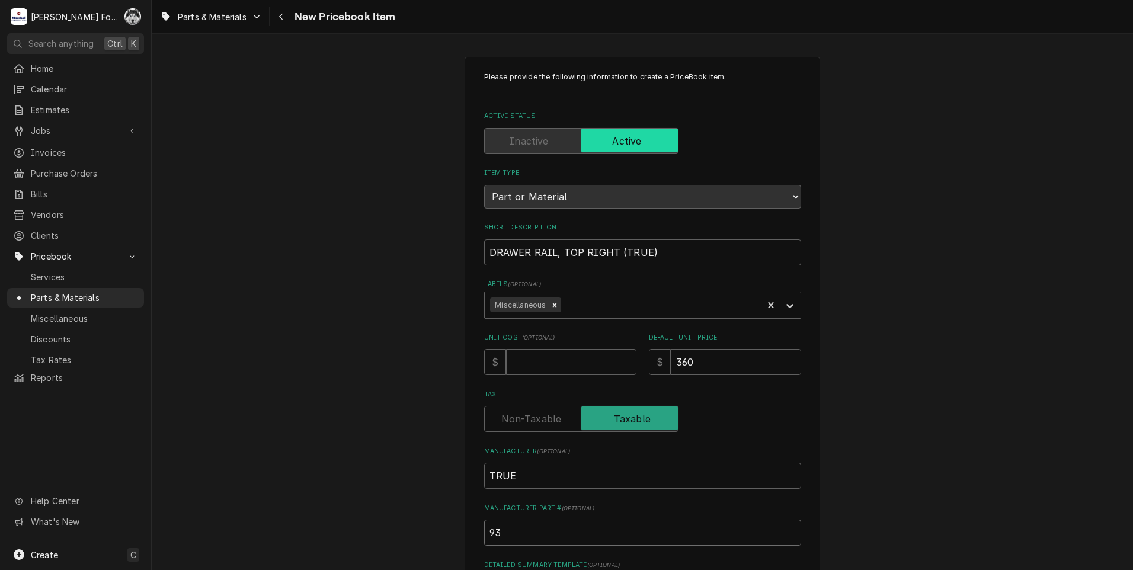
type textarea "x"
type input "939"
type textarea "x"
type input "9396"
type textarea "x"
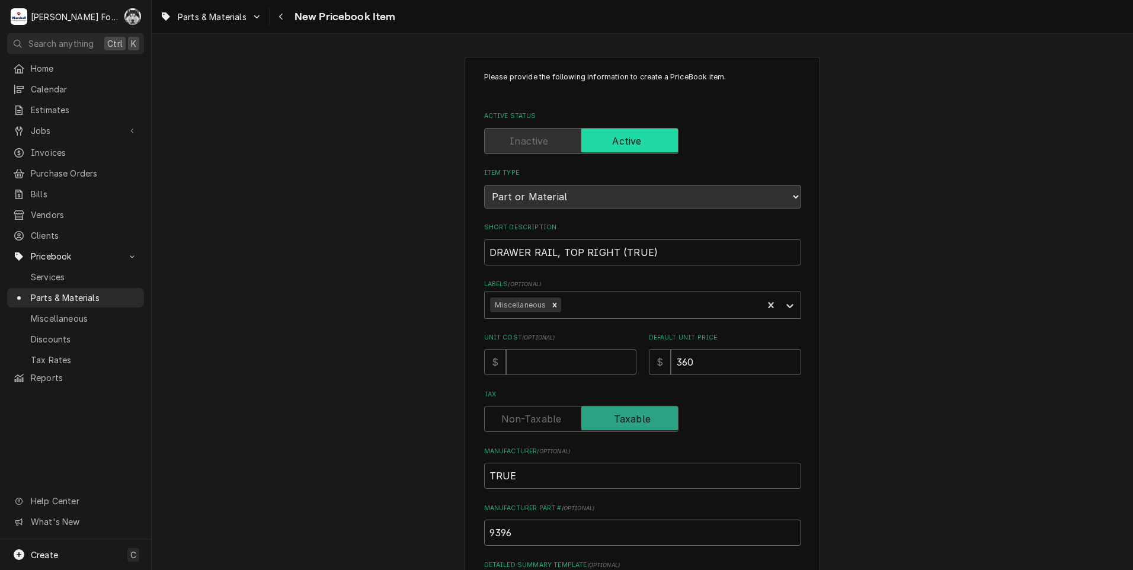
type input "93966"
type textarea "x"
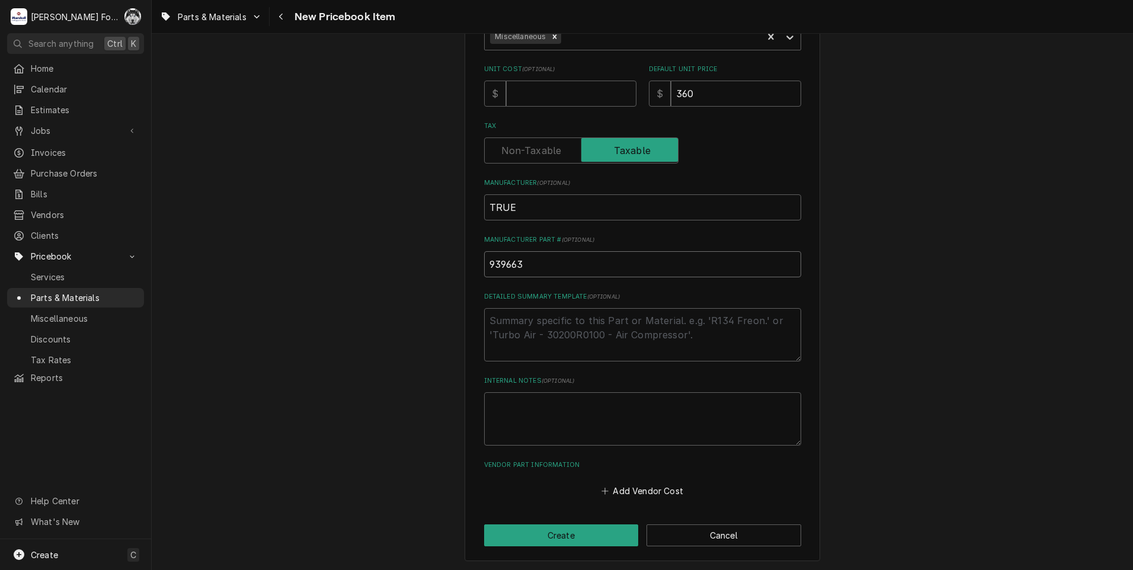
scroll to position [270, 0]
type input "939663"
click at [587, 530] on button "Create" at bounding box center [561, 533] width 155 height 22
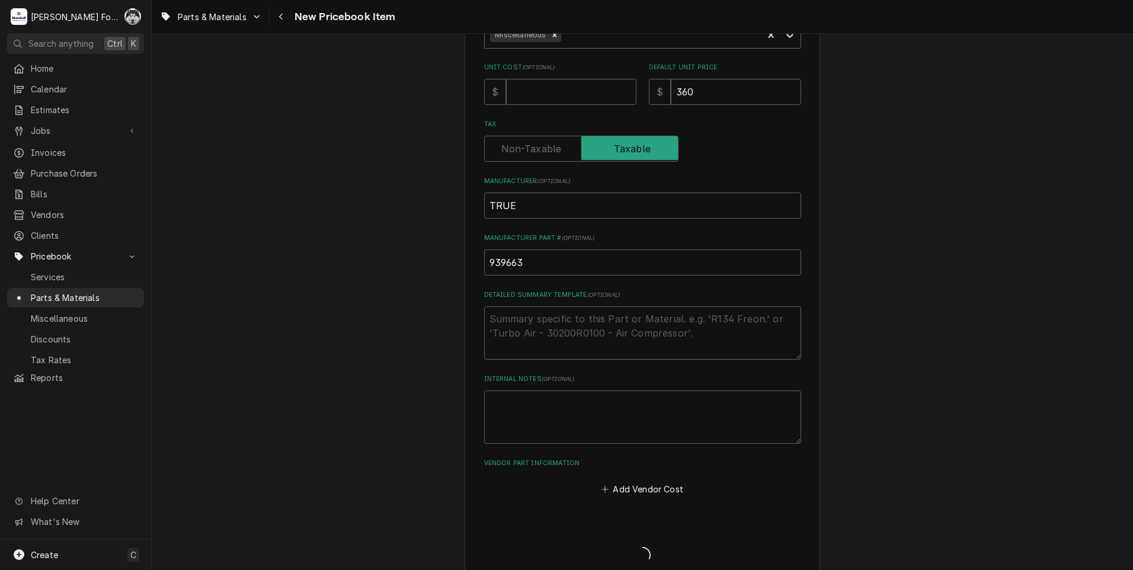
type textarea "x"
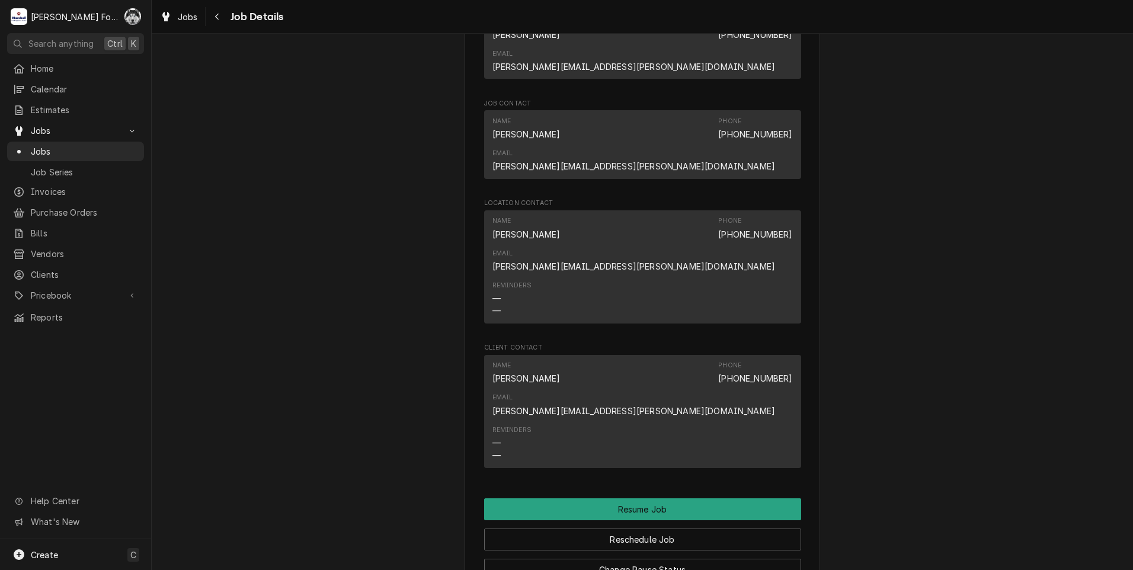
scroll to position [1749, 0]
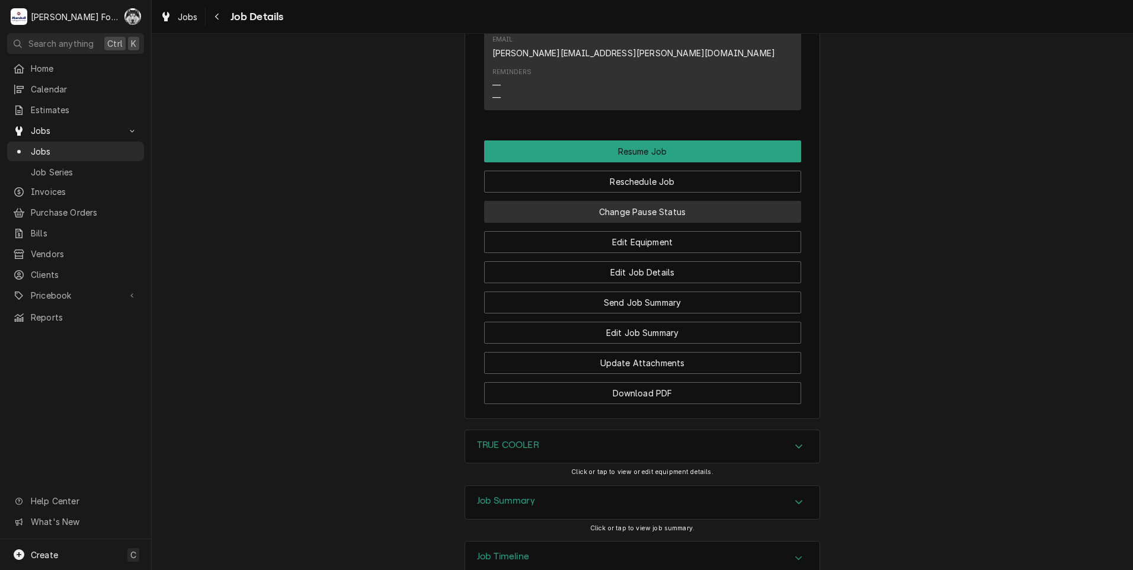
click at [637, 201] on button "Change Pause Status" at bounding box center [642, 212] width 317 height 22
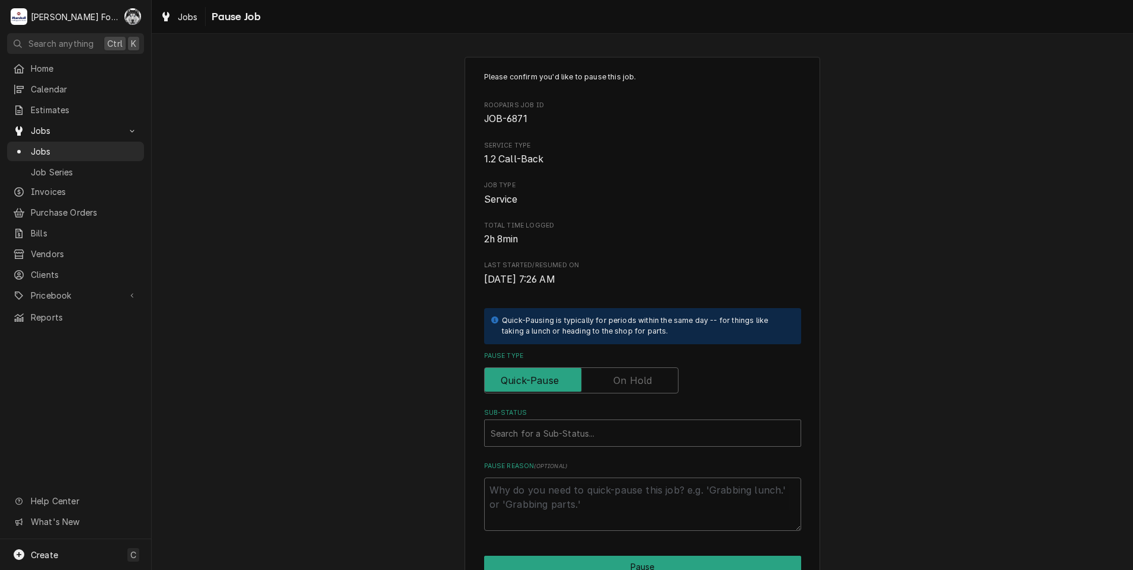
click at [592, 403] on div "Please confirm you'd like to pause this job. Roopairs Job ID JOB-6871 Service T…" at bounding box center [642, 301] width 317 height 459
click at [608, 395] on div "Please confirm you'd like to pause this job. Roopairs Job ID JOB-6871 Service T…" at bounding box center [642, 301] width 317 height 459
click at [616, 379] on label "Pause Type" at bounding box center [581, 380] width 194 height 26
click at [616, 379] on input "Pause Type" at bounding box center [581, 380] width 184 height 26
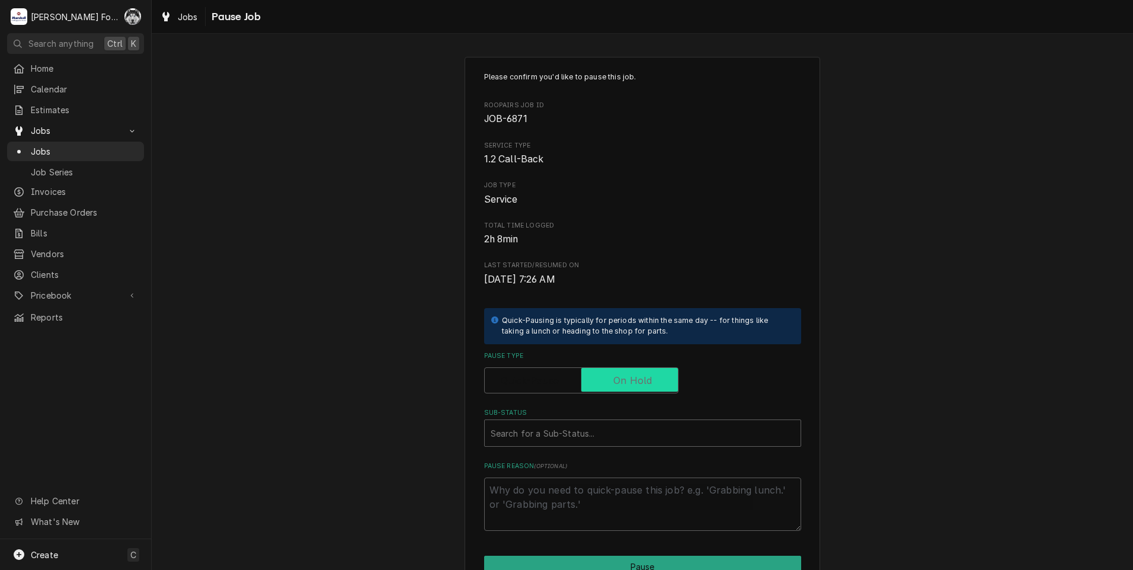
checkbox input "true"
click at [562, 441] on div "Sub-Status" at bounding box center [643, 432] width 304 height 21
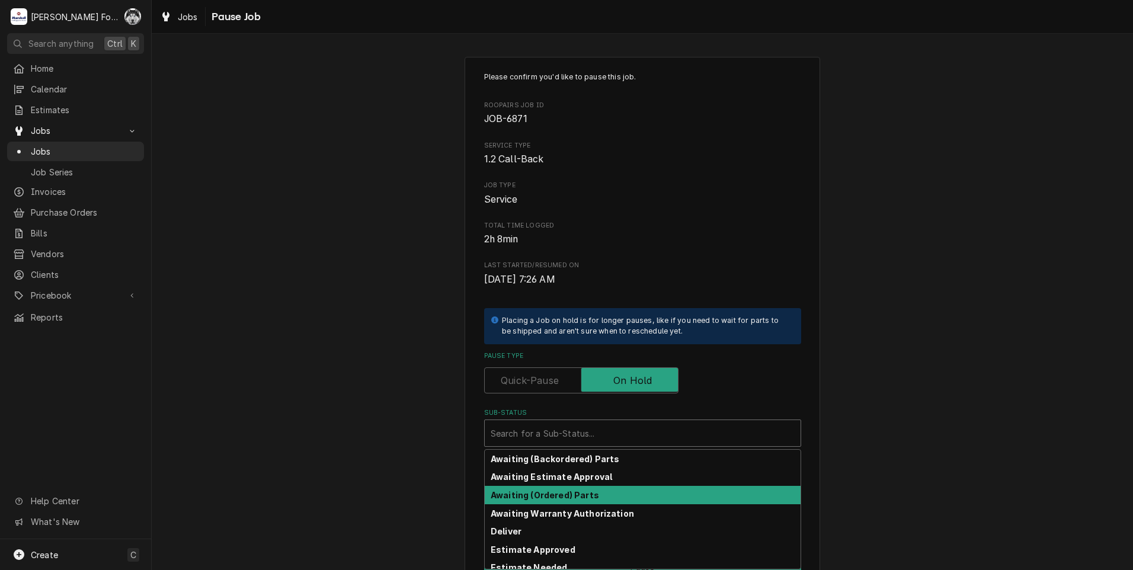
click at [546, 492] on strong "Awaiting (Ordered) Parts" at bounding box center [545, 495] width 108 height 10
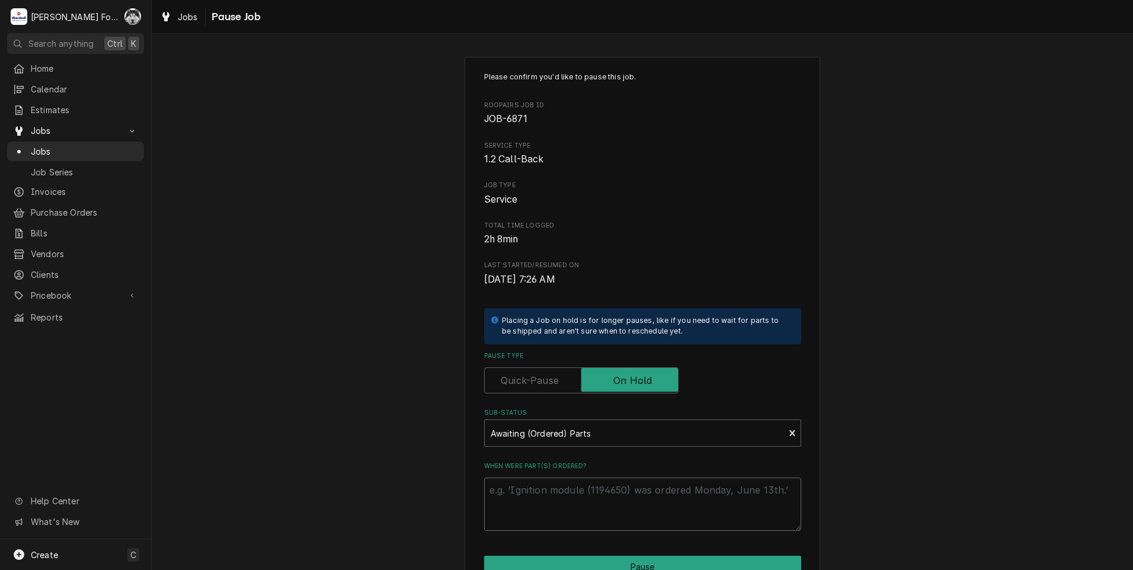
click at [529, 491] on textarea "When were part(s) ordered?" at bounding box center [642, 503] width 317 height 53
type textarea "x"
type textarea "8"
type textarea "x"
type textarea "8/"
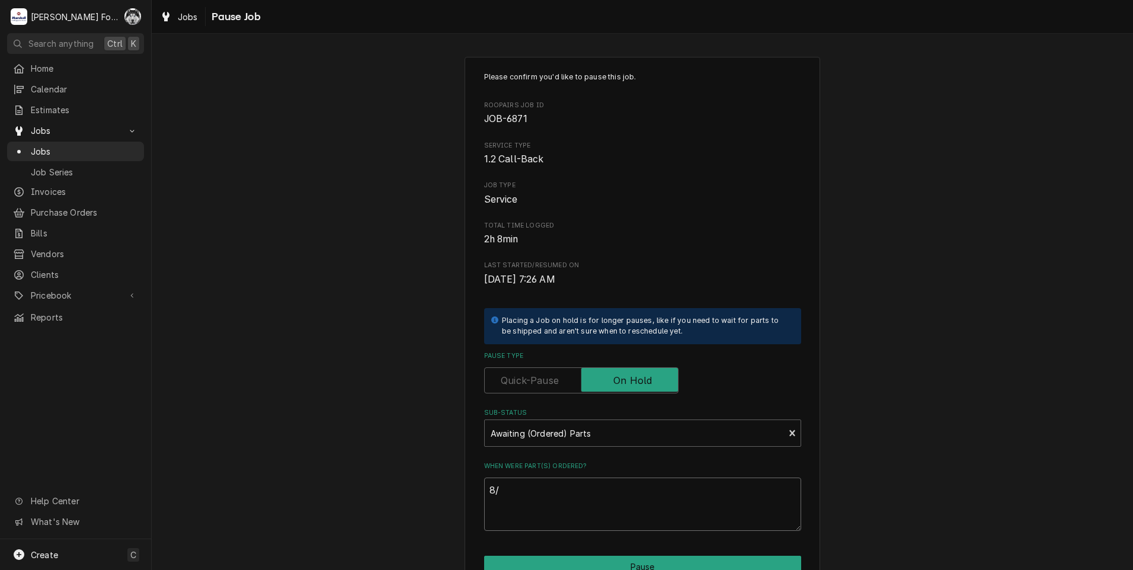
type textarea "x"
type textarea "8/2"
type textarea "x"
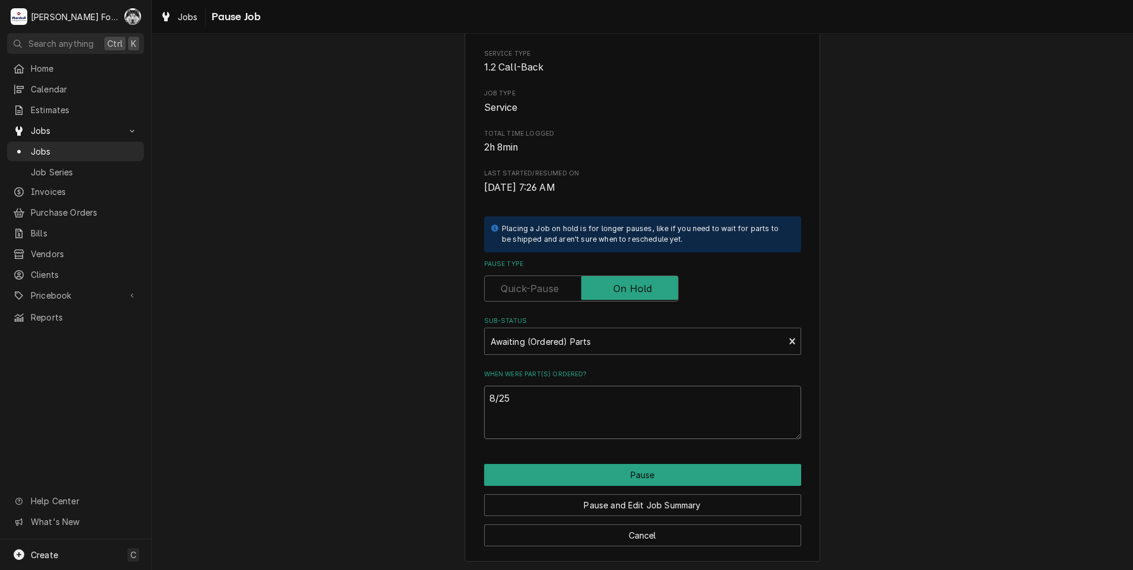
scroll to position [94, 0]
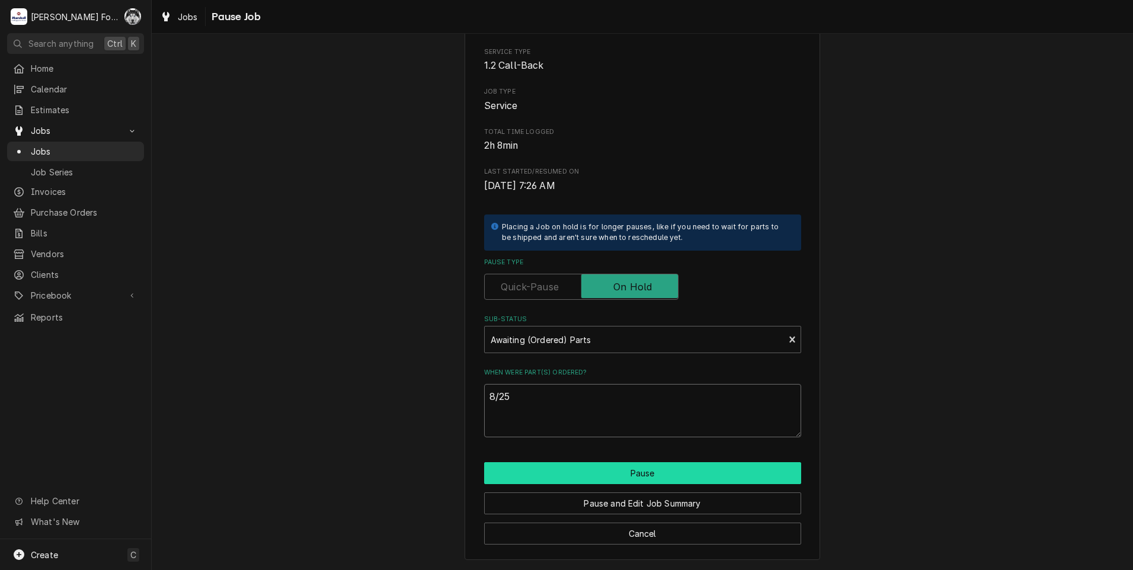
type textarea "8/25"
click at [608, 476] on button "Pause" at bounding box center [642, 473] width 317 height 22
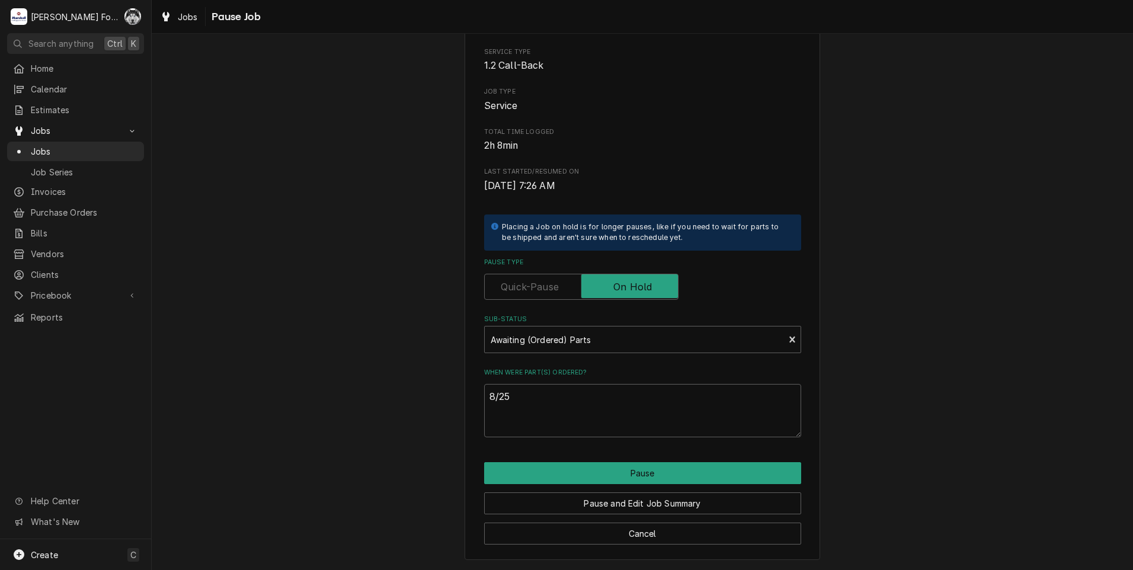
type textarea "x"
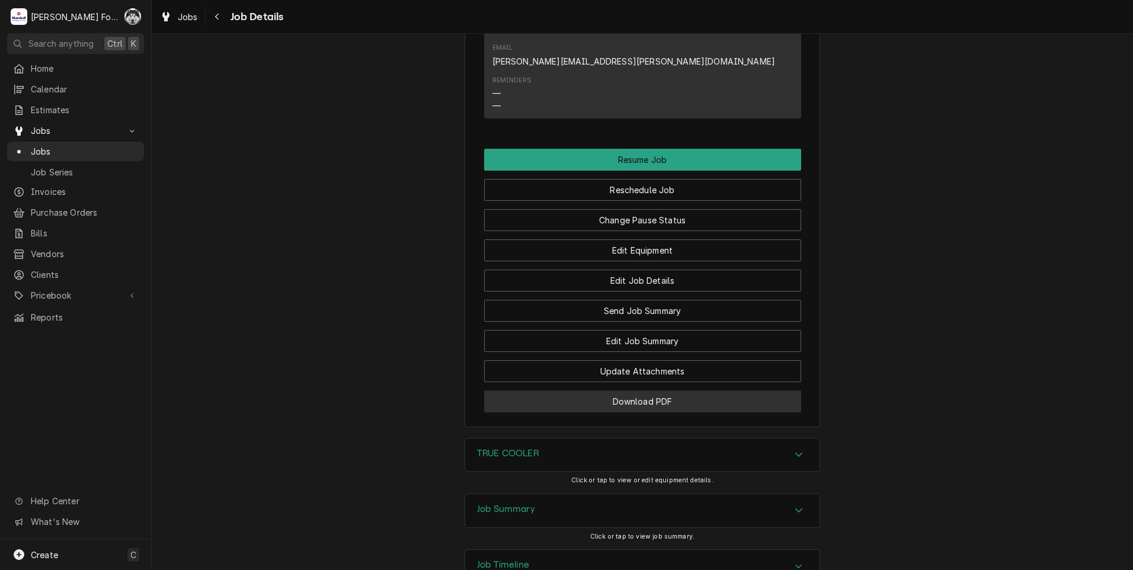
scroll to position [1749, 0]
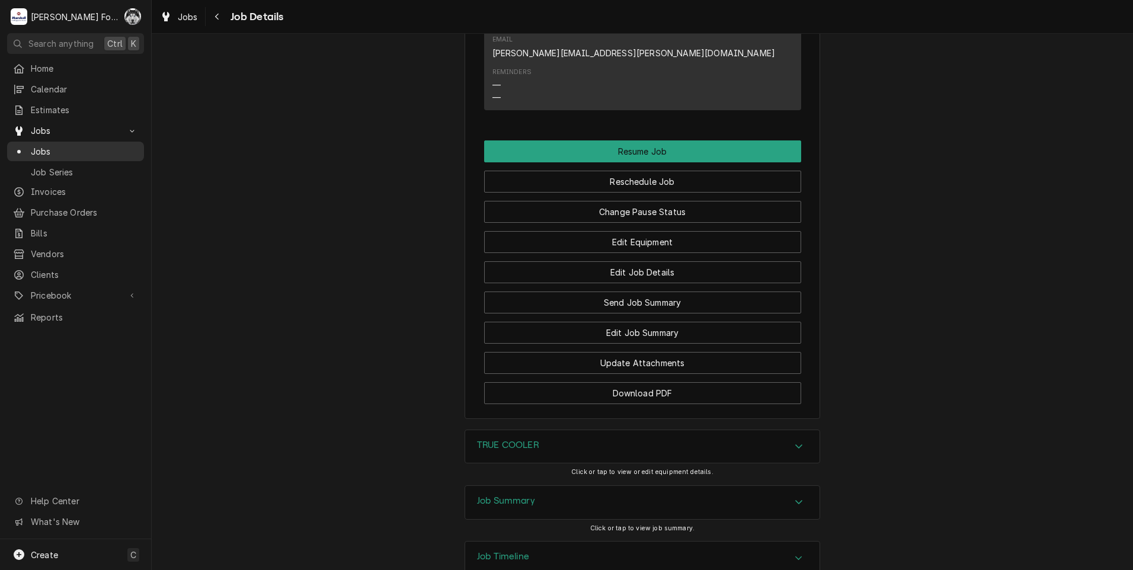
click at [36, 146] on span "Jobs" at bounding box center [84, 151] width 107 height 12
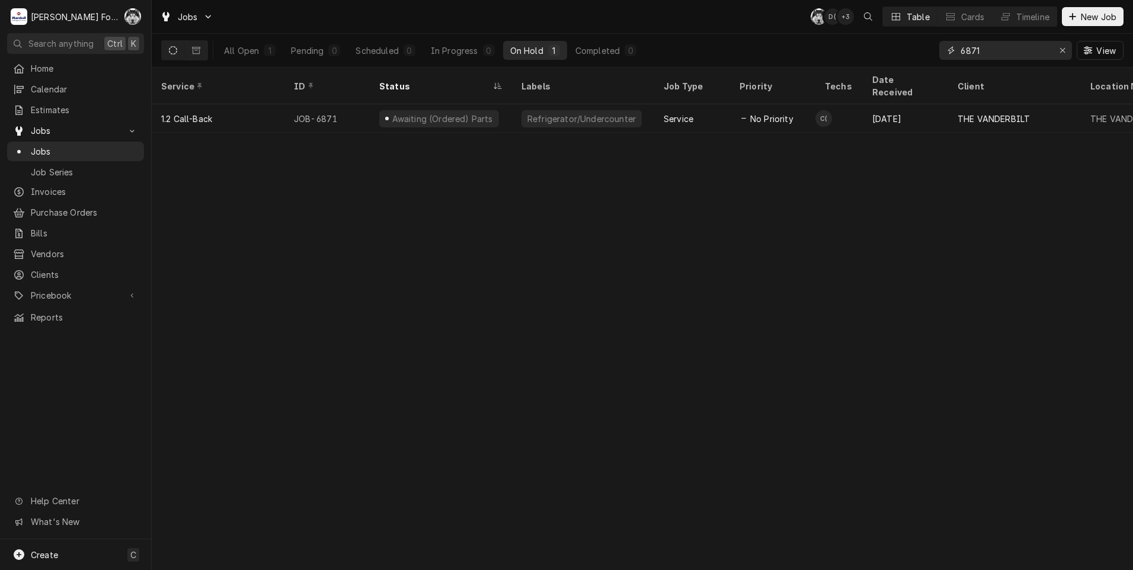
drag, startPoint x: 995, startPoint y: 49, endPoint x: 944, endPoint y: 57, distance: 51.0
click at [944, 57] on div "6871" at bounding box center [1005, 50] width 133 height 19
type input "6586"
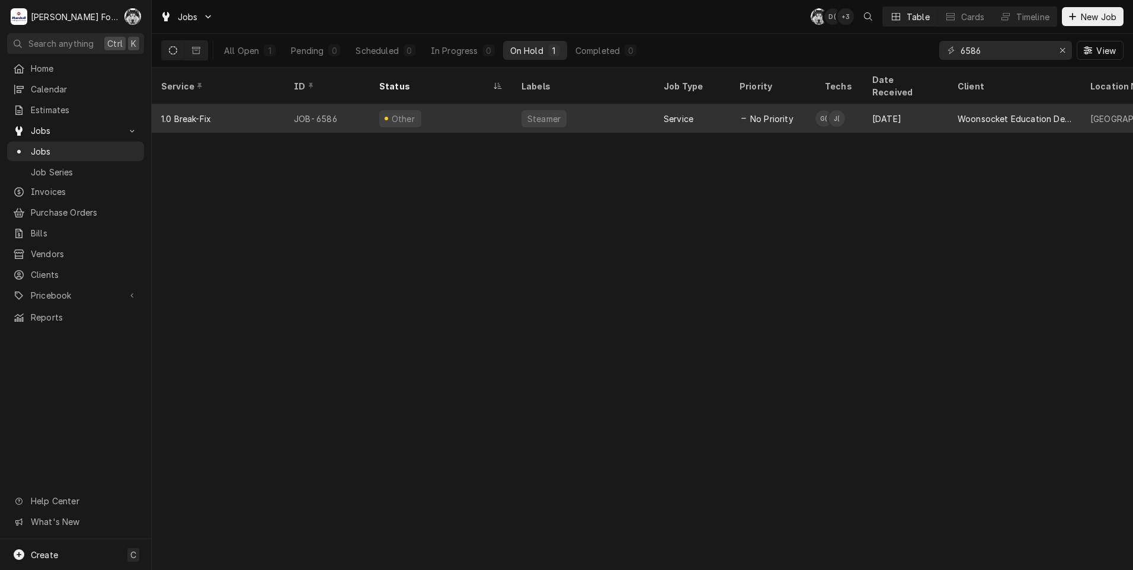
click at [392, 113] on div "Other" at bounding box center [403, 119] width 27 height 12
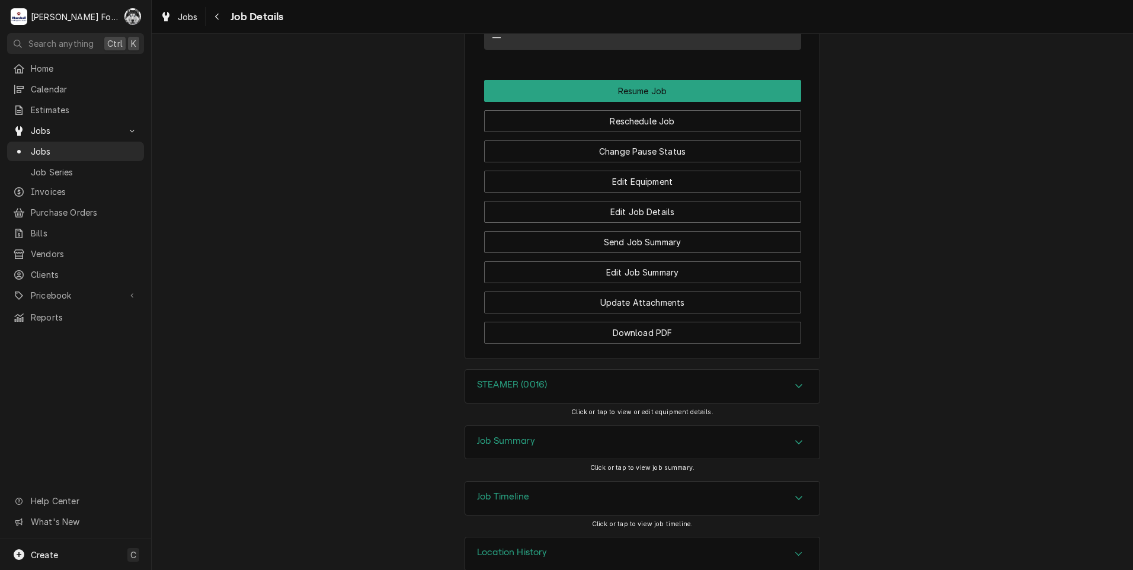
scroll to position [1180, 0]
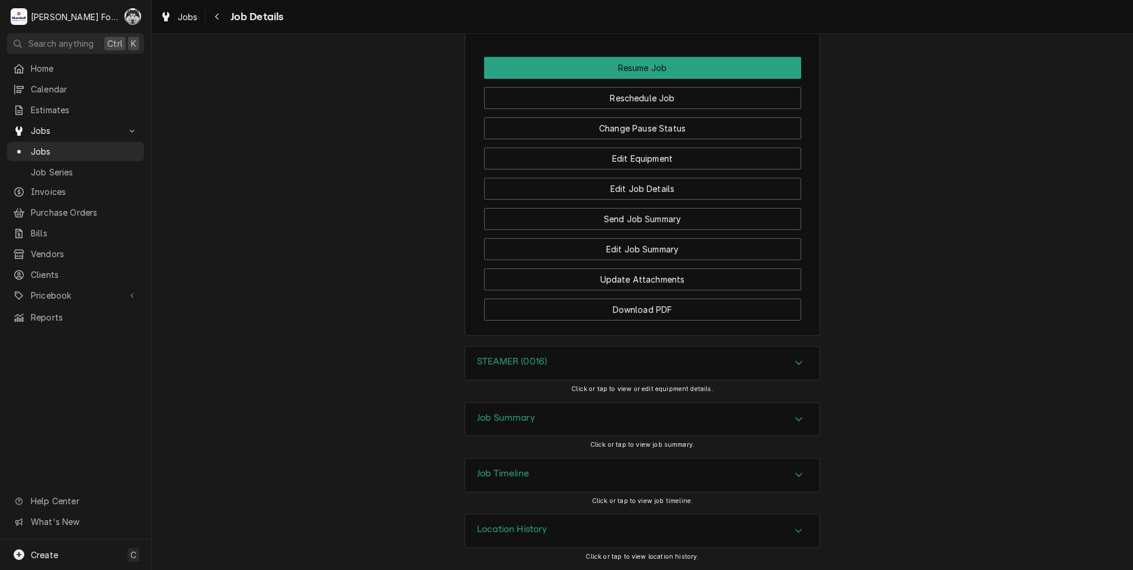
click at [534, 415] on div "Job Summary" at bounding box center [642, 419] width 354 height 33
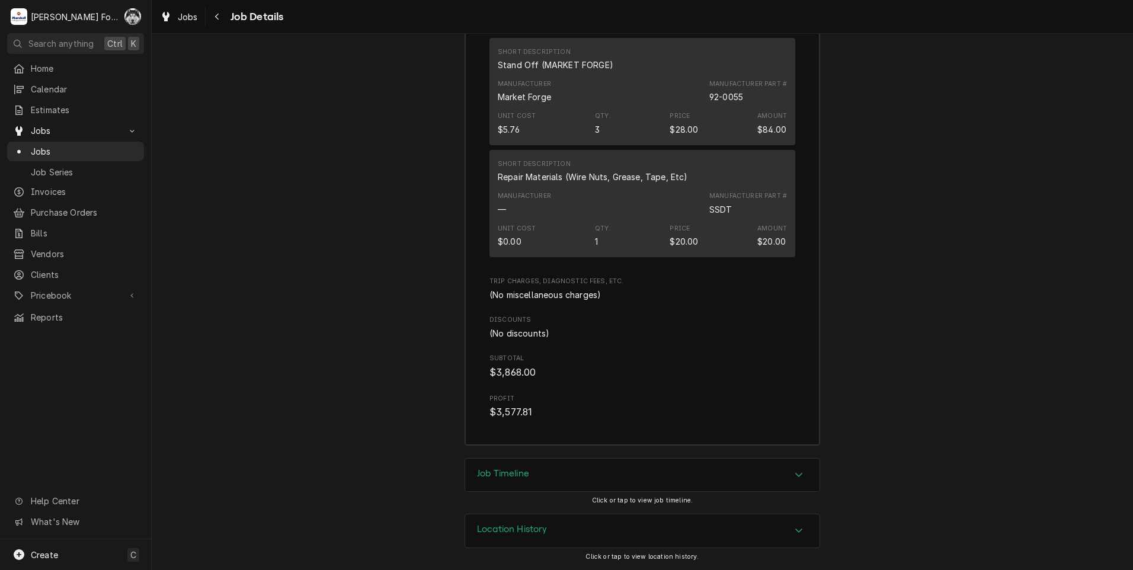
click at [559, 470] on div "Job Timeline" at bounding box center [642, 475] width 354 height 33
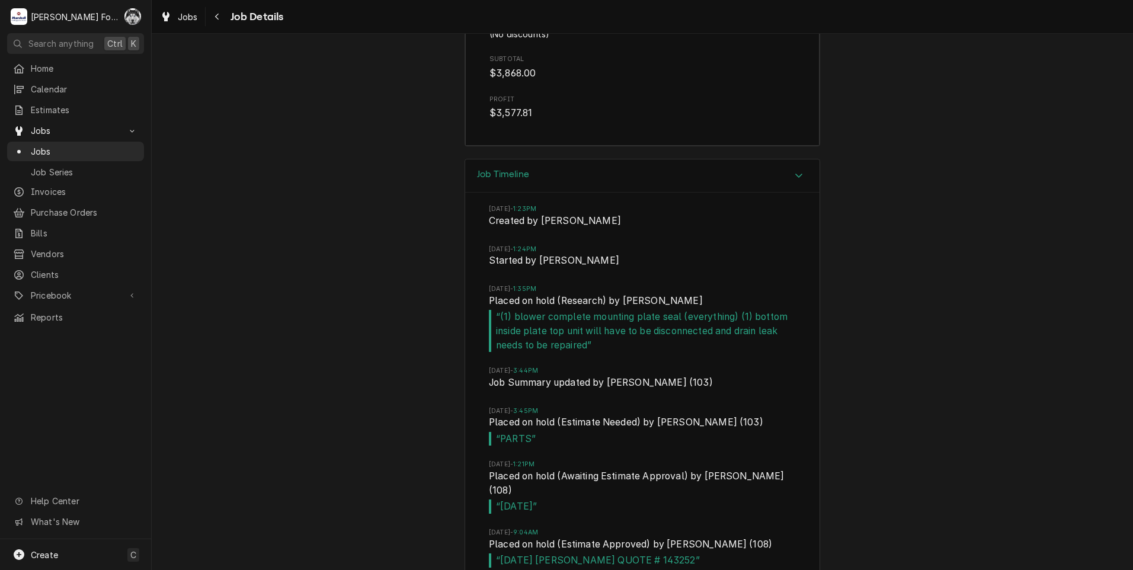
scroll to position [3591, 0]
